Goal: Task Accomplishment & Management: Manage account settings

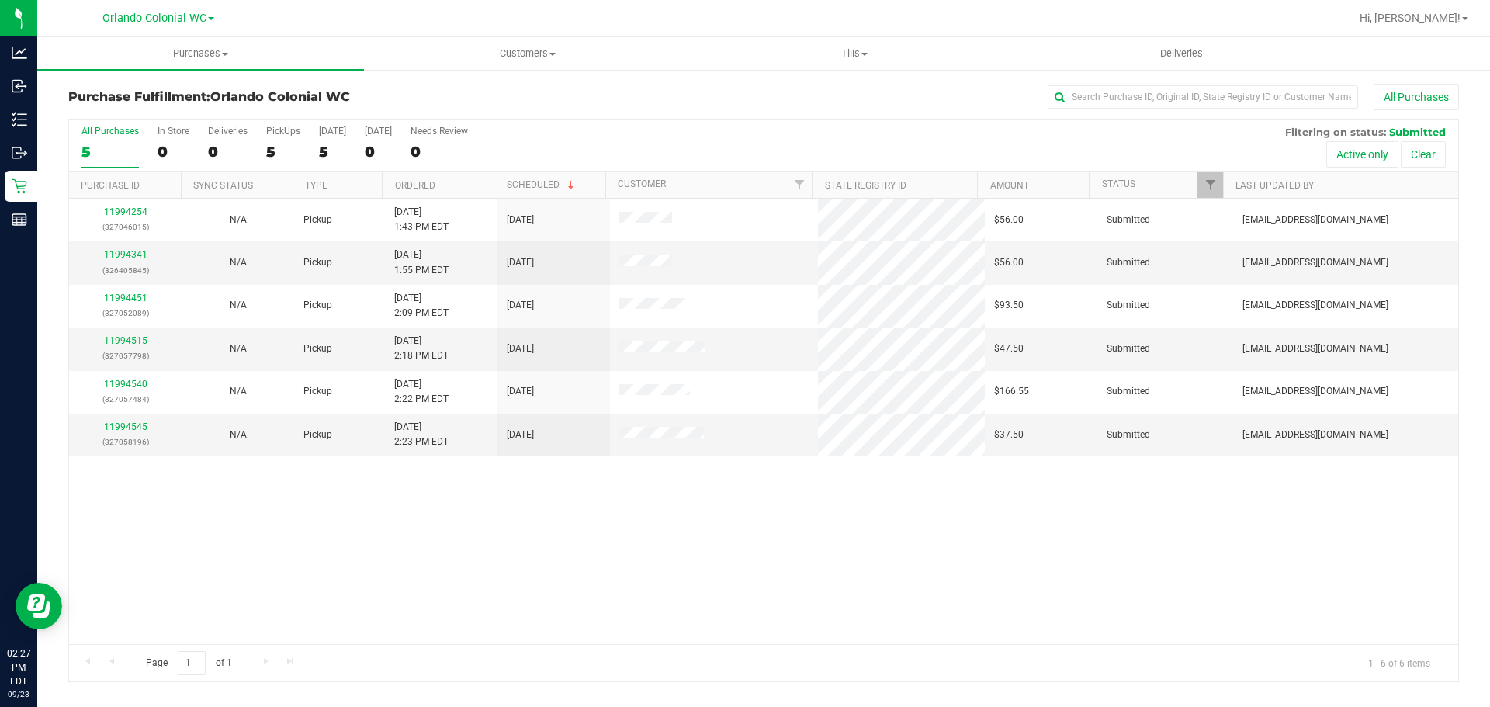
click at [881, 537] on div "11994254 (327046015) N/A Pickup [DATE] 1:43 PM EDT 9/23/2025 $56.00 Submitted […" at bounding box center [763, 422] width 1389 height 446
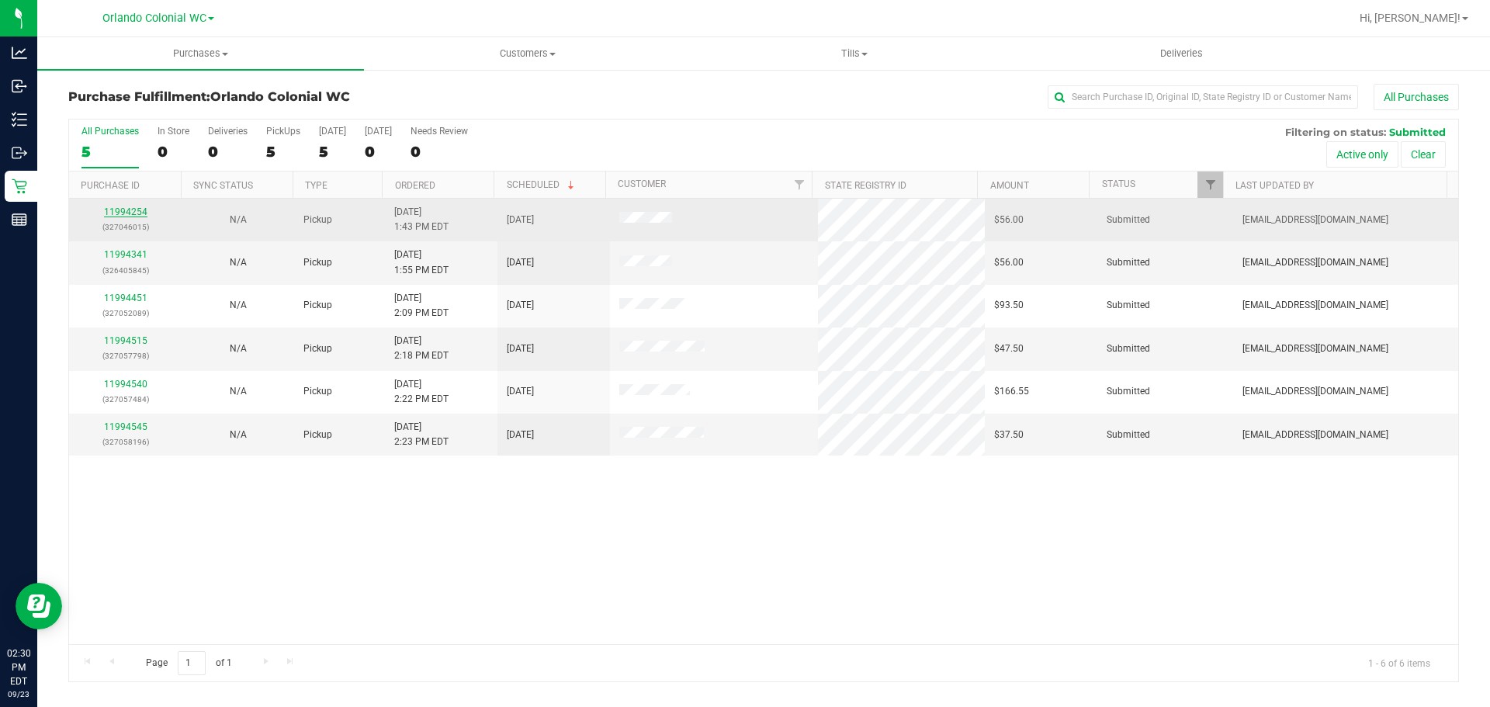
click at [139, 209] on link "11994254" at bounding box center [125, 211] width 43 height 11
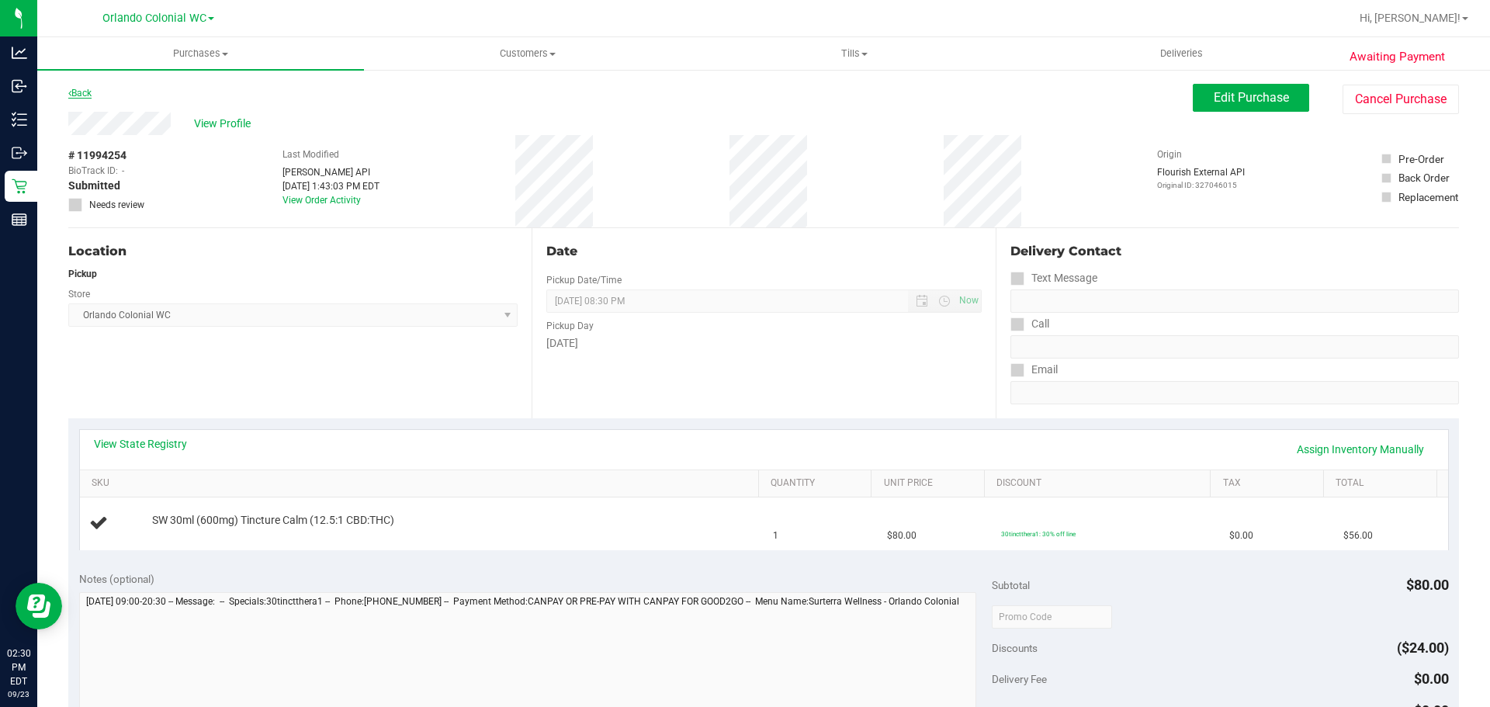
click at [87, 95] on link "Back" at bounding box center [79, 93] width 23 height 11
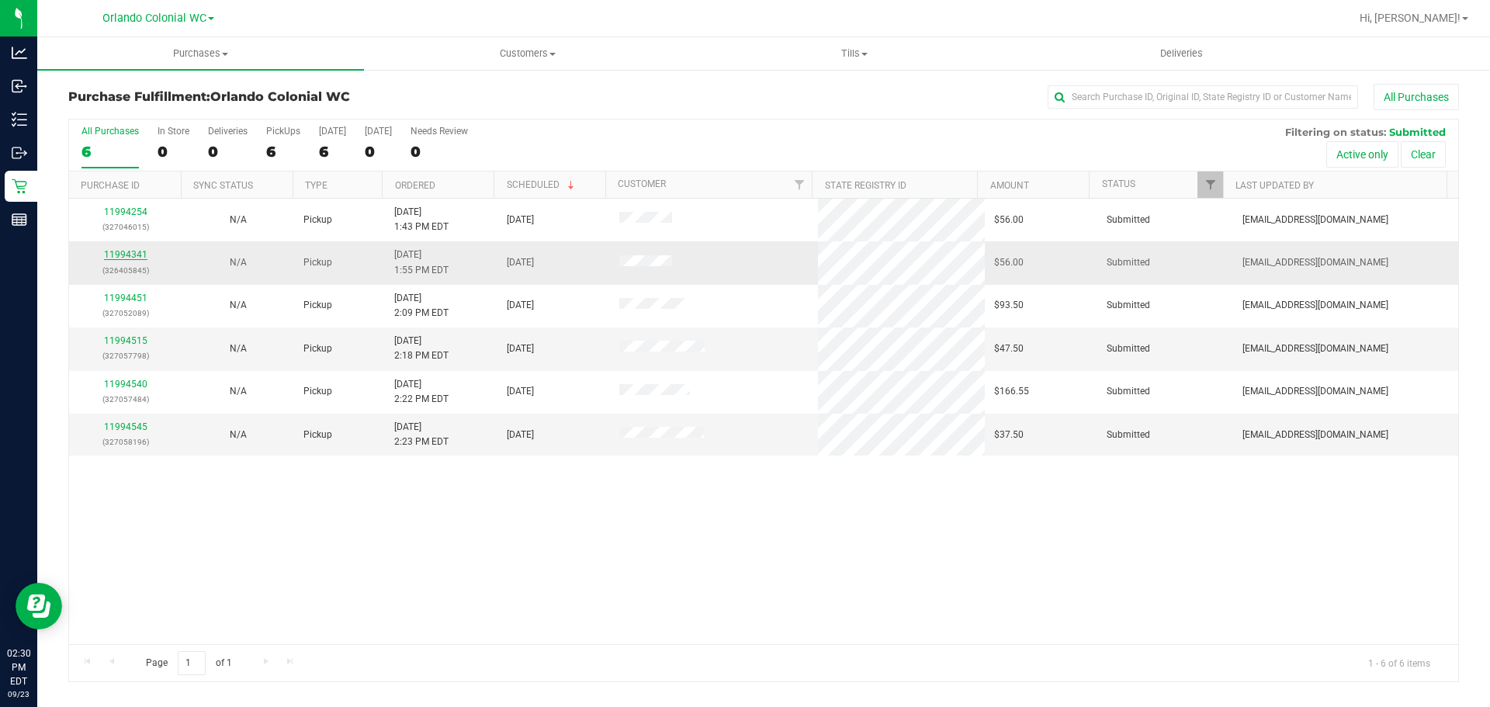
click at [131, 255] on link "11994341" at bounding box center [125, 254] width 43 height 11
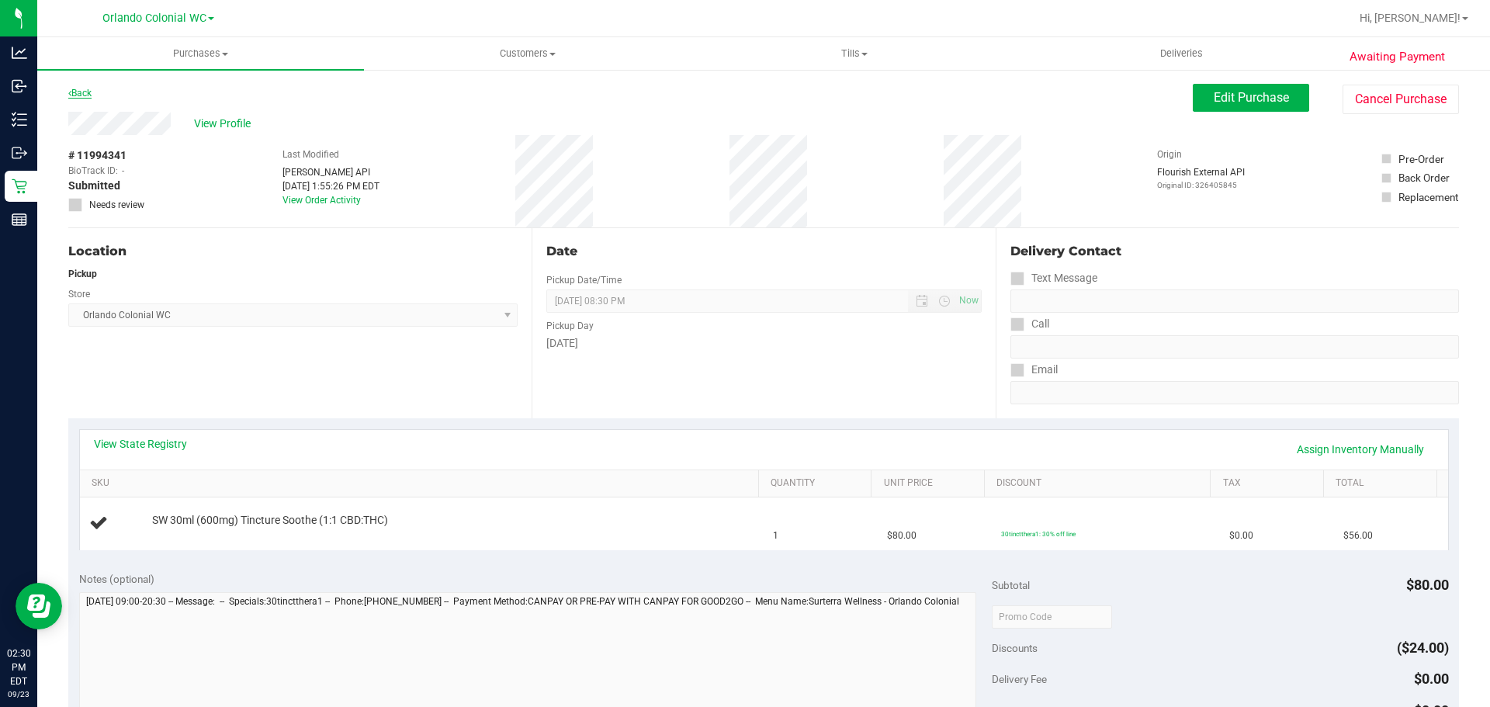
click at [75, 95] on link "Back" at bounding box center [79, 93] width 23 height 11
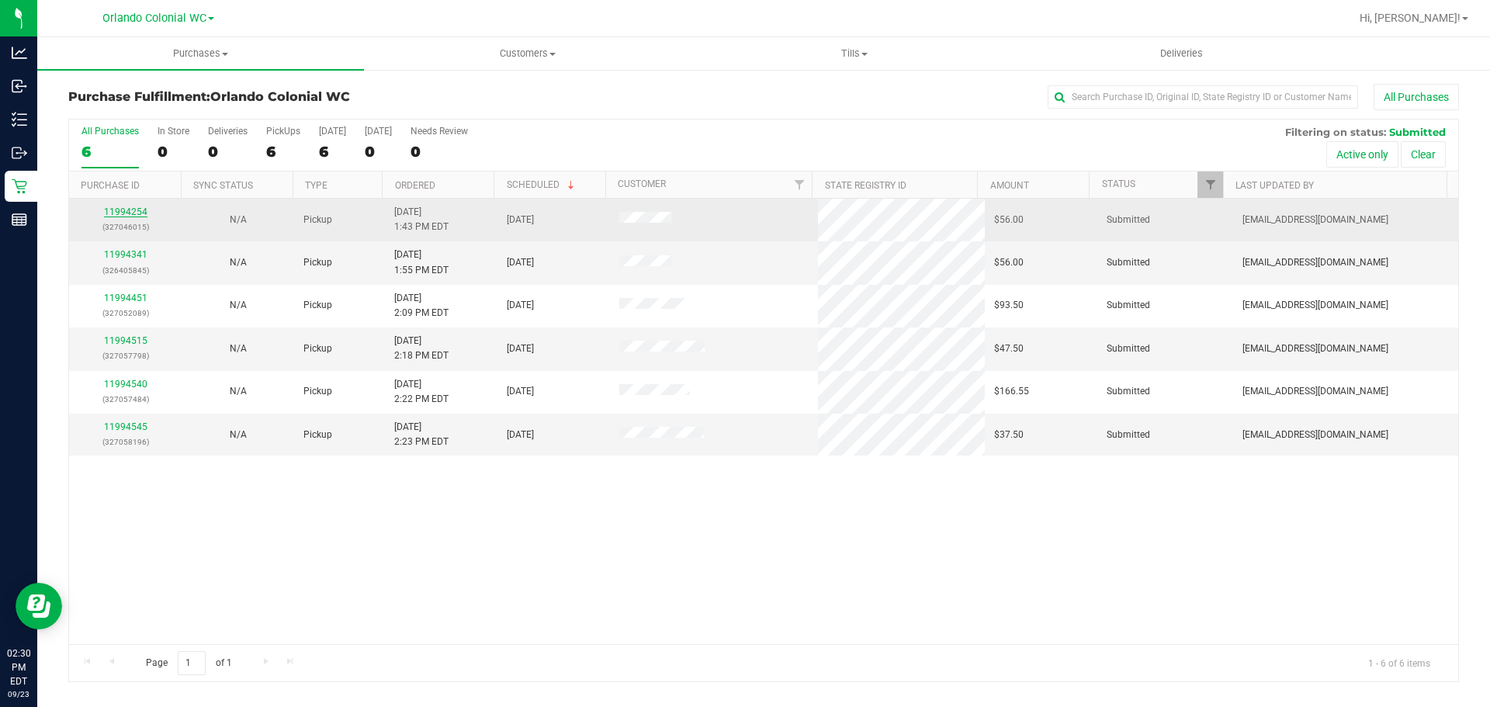
click at [134, 211] on link "11994254" at bounding box center [125, 211] width 43 height 11
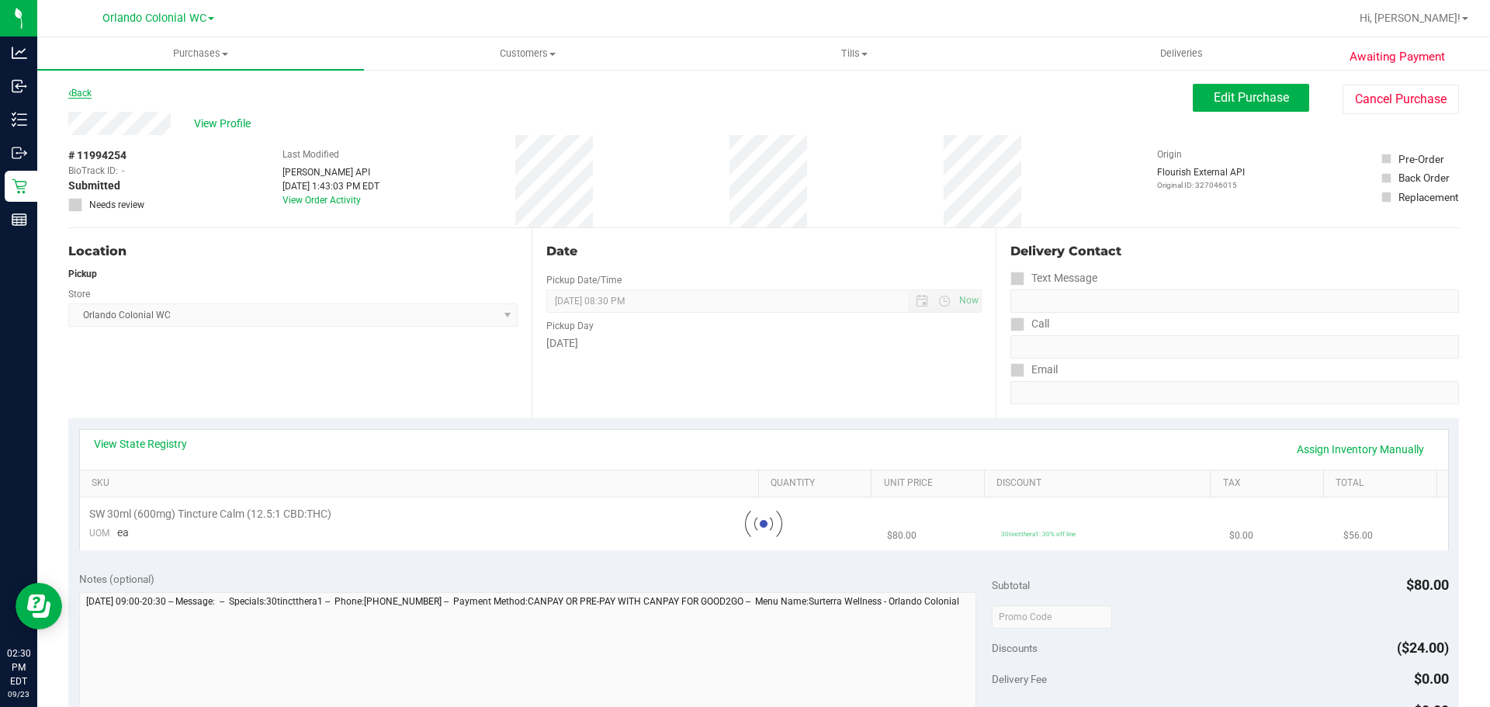
click at [73, 89] on link "Back" at bounding box center [79, 93] width 23 height 11
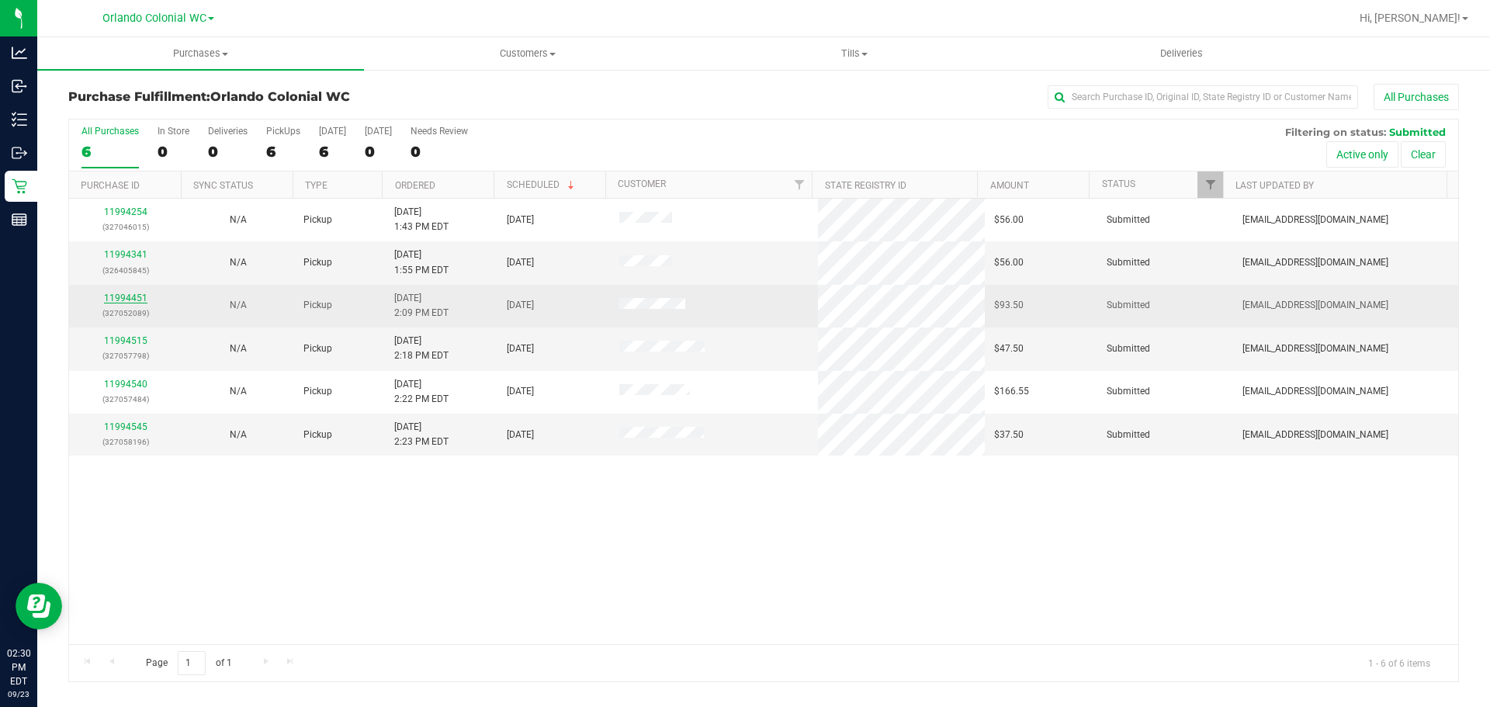
click at [134, 300] on link "11994451" at bounding box center [125, 298] width 43 height 11
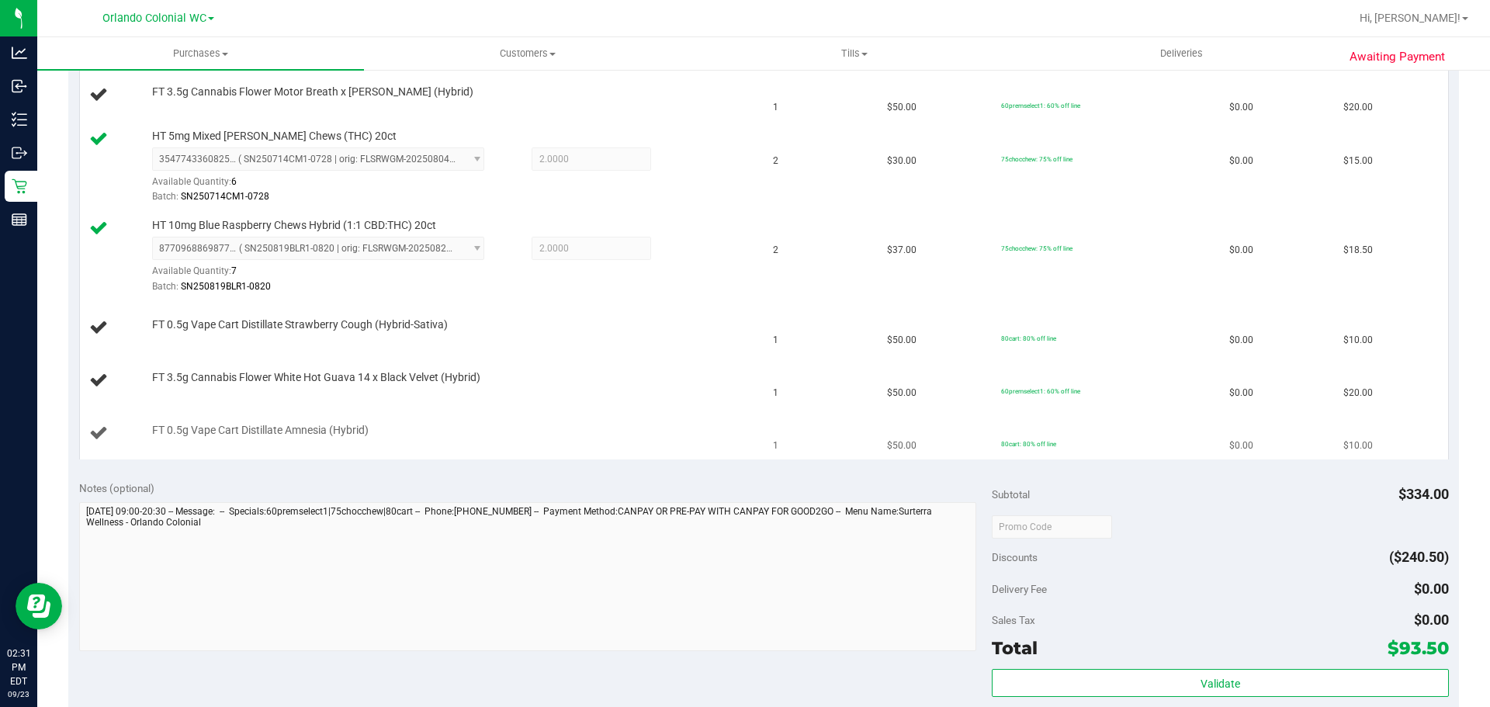
scroll to position [351, 0]
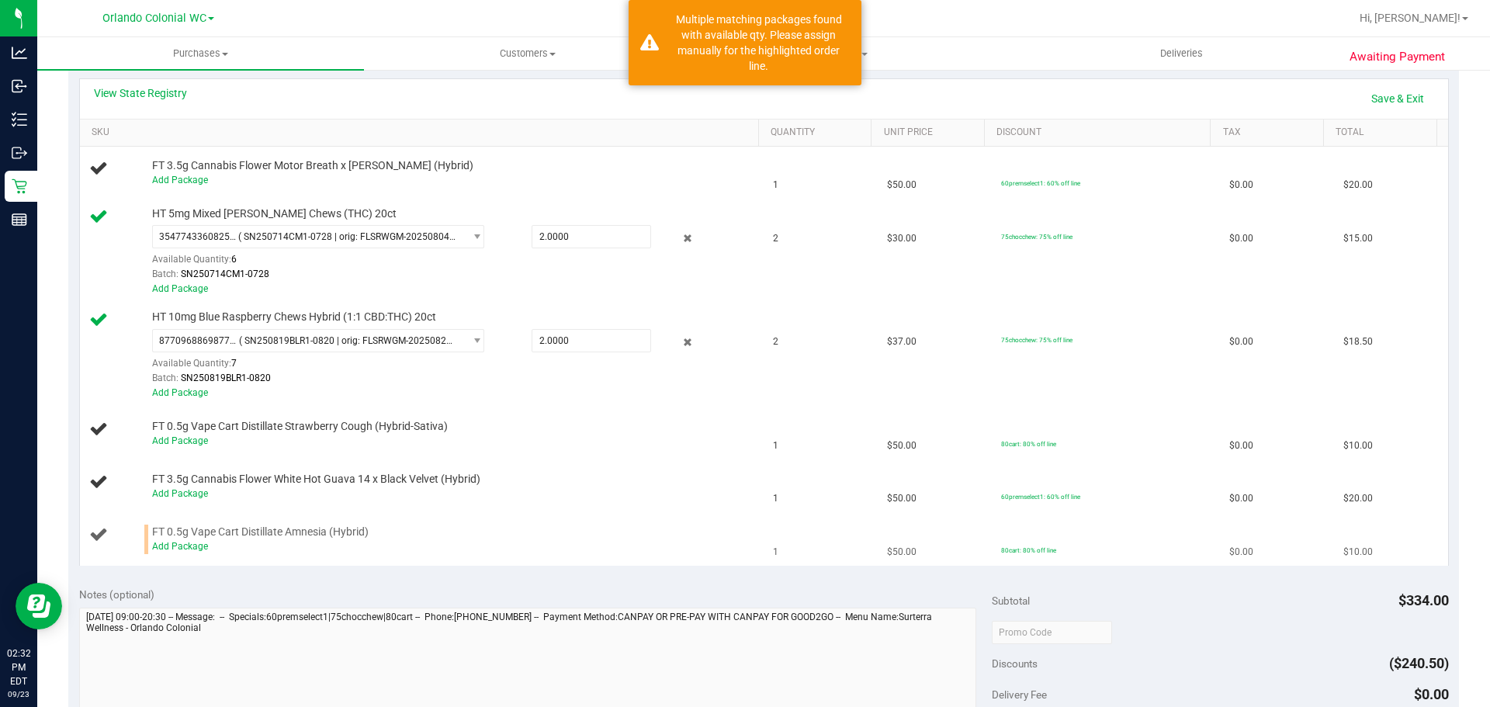
click at [182, 552] on div "Add Package" at bounding box center [451, 546] width 599 height 15
click at [186, 546] on link "Add Package" at bounding box center [180, 546] width 56 height 11
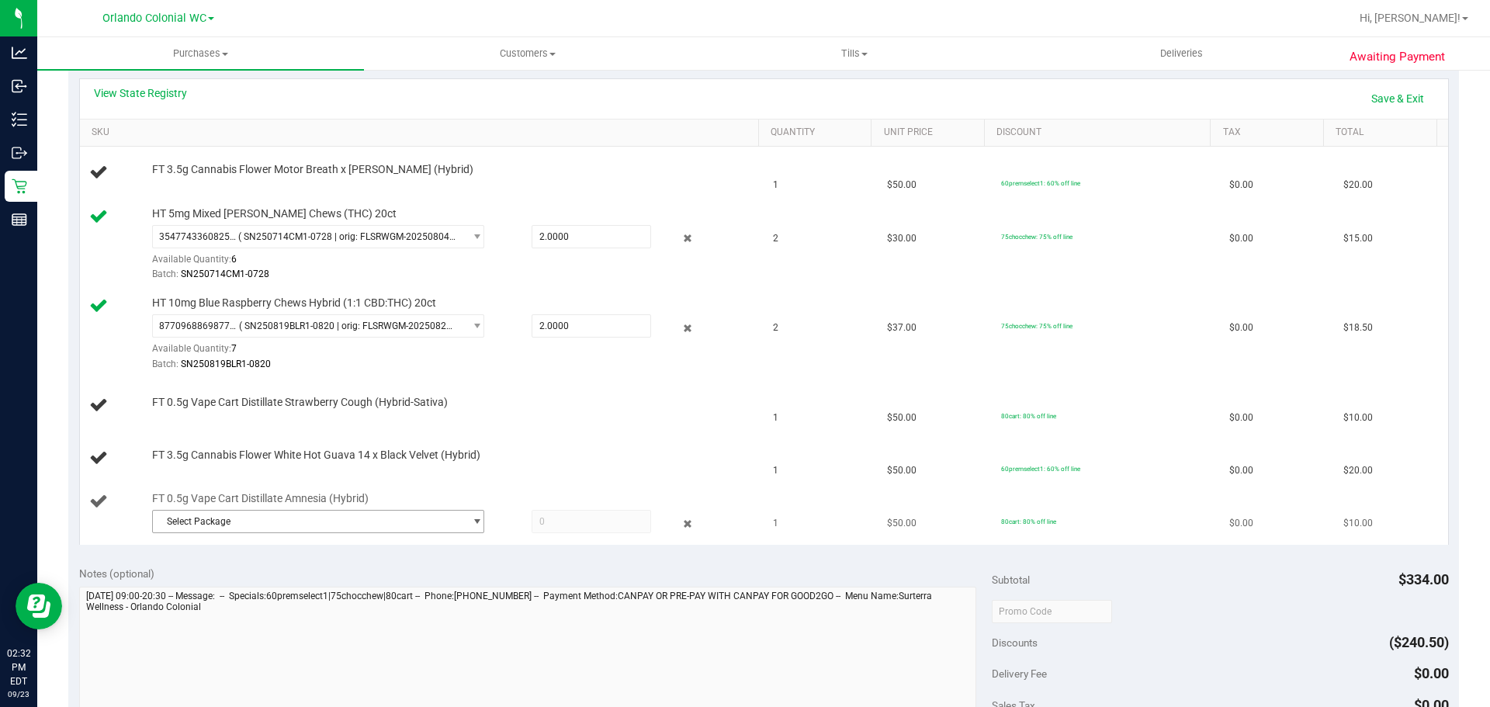
click at [300, 526] on span "Select Package" at bounding box center [308, 522] width 311 height 22
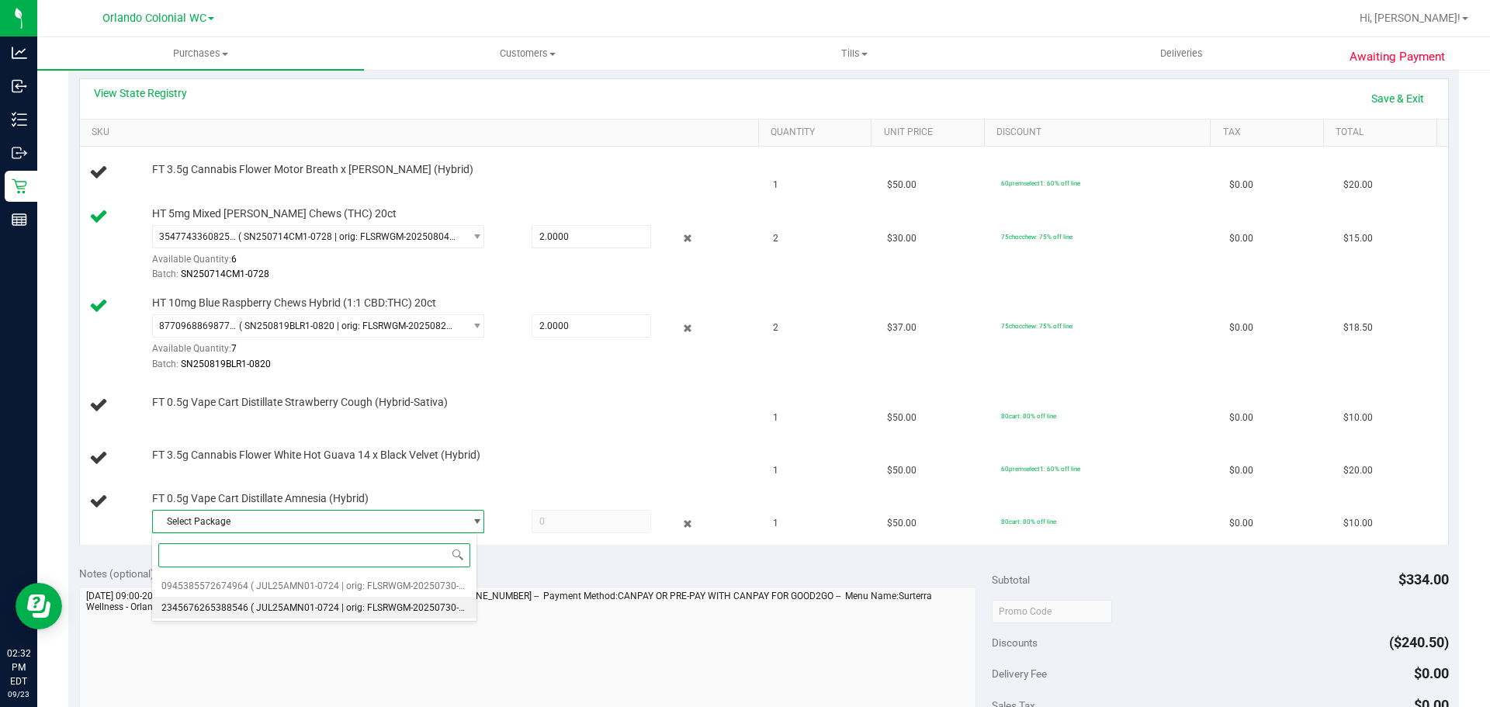
click at [319, 603] on span "( JUL25AMN01-0724 | orig: FLSRWGM-20250730-1255 )" at bounding box center [368, 607] width 235 height 11
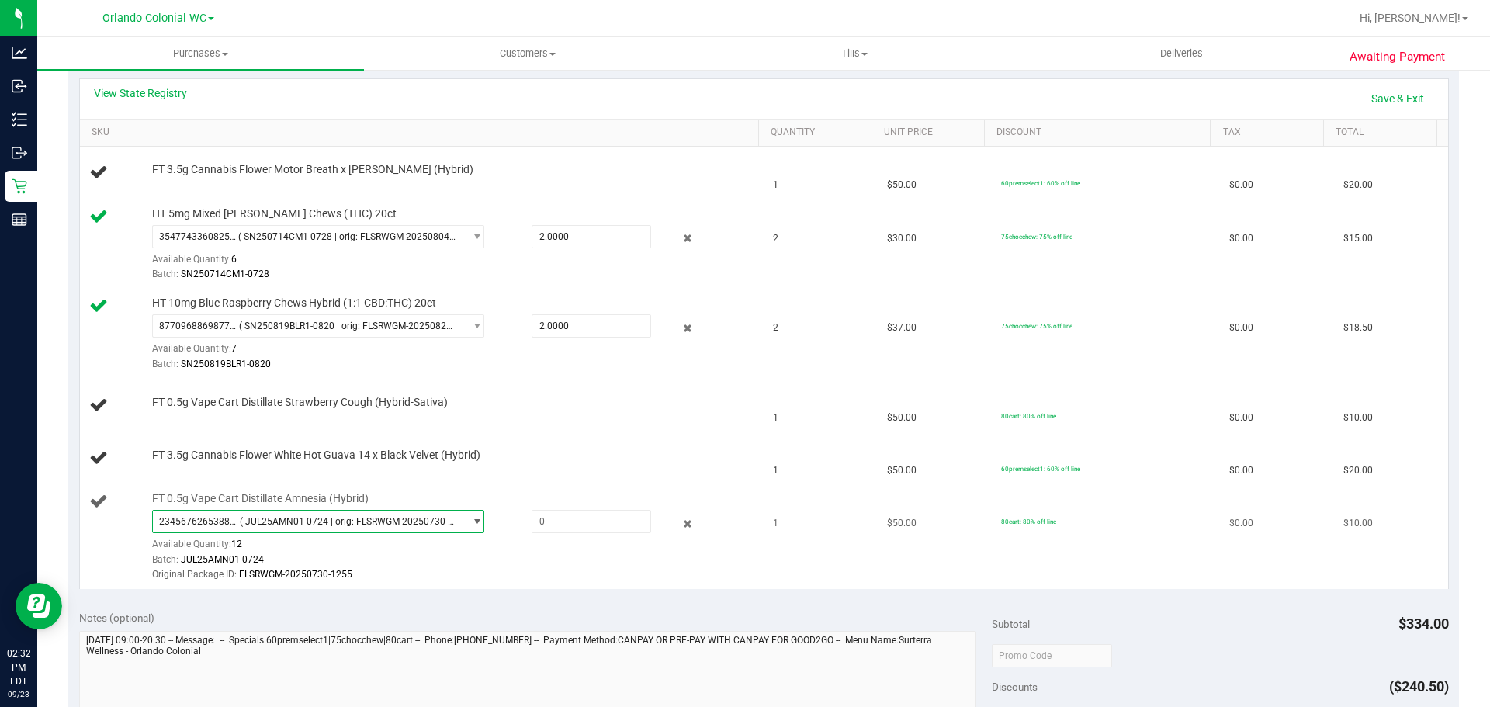
click at [281, 513] on span "2345676265388546 ( JUL25AMN01-0724 | orig: FLSRWGM-20250730-1255 )" at bounding box center [308, 522] width 311 height 22
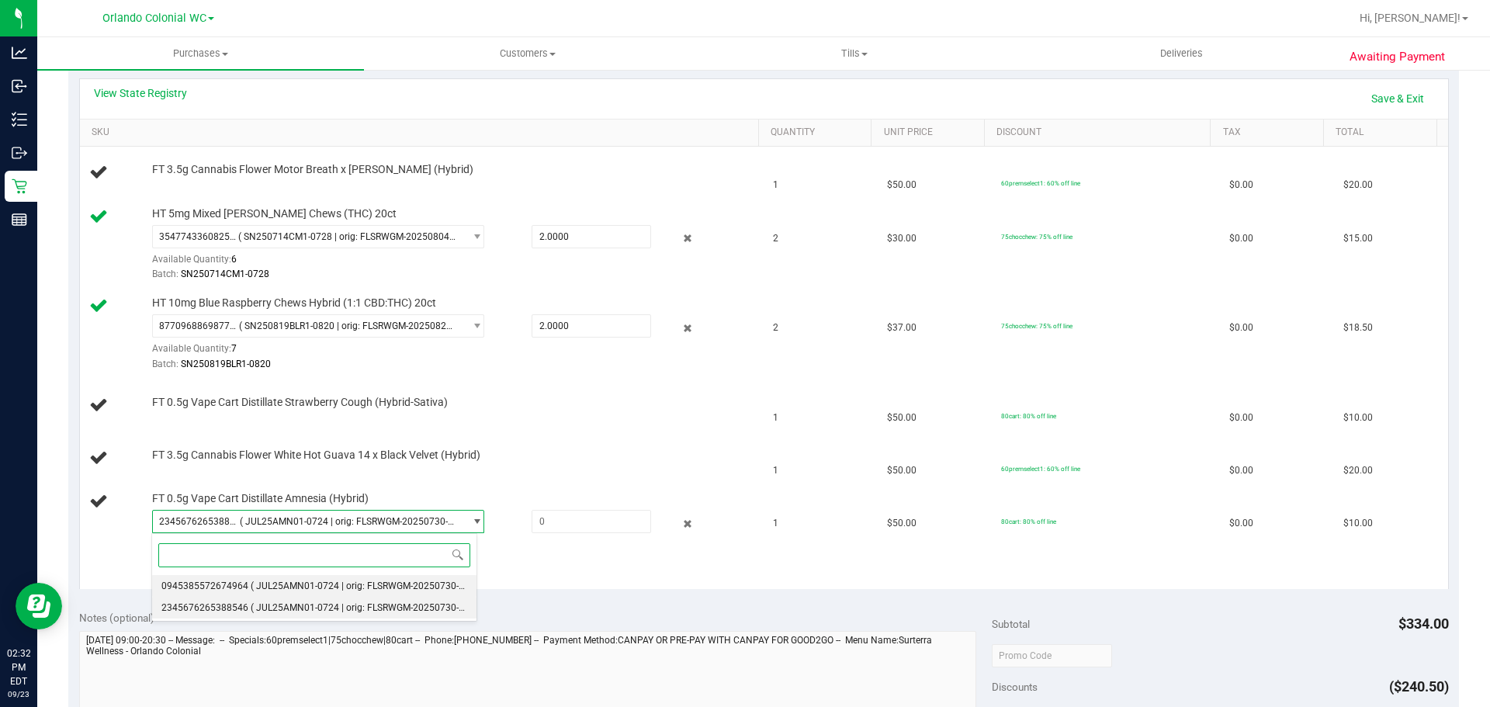
click at [294, 578] on li "0945385572674964 ( JUL25AMN01-0724 | orig: FLSRWGM-20250730-1205 )" at bounding box center [314, 586] width 324 height 22
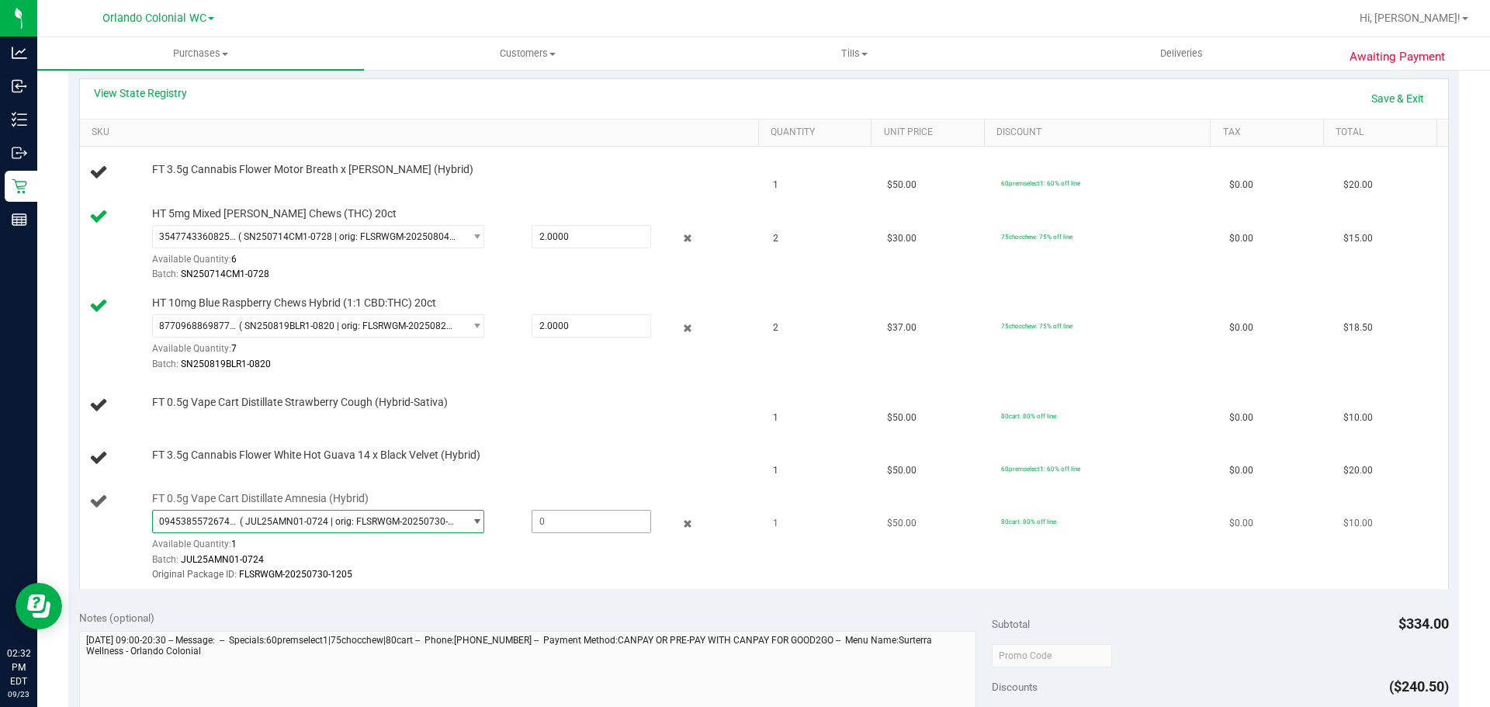
click at [554, 515] on span at bounding box center [592, 521] width 120 height 23
type input "1"
type input "1.0000"
click at [555, 544] on div "0945385572674964 ( JUL25AMN01-0724 | orig: FLSRWGM-20250730-1205 ) 094538557267…" at bounding box center [451, 546] width 599 height 72
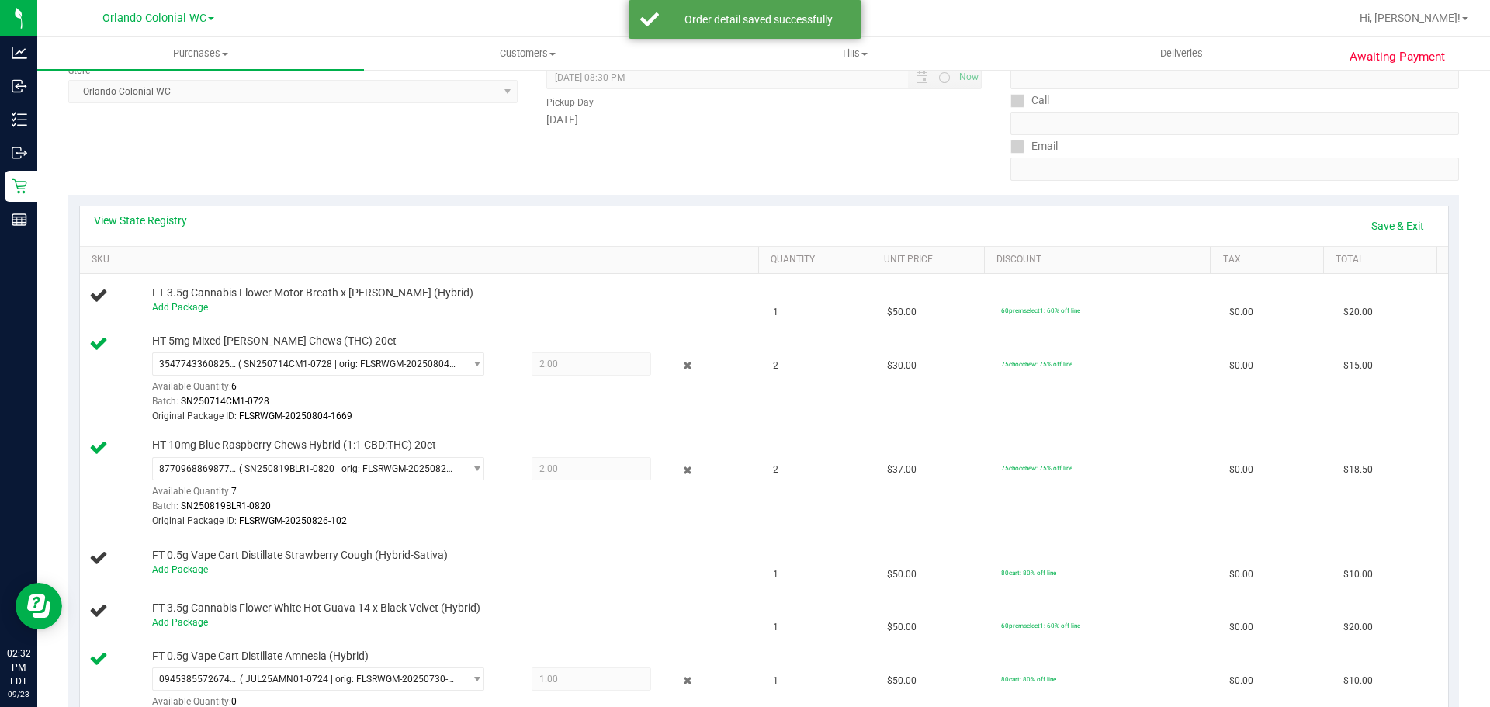
scroll to position [0, 0]
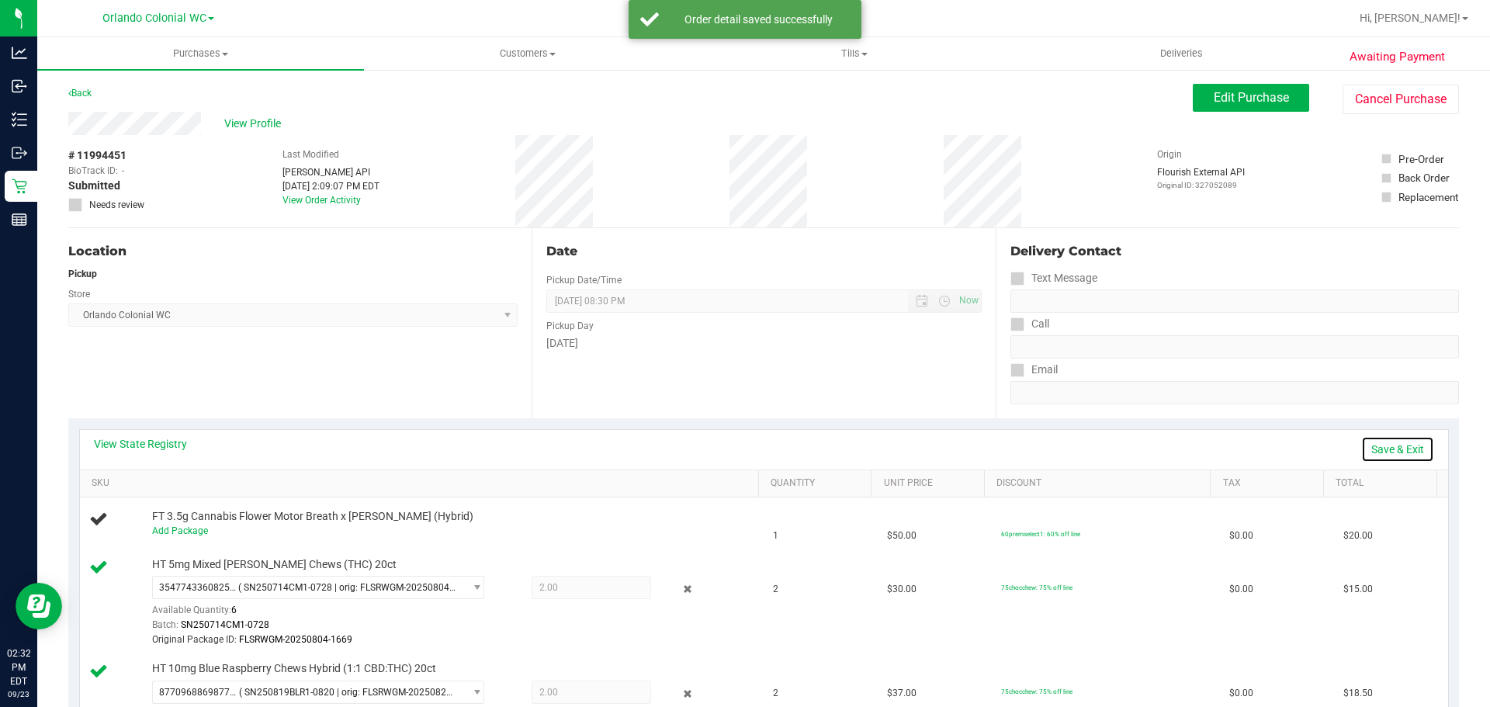
click at [1395, 446] on link "Save & Exit" at bounding box center [1398, 449] width 73 height 26
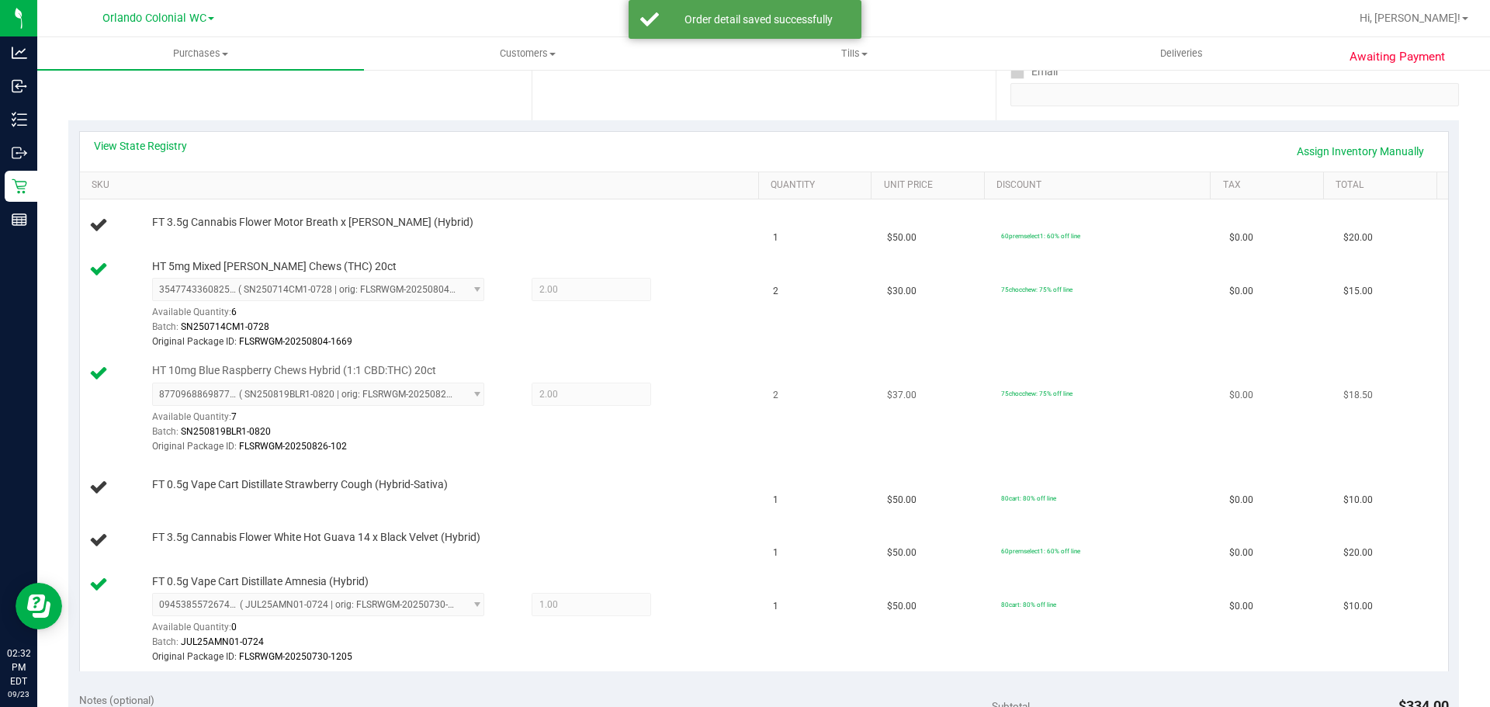
scroll to position [310, 0]
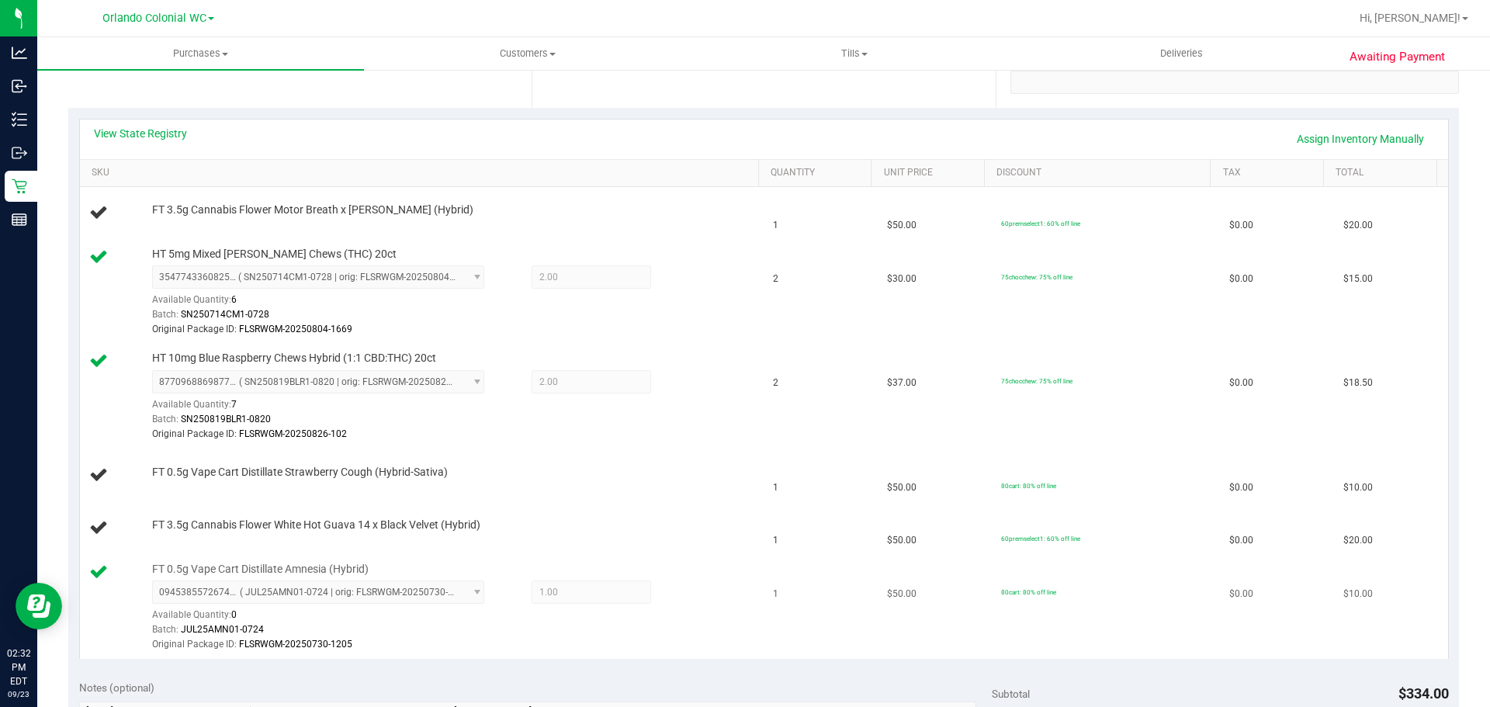
click at [539, 633] on div "Batch: JUL25AMN01-0724" at bounding box center [451, 630] width 599 height 15
click at [541, 633] on div "Batch: JUL25AMN01-0724" at bounding box center [451, 630] width 599 height 15
click at [449, 459] on td "FT 0.5g Vape Cart Distillate Strawberry Cough (Hybrid-Sativa)" at bounding box center [422, 475] width 685 height 53
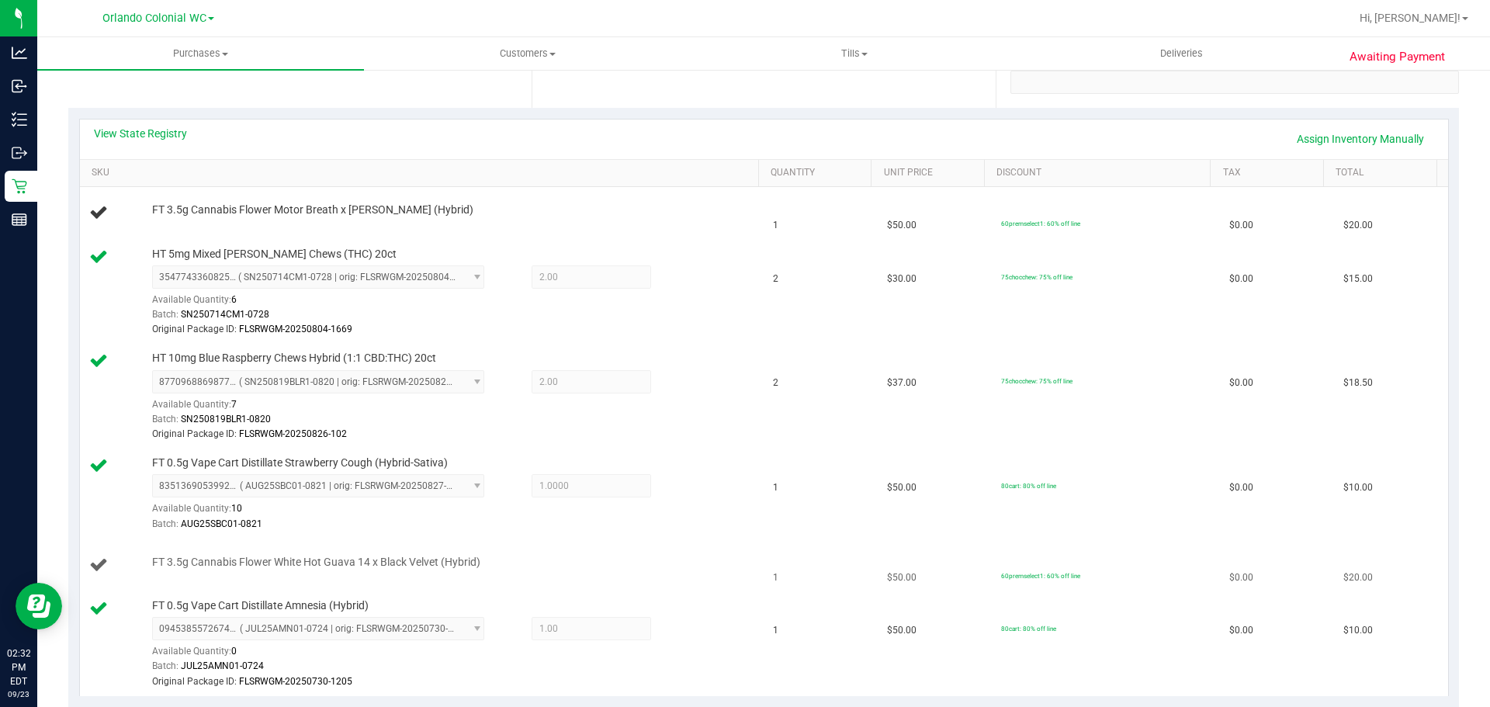
click at [416, 558] on span "FT 3.5g Cannabis Flower White Hot Guava 14 x Black Velvet (Hybrid)" at bounding box center [316, 562] width 328 height 15
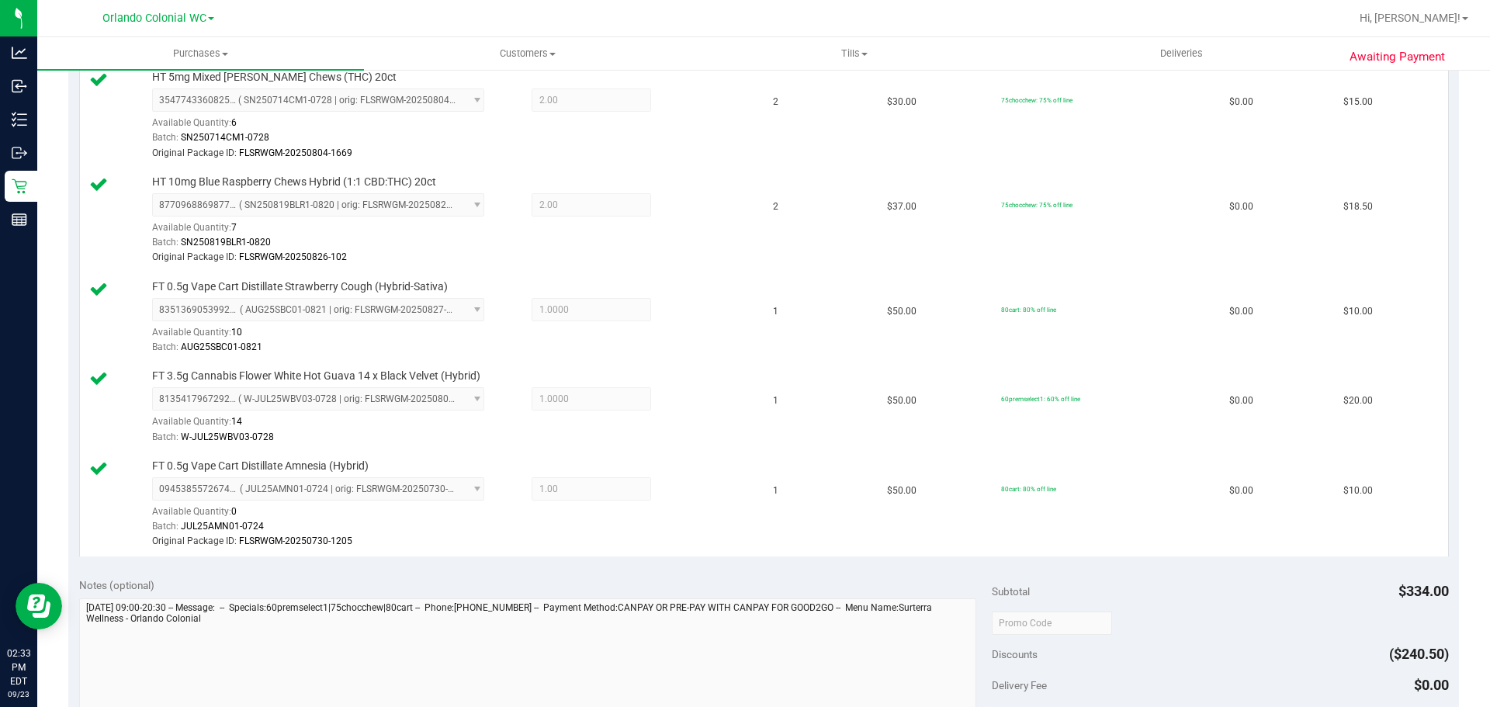
scroll to position [699, 0]
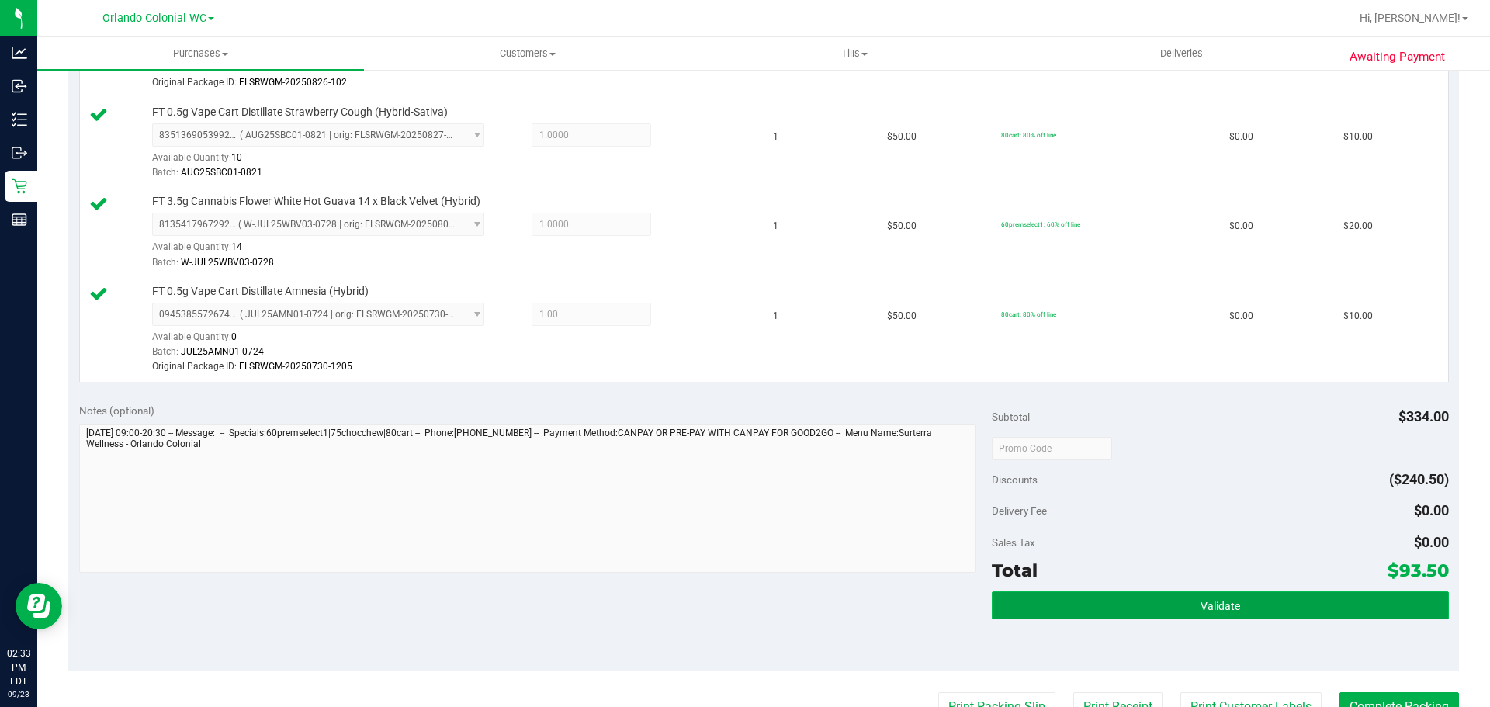
click at [1168, 600] on button "Validate" at bounding box center [1220, 605] width 456 height 28
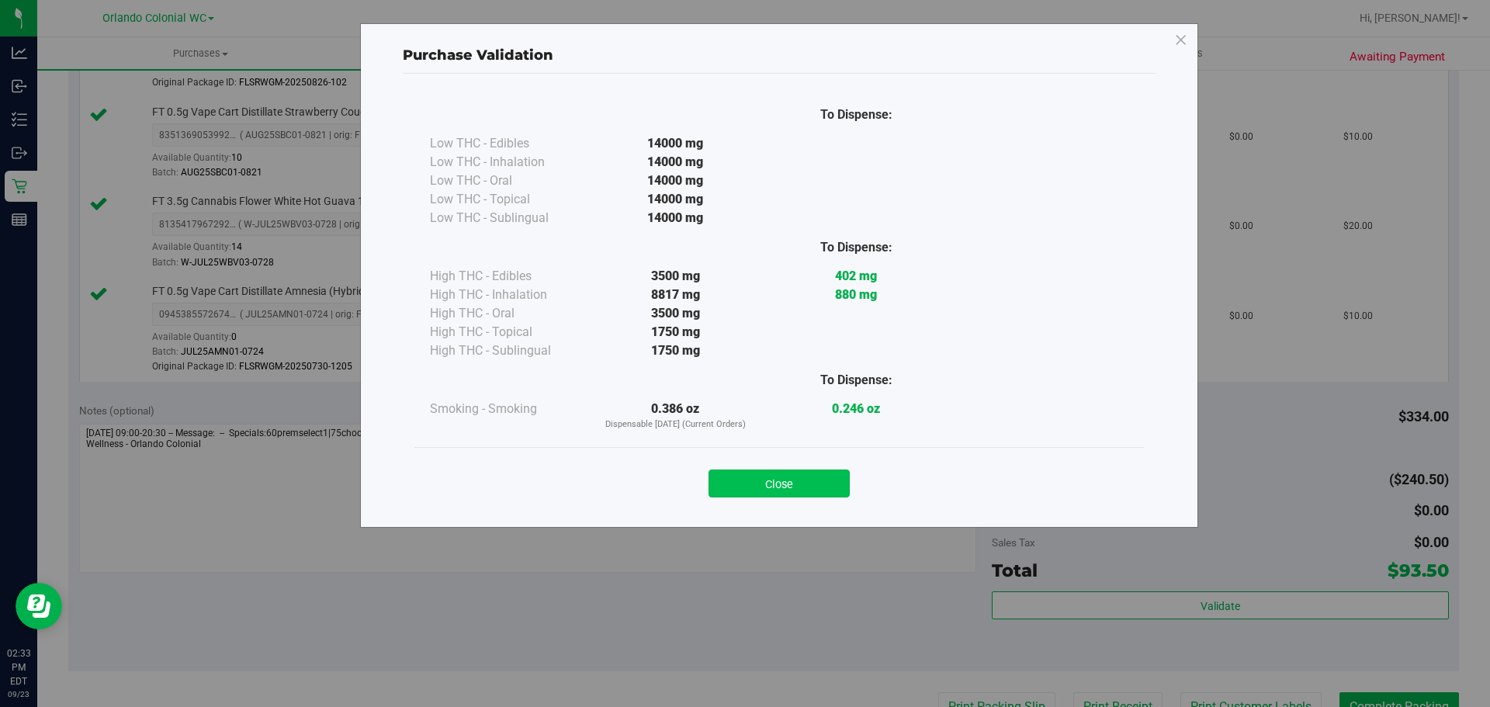
click at [797, 485] on button "Close" at bounding box center [779, 484] width 141 height 28
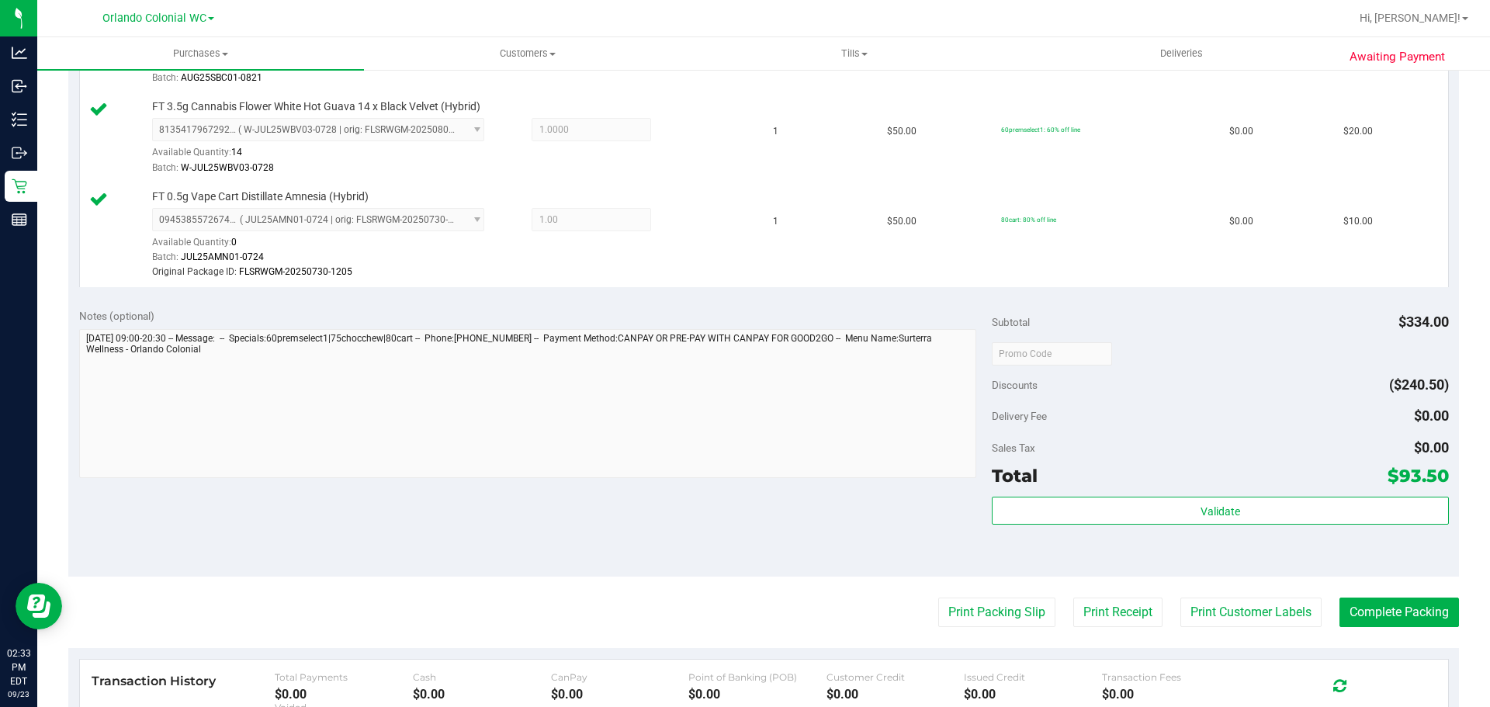
scroll to position [1009, 0]
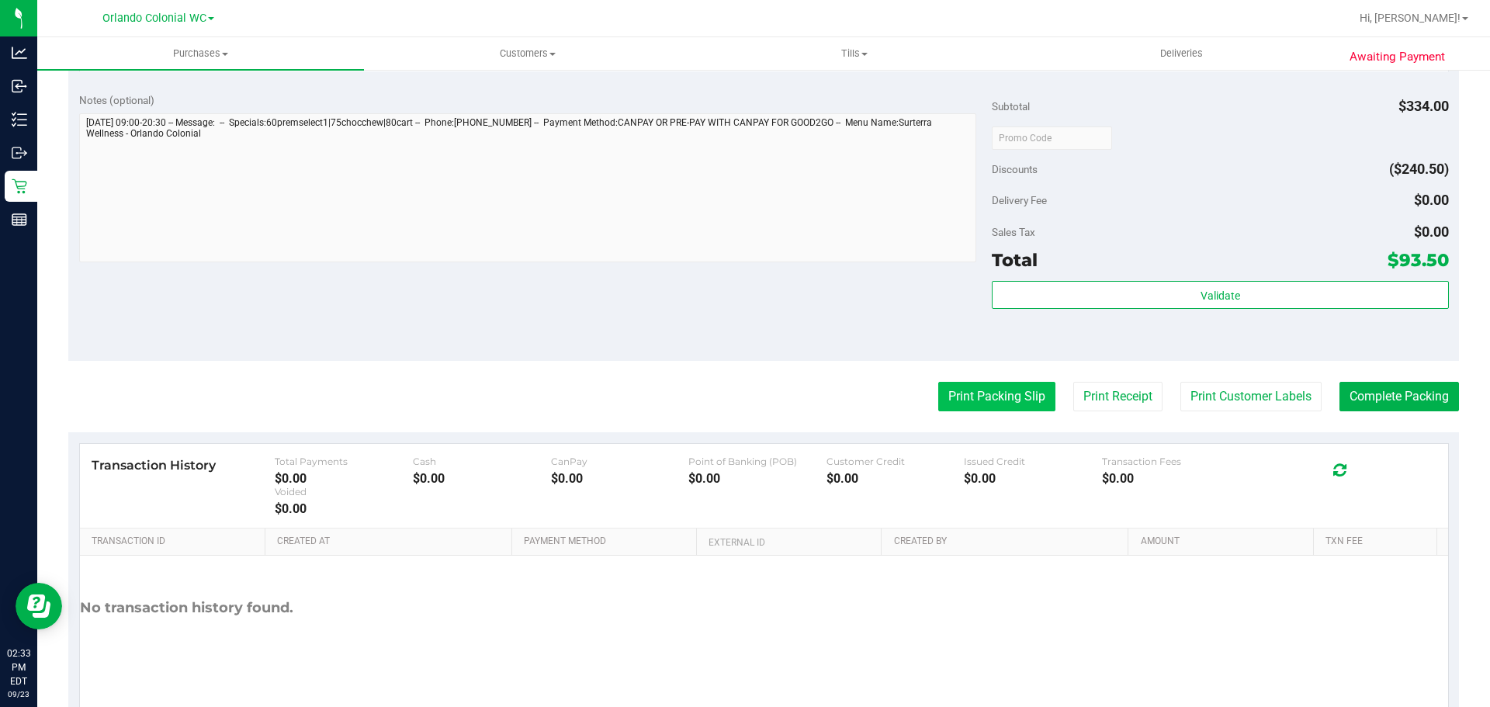
click at [964, 405] on button "Print Packing Slip" at bounding box center [996, 396] width 117 height 29
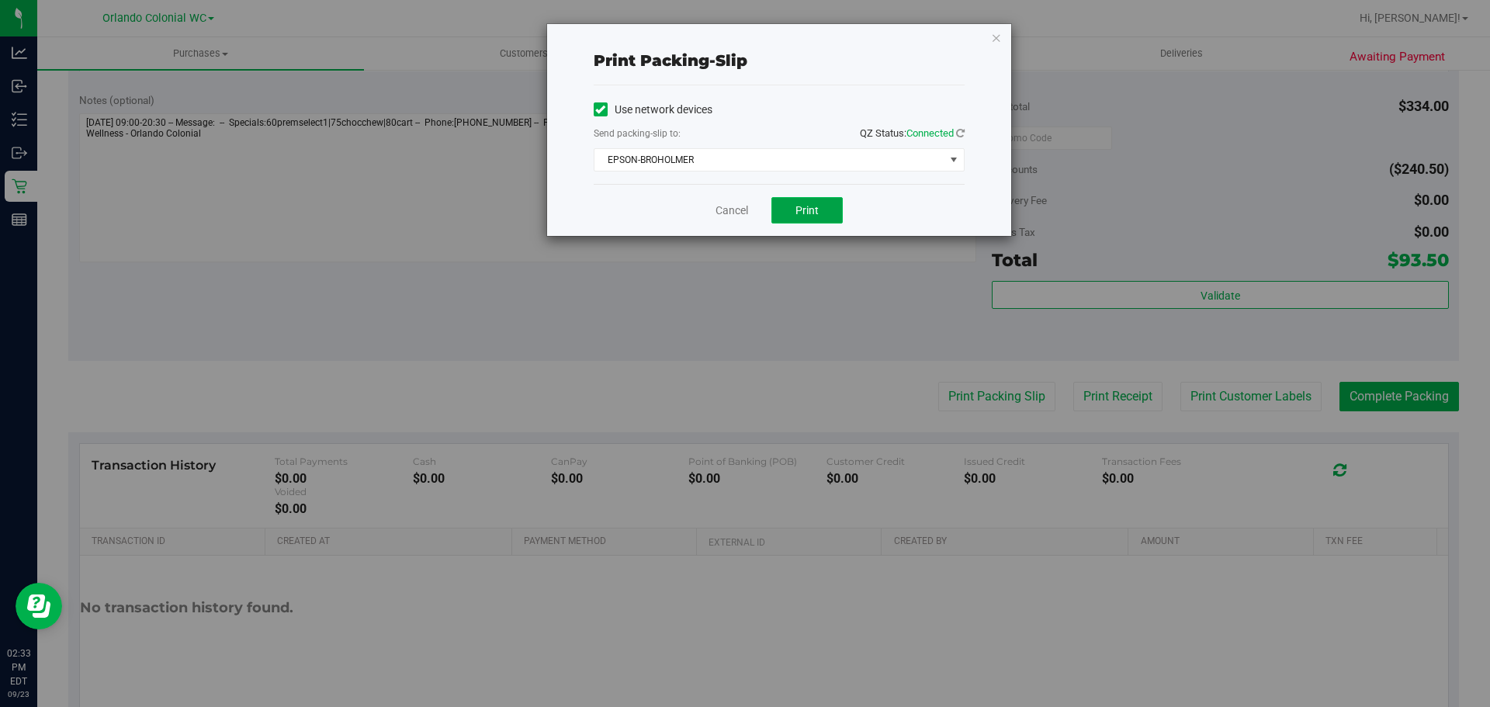
click at [808, 212] on span "Print" at bounding box center [807, 210] width 23 height 12
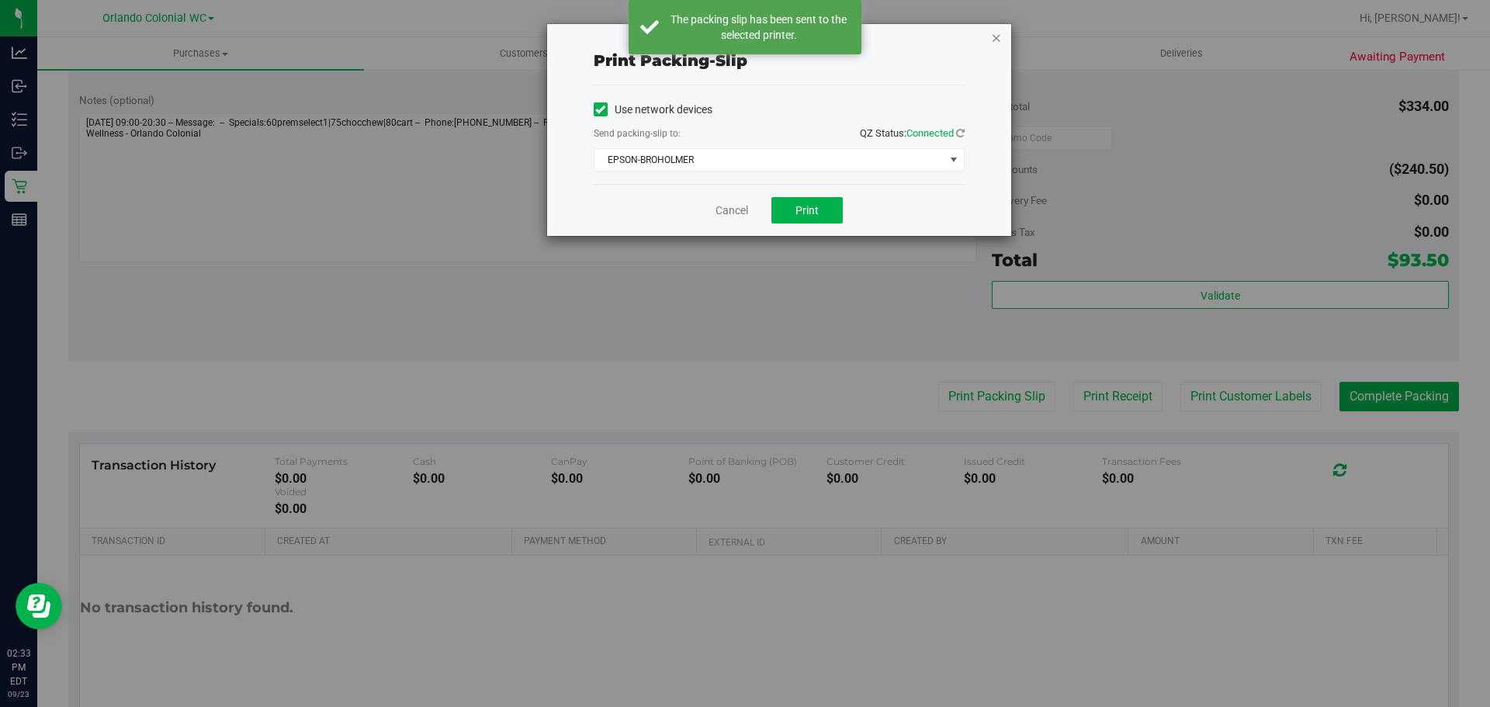
click at [991, 42] on icon "button" at bounding box center [996, 37] width 11 height 19
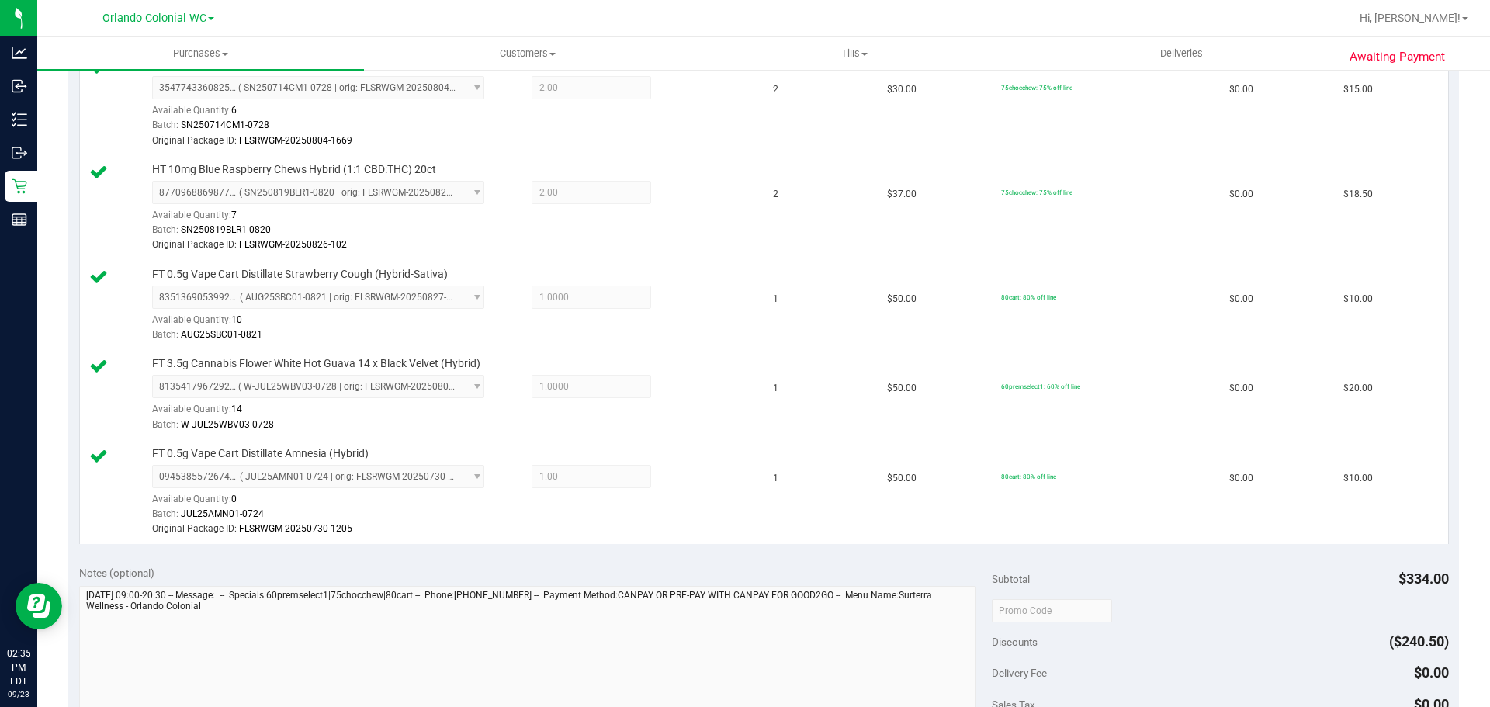
scroll to position [1056, 0]
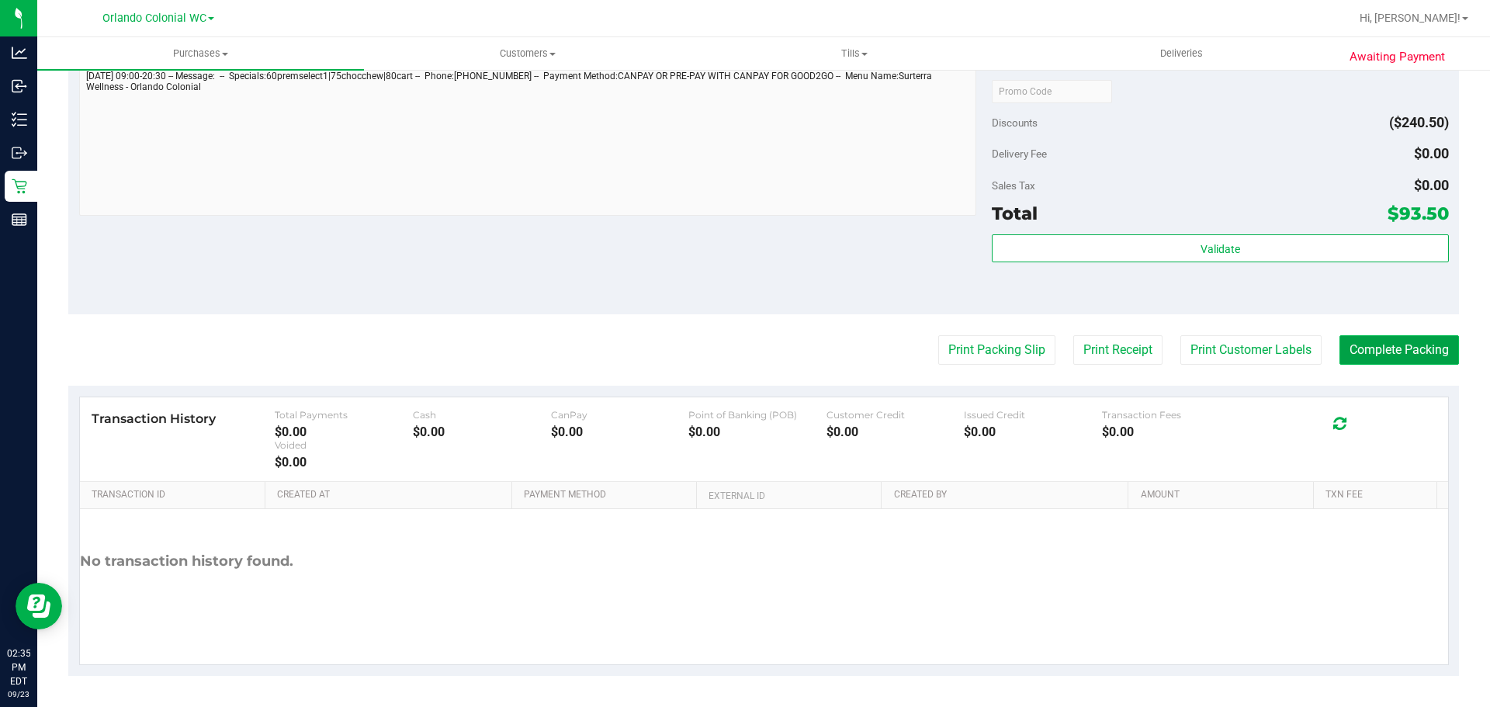
click at [1392, 350] on button "Complete Packing" at bounding box center [1400, 349] width 120 height 29
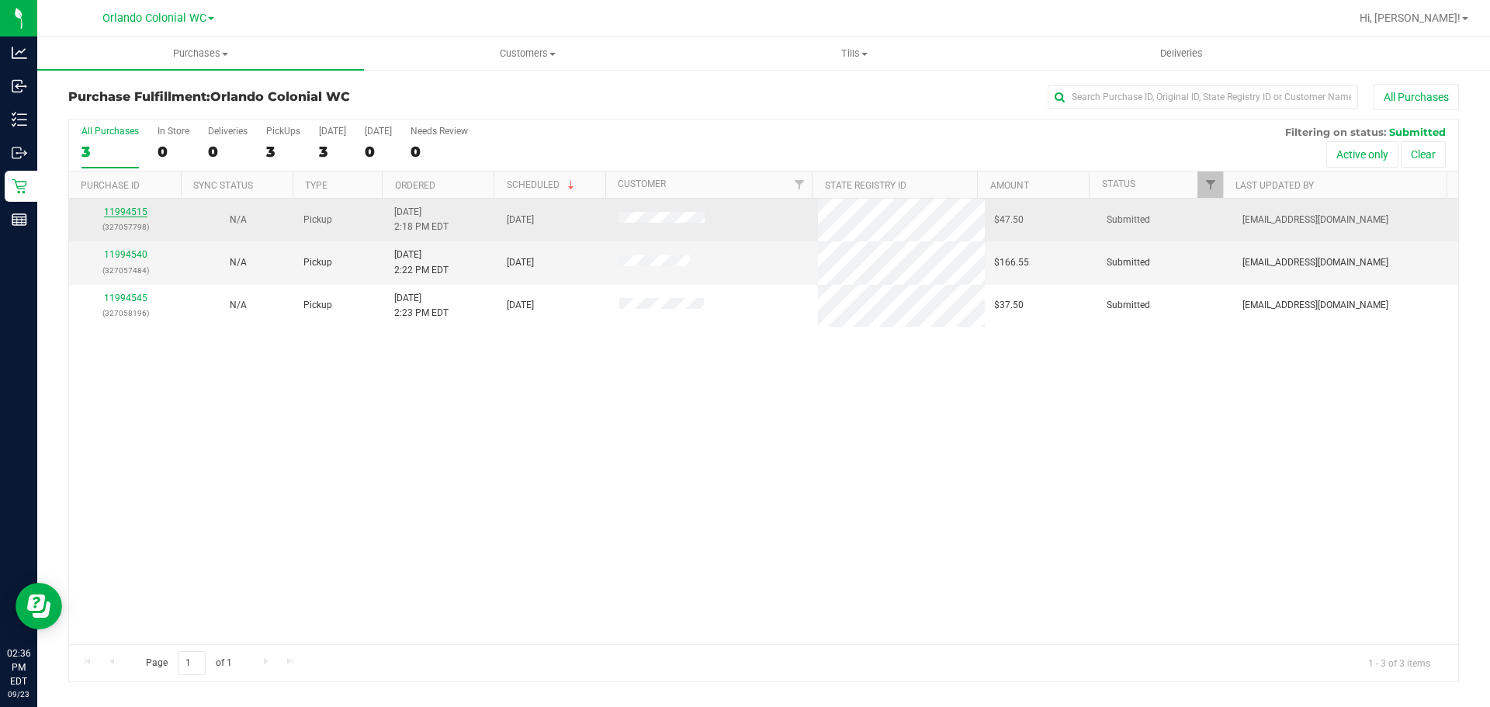
click at [118, 214] on link "11994515" at bounding box center [125, 211] width 43 height 11
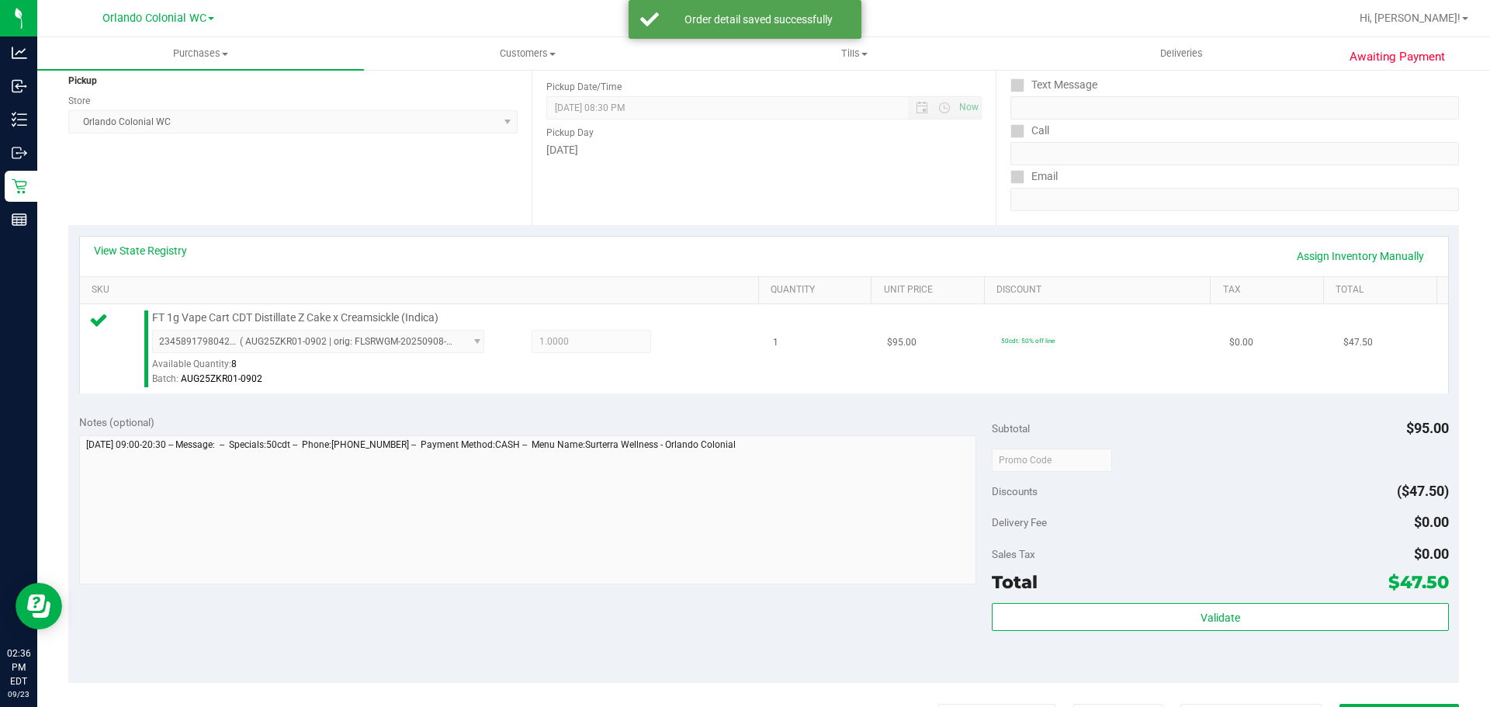
scroll to position [388, 0]
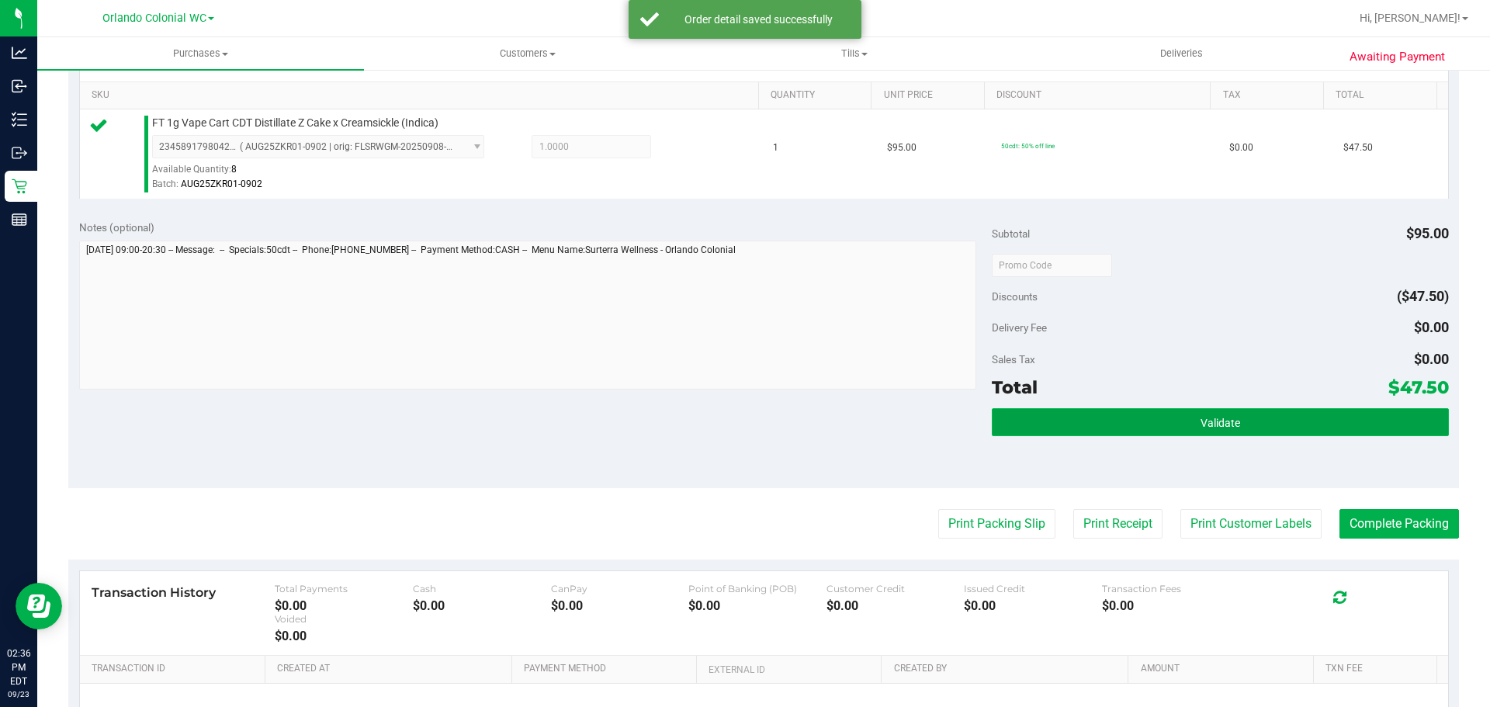
click at [1154, 425] on button "Validate" at bounding box center [1220, 422] width 456 height 28
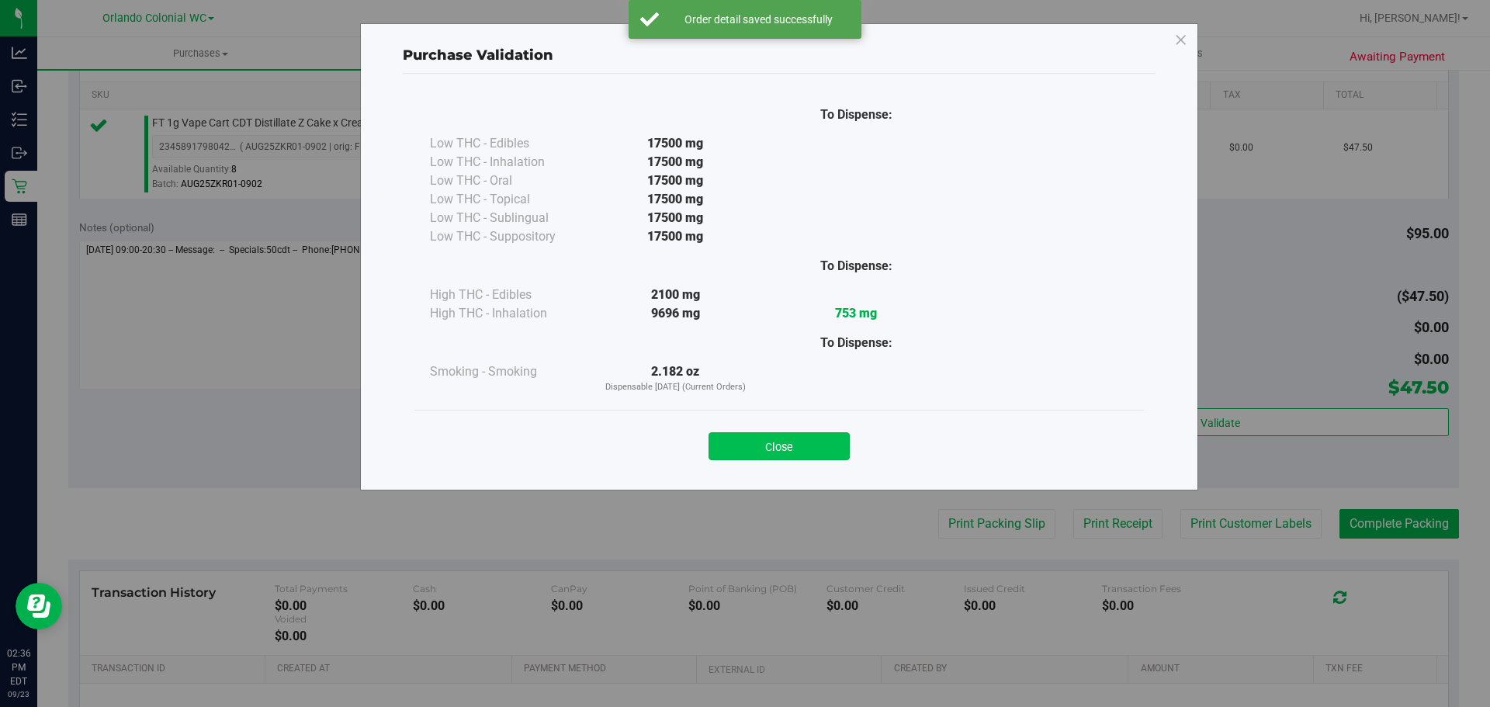
click at [811, 438] on button "Close" at bounding box center [779, 446] width 141 height 28
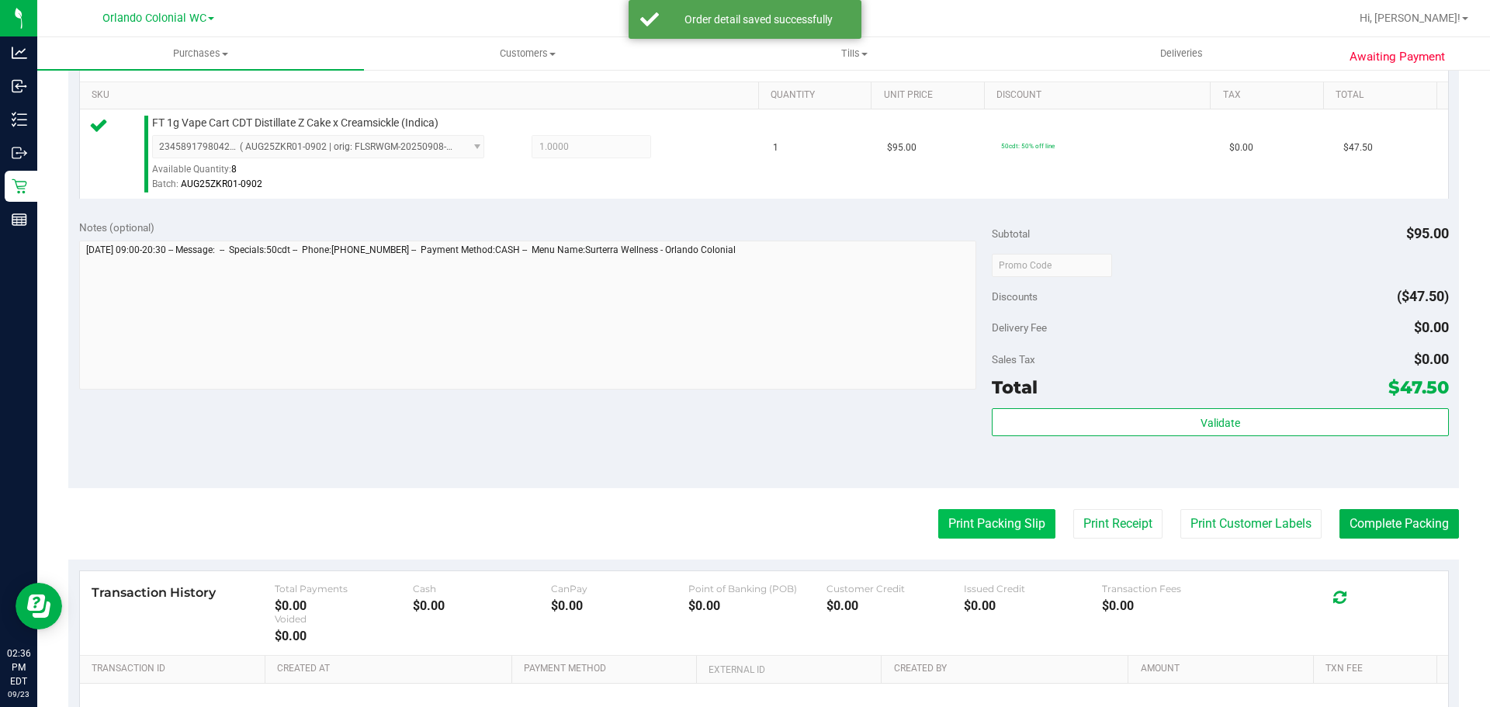
click at [1015, 551] on purchase-details "Back Edit Purchase Cancel Purchase View Profile # 11994515 BioTrack ID: - Submi…" at bounding box center [763, 273] width 1391 height 1154
click at [1011, 529] on button "Print Packing Slip" at bounding box center [996, 523] width 117 height 29
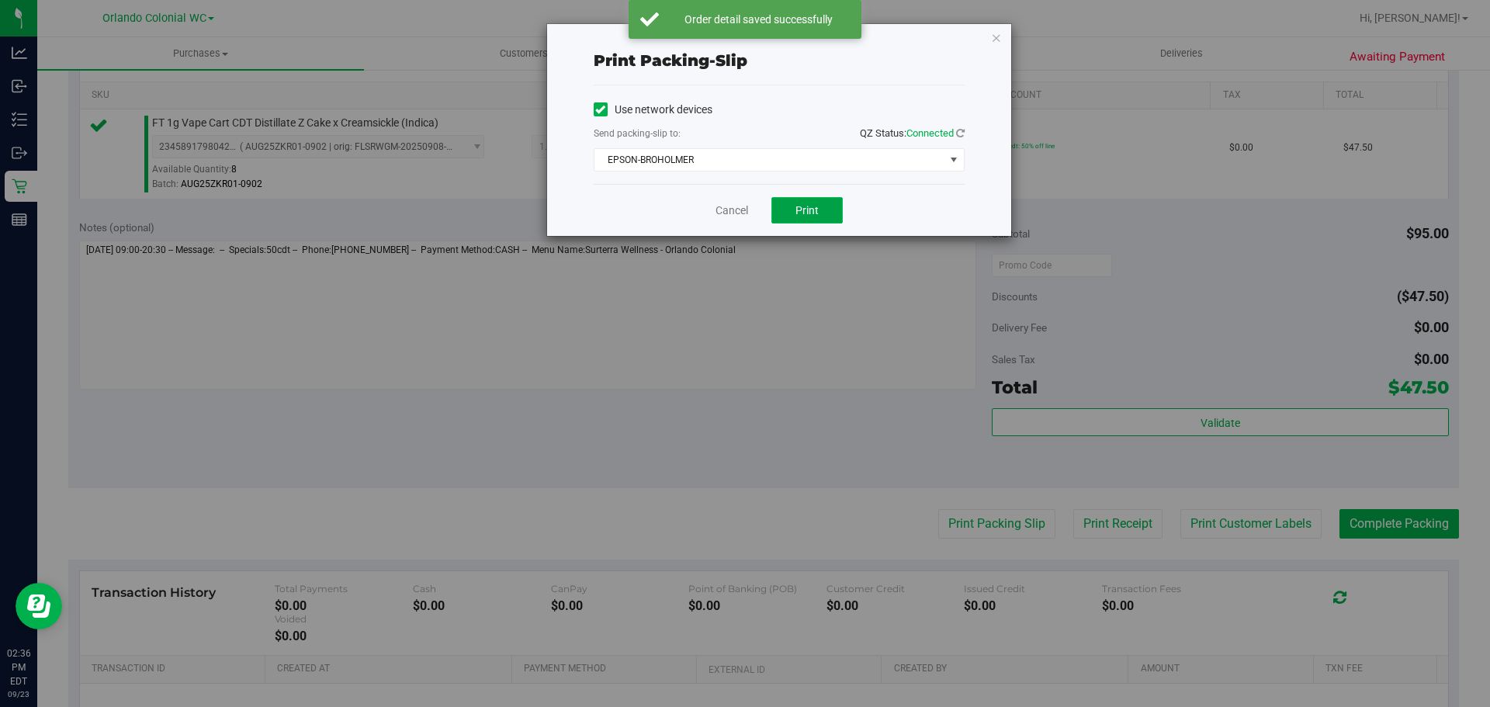
click at [796, 205] on span "Print" at bounding box center [807, 210] width 23 height 12
click at [995, 35] on icon "button" at bounding box center [996, 37] width 11 height 19
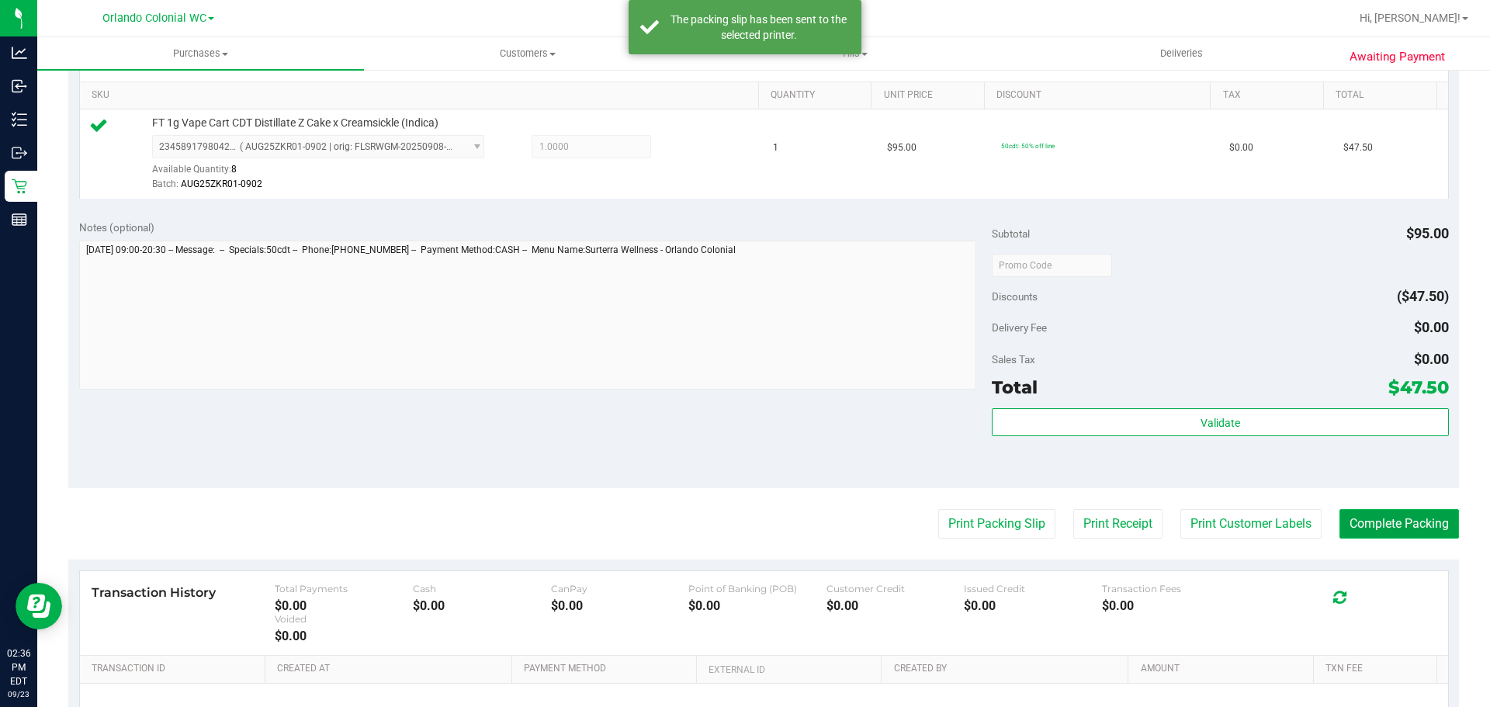
click at [1385, 519] on button "Complete Packing" at bounding box center [1400, 523] width 120 height 29
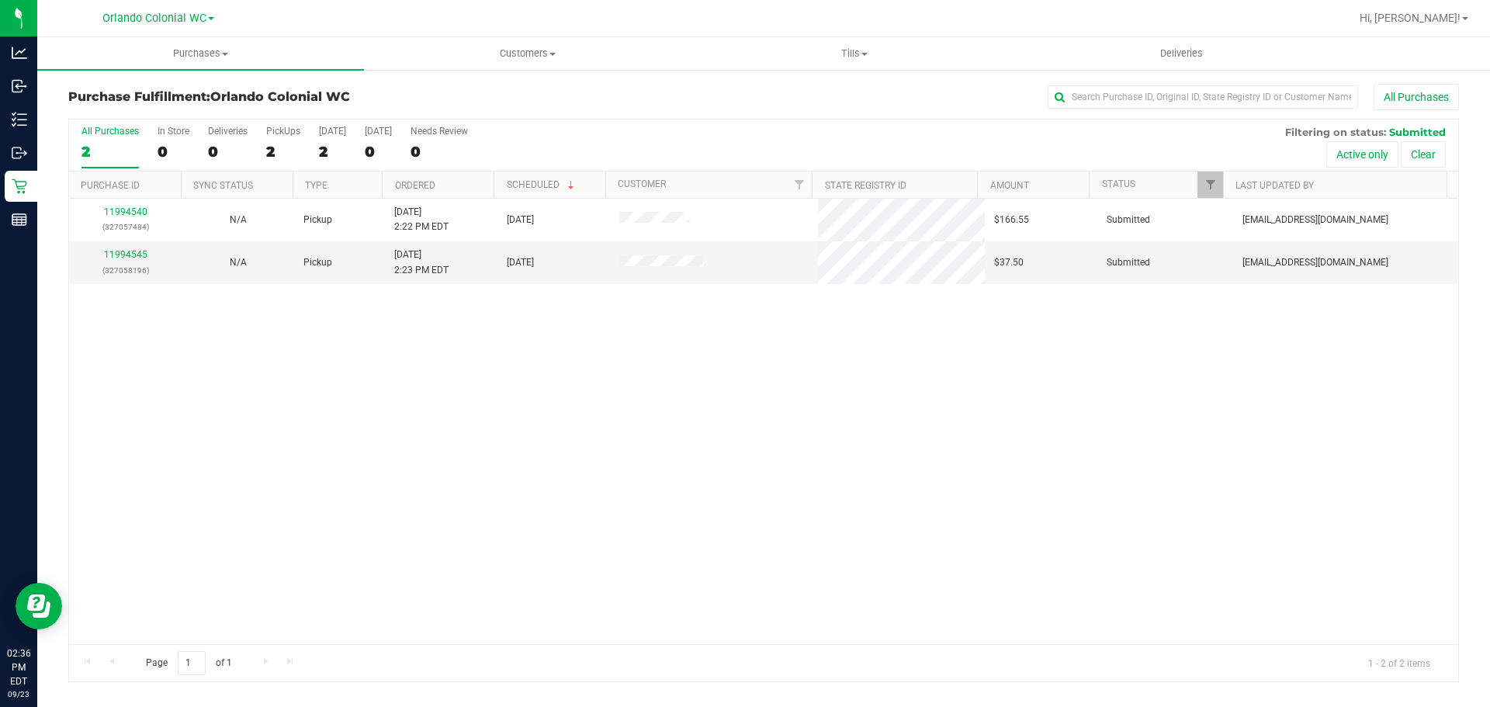
click at [404, 403] on div "11994540 (327057484) N/A Pickup 9/23/2025 2:22 PM EDT 9/23/2025 $166.55 Submitt…" at bounding box center [763, 422] width 1389 height 446
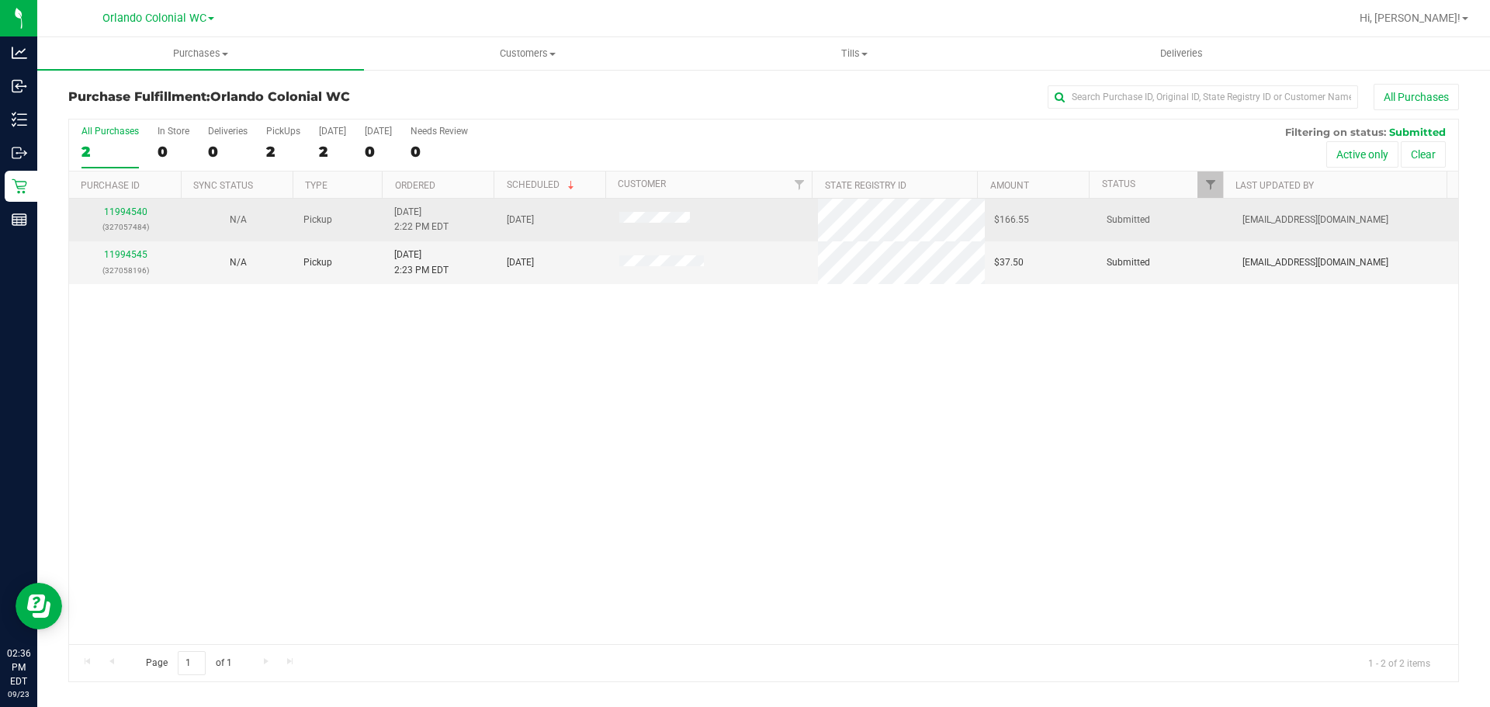
click at [137, 217] on div "11994540 (327057484)" at bounding box center [125, 219] width 94 height 29
click at [127, 209] on link "11994540" at bounding box center [125, 211] width 43 height 11
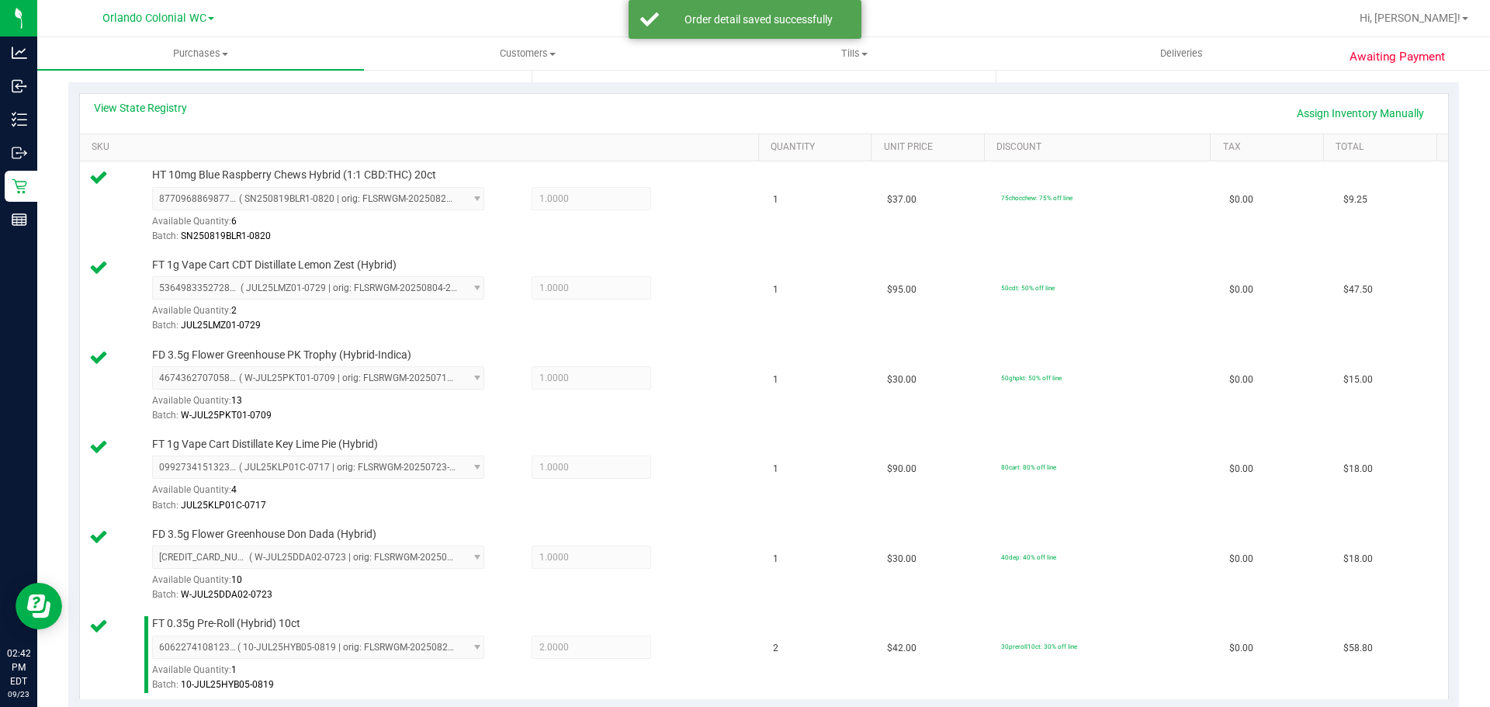
scroll to position [724, 0]
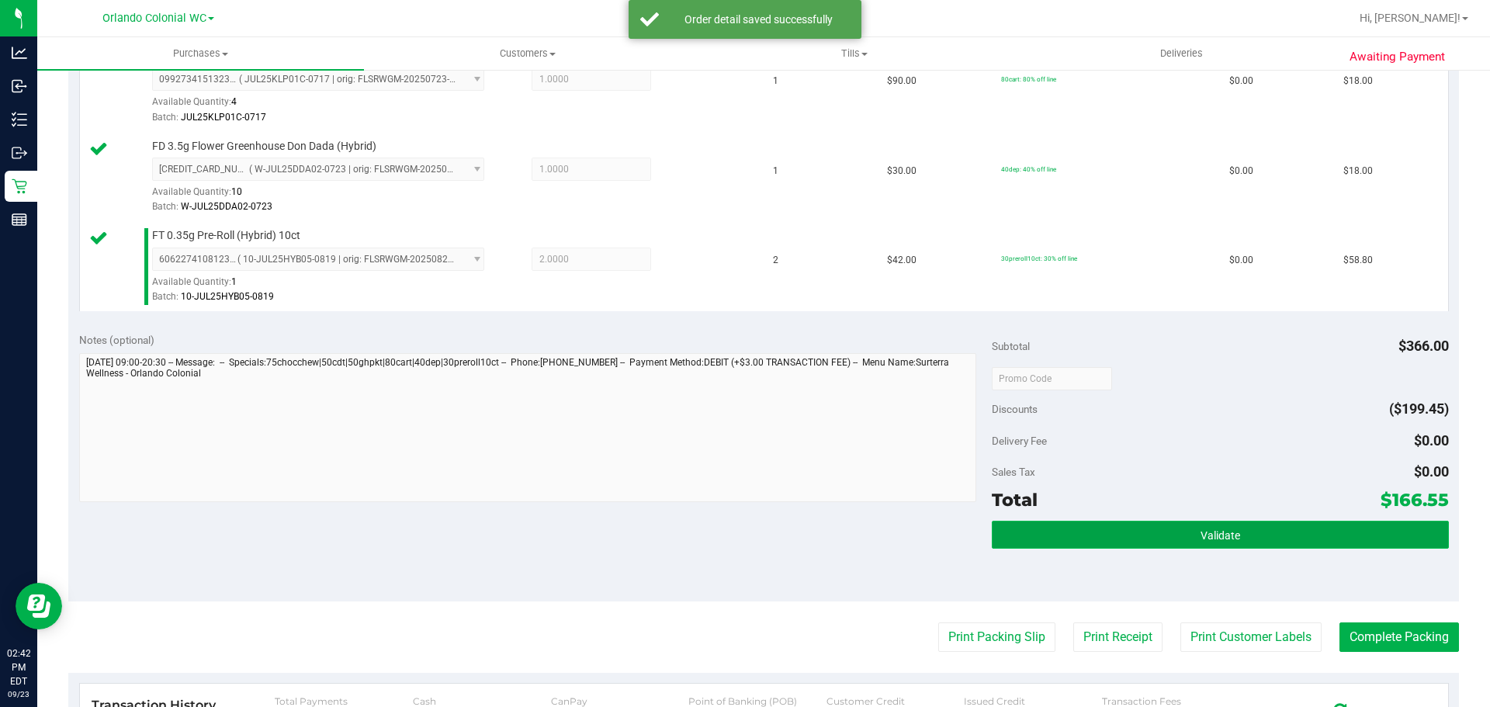
click at [1262, 531] on button "Validate" at bounding box center [1220, 535] width 456 height 28
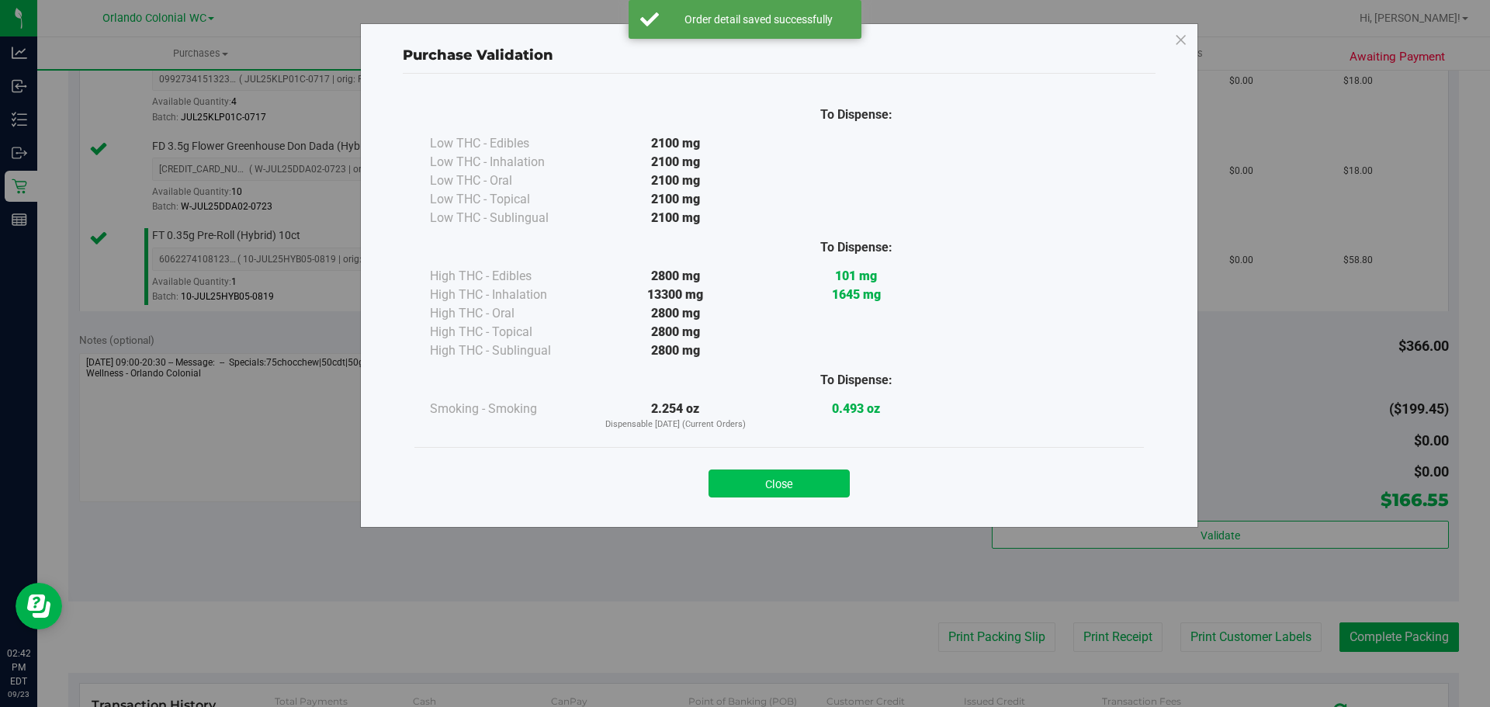
click at [820, 490] on button "Close" at bounding box center [779, 484] width 141 height 28
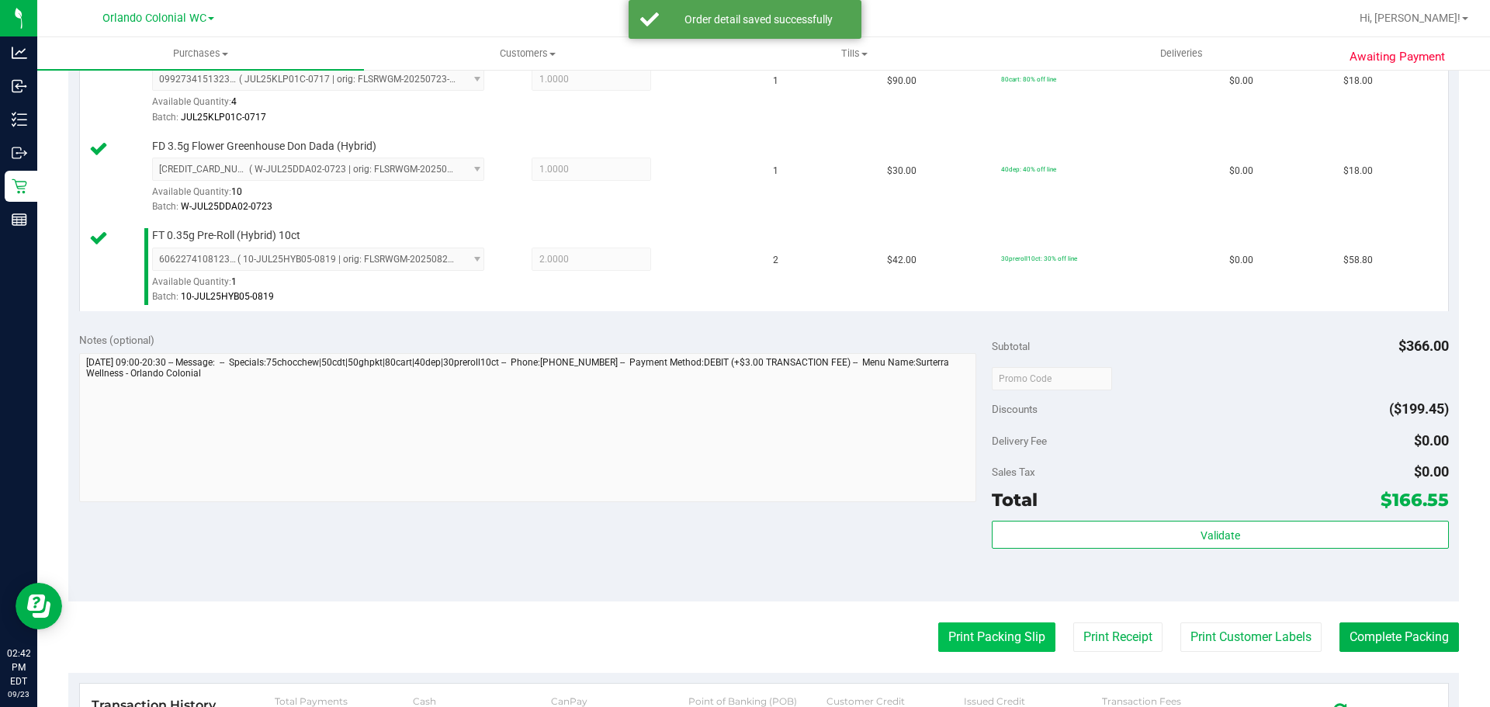
click at [990, 636] on button "Print Packing Slip" at bounding box center [996, 637] width 117 height 29
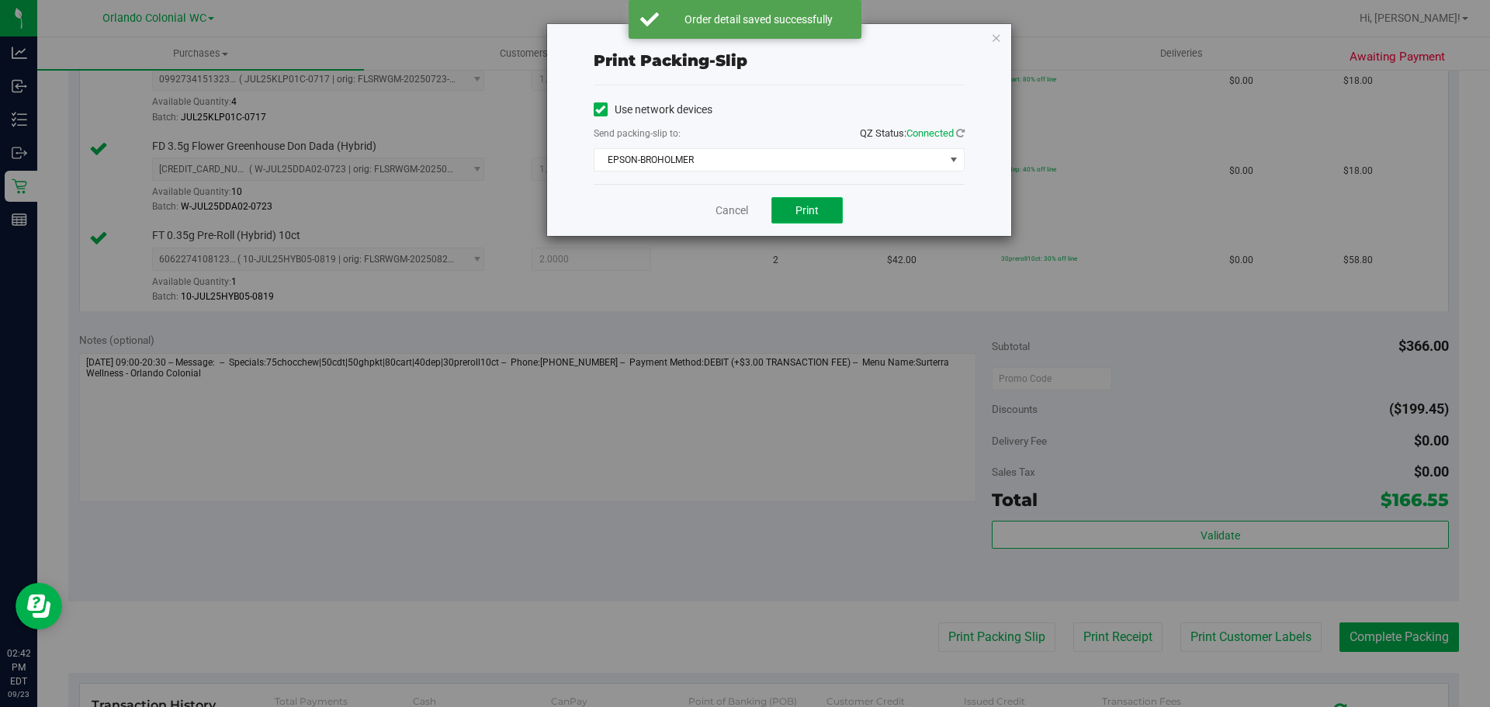
click at [808, 218] on button "Print" at bounding box center [807, 210] width 71 height 26
click at [997, 34] on icon "button" at bounding box center [996, 37] width 11 height 19
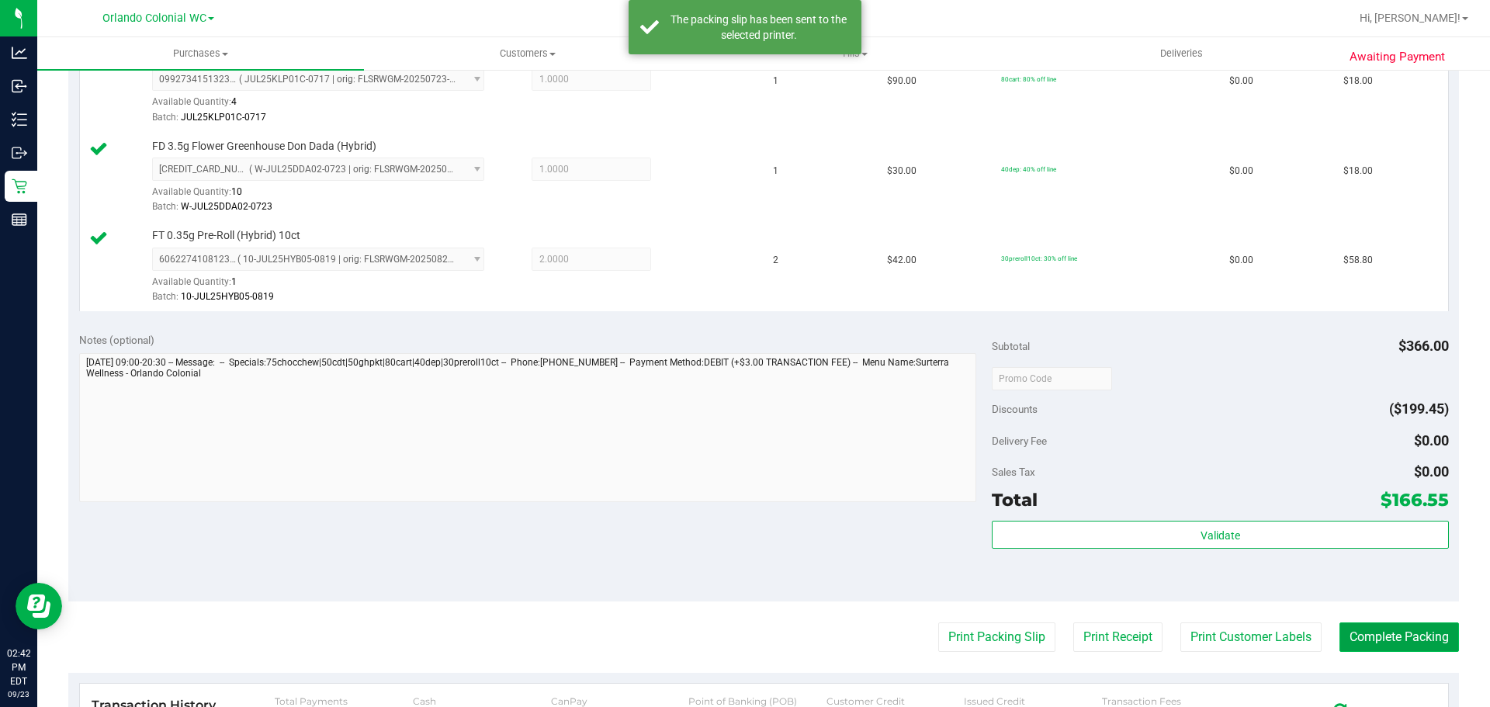
click at [1372, 631] on button "Complete Packing" at bounding box center [1400, 637] width 120 height 29
click at [1374, 630] on button "Complete Packing" at bounding box center [1393, 637] width 132 height 29
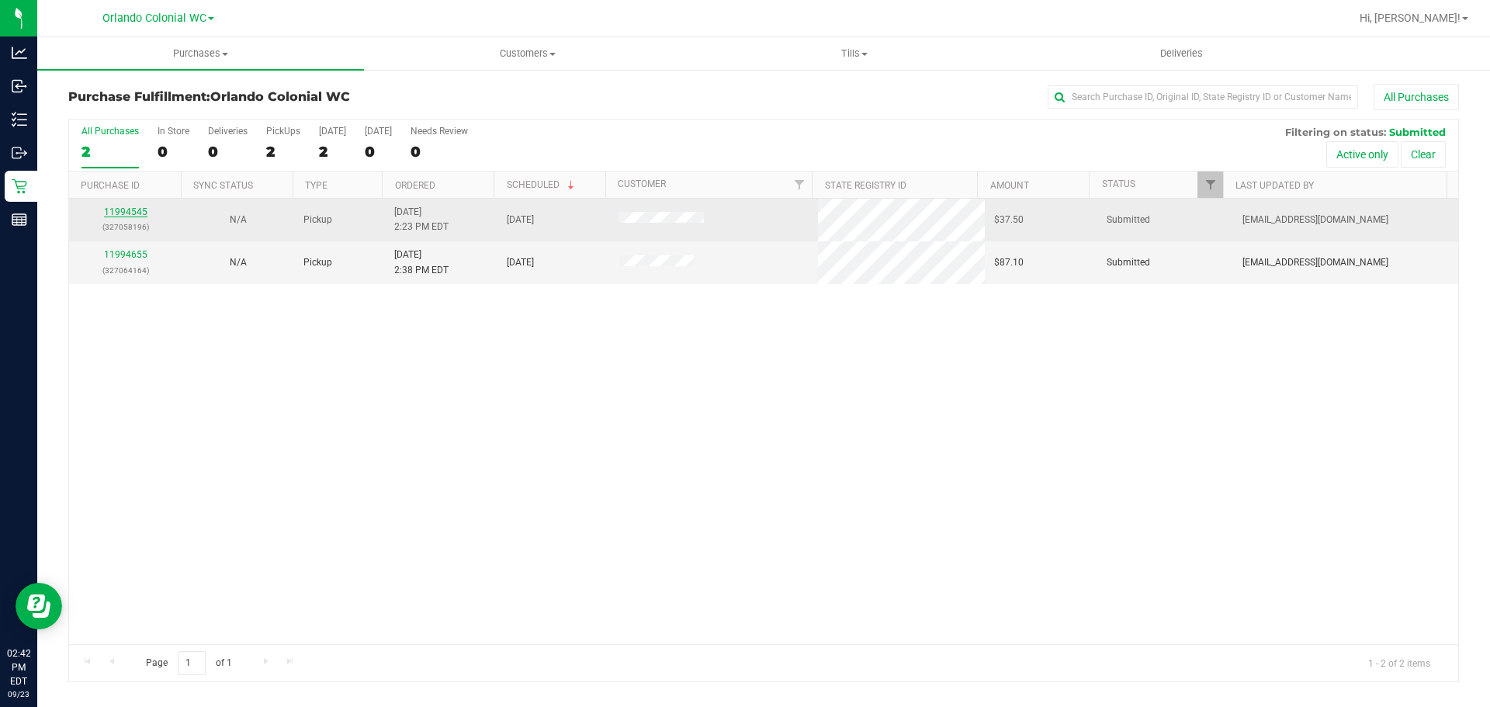
click at [143, 207] on link "11994545" at bounding box center [125, 211] width 43 height 11
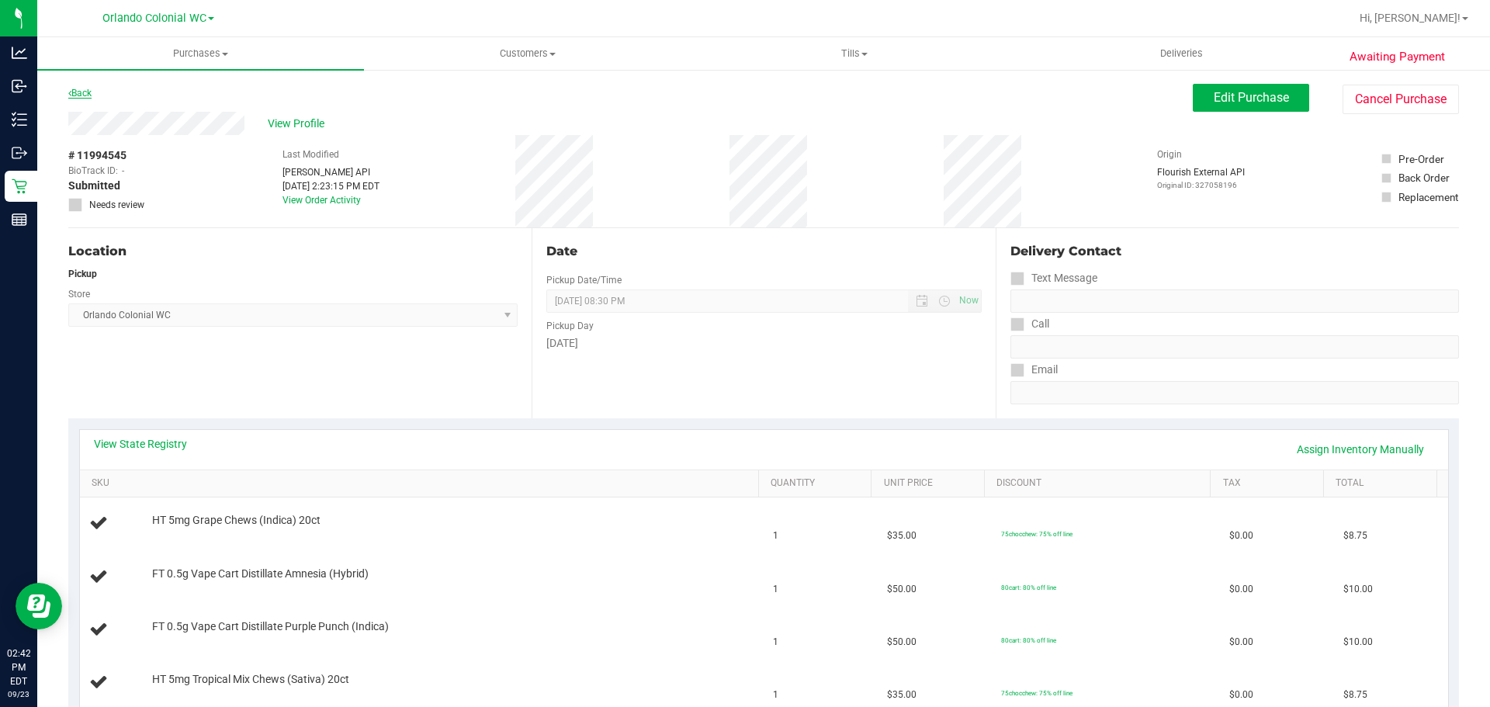
click at [87, 92] on link "Back" at bounding box center [79, 93] width 23 height 11
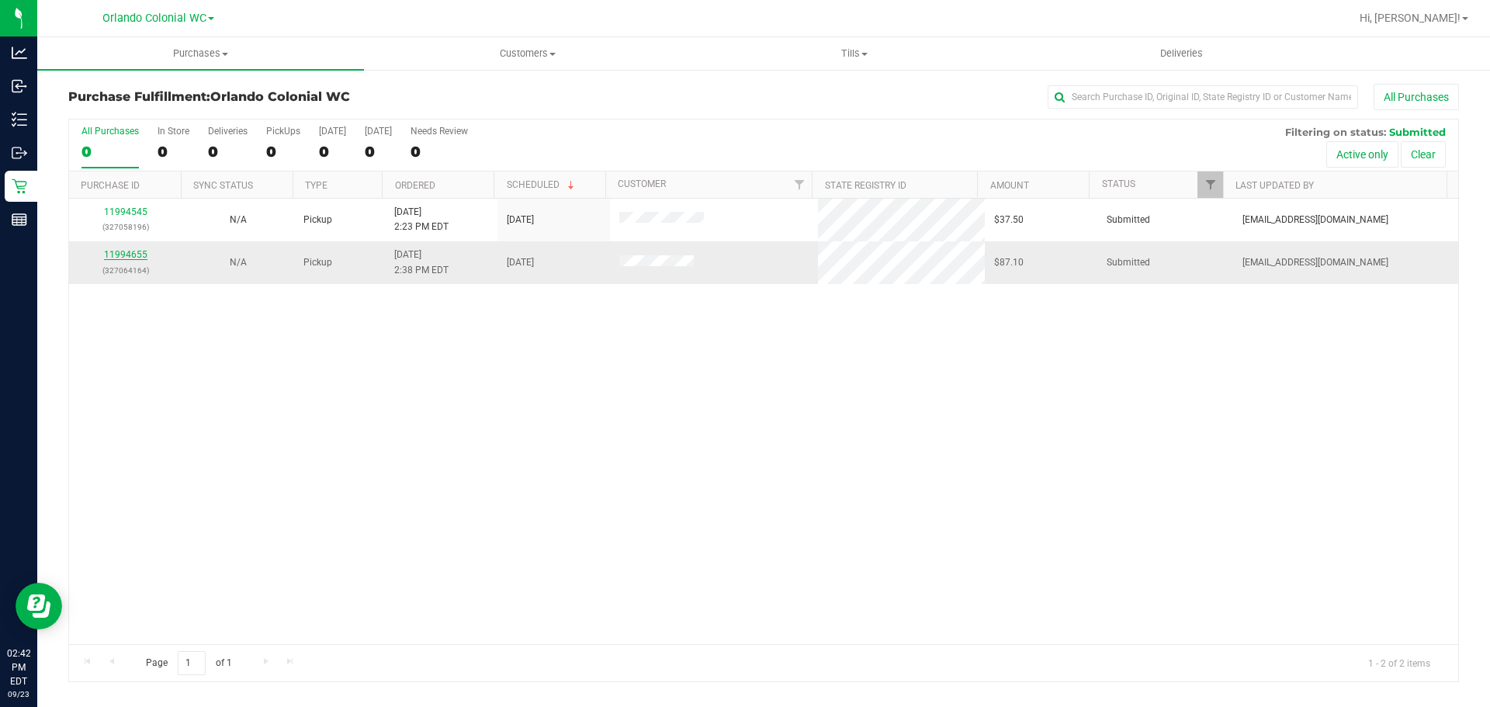
click at [128, 258] on link "11994655" at bounding box center [125, 254] width 43 height 11
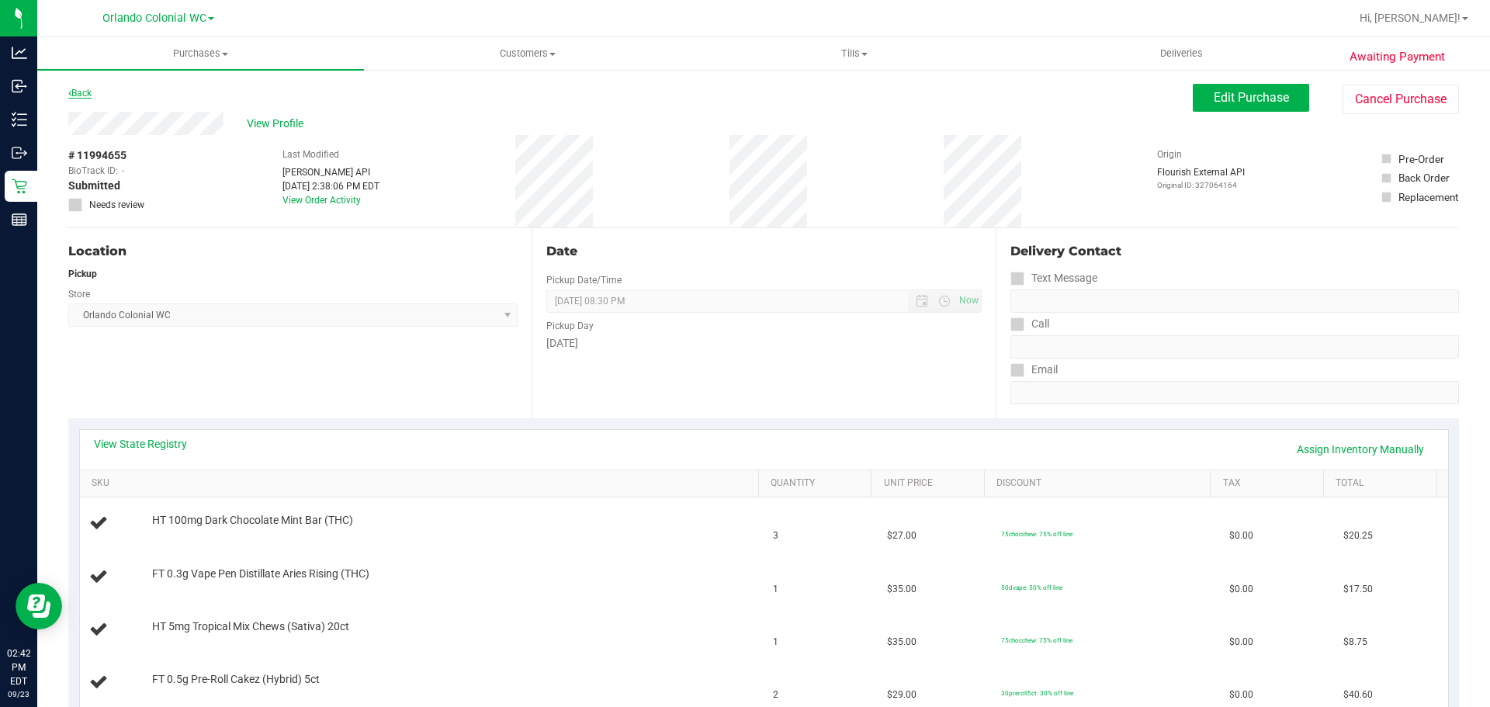
click at [70, 93] on icon at bounding box center [69, 92] width 3 height 9
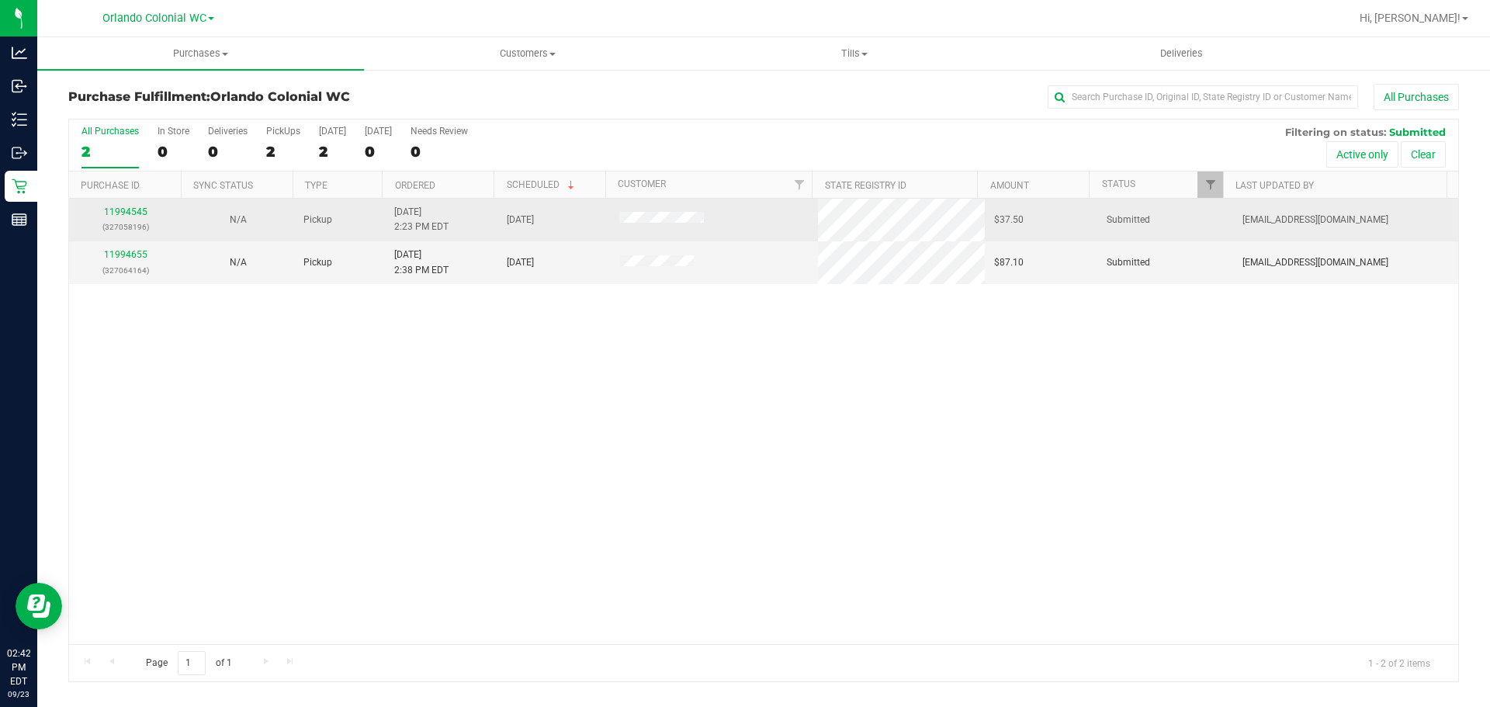
click at [125, 217] on div "11994545 (327058196)" at bounding box center [125, 219] width 94 height 29
click at [139, 209] on link "11994545" at bounding box center [125, 211] width 43 height 11
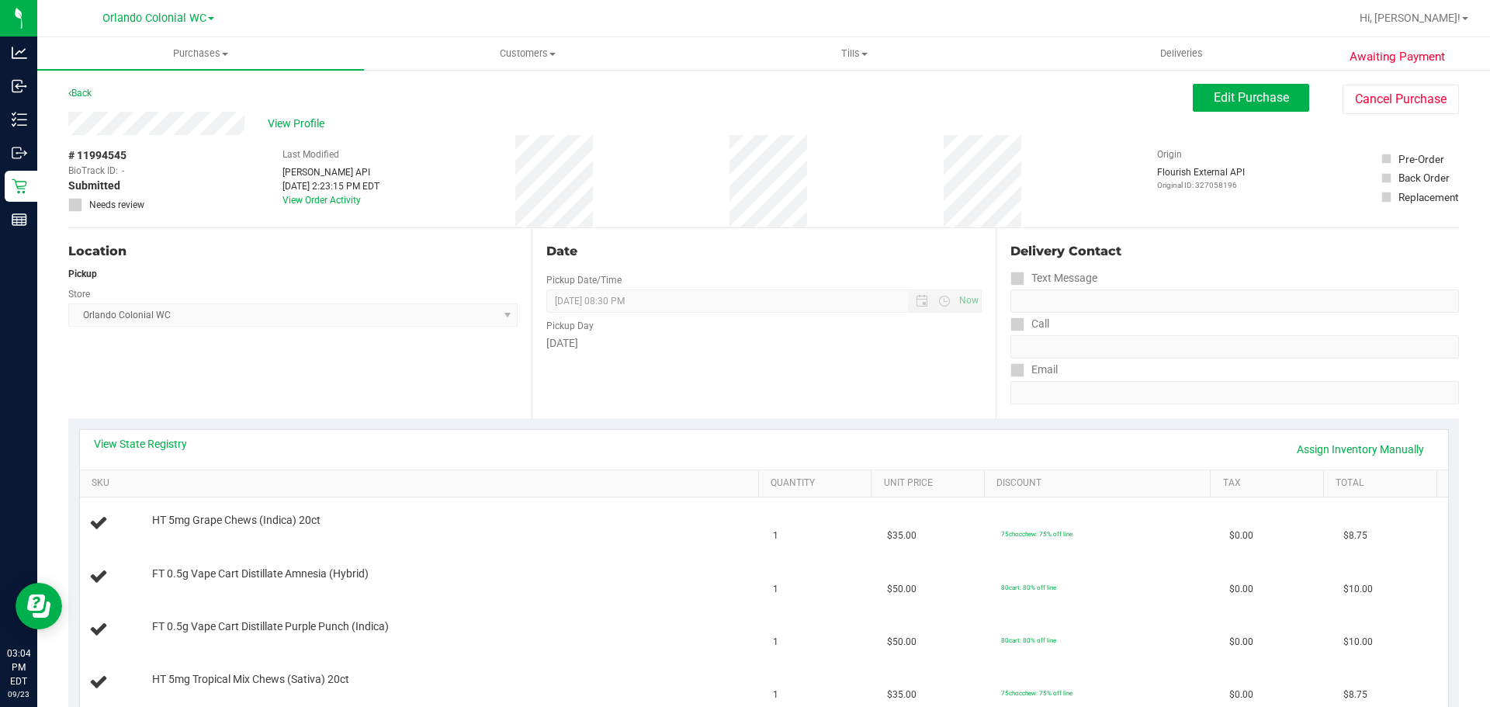
click at [78, 86] on div "Back" at bounding box center [79, 93] width 23 height 19
click at [82, 89] on link "Back" at bounding box center [79, 93] width 23 height 11
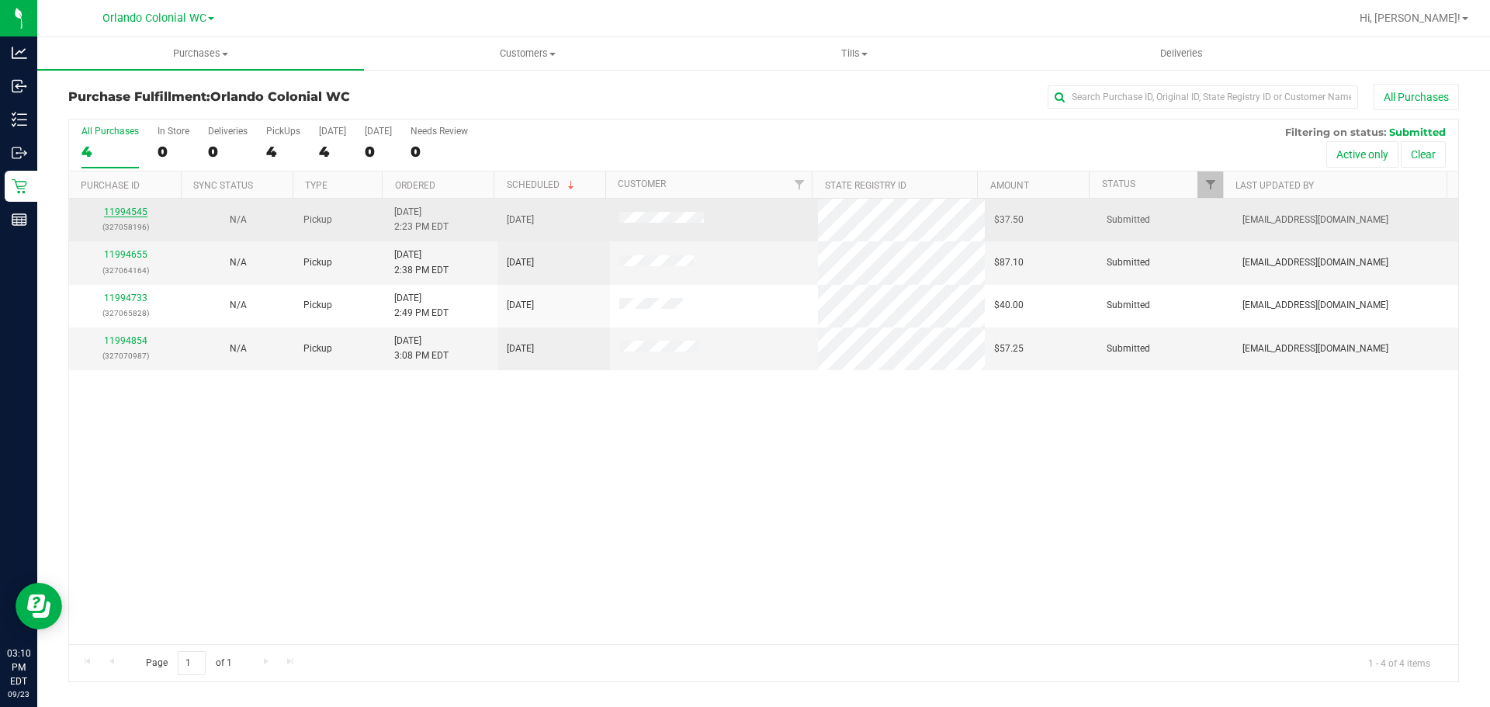
click at [131, 216] on link "11994545" at bounding box center [125, 211] width 43 height 11
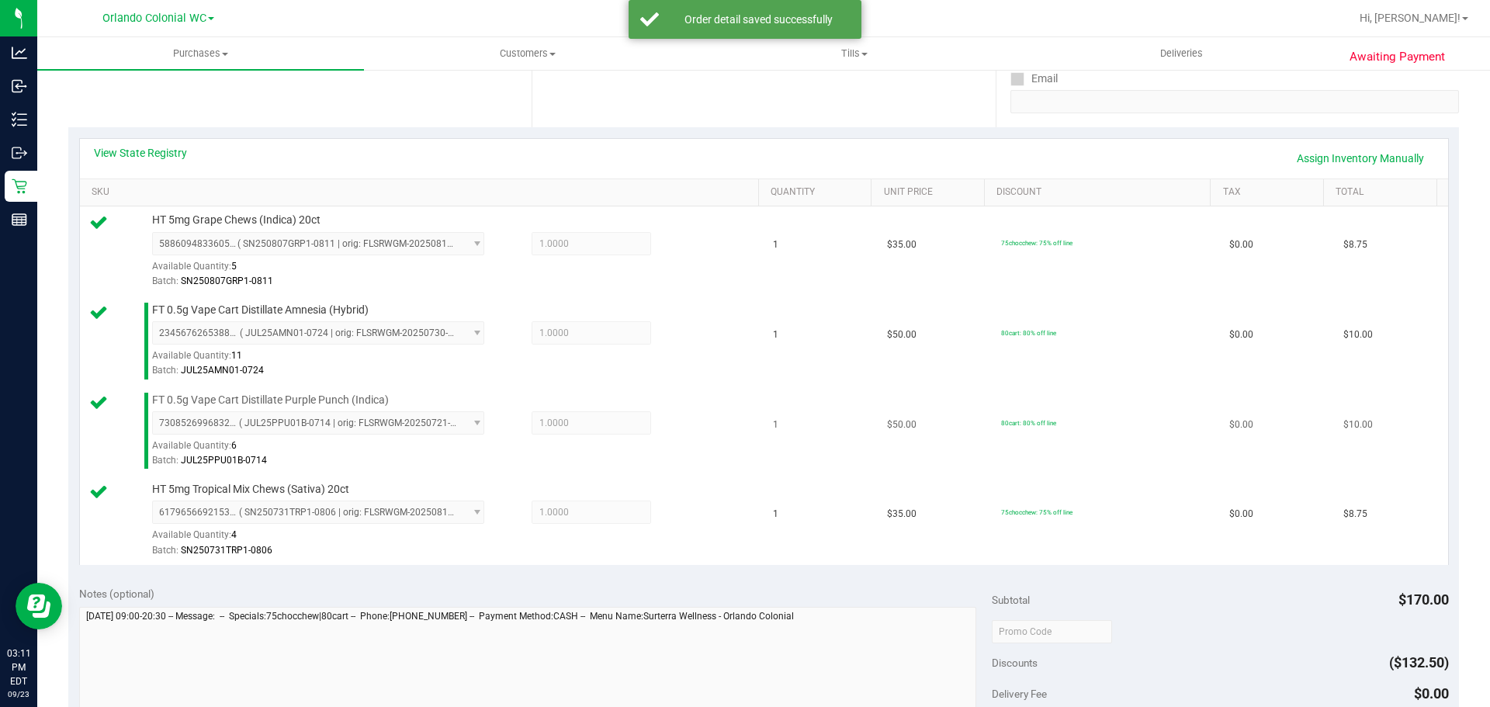
scroll to position [466, 0]
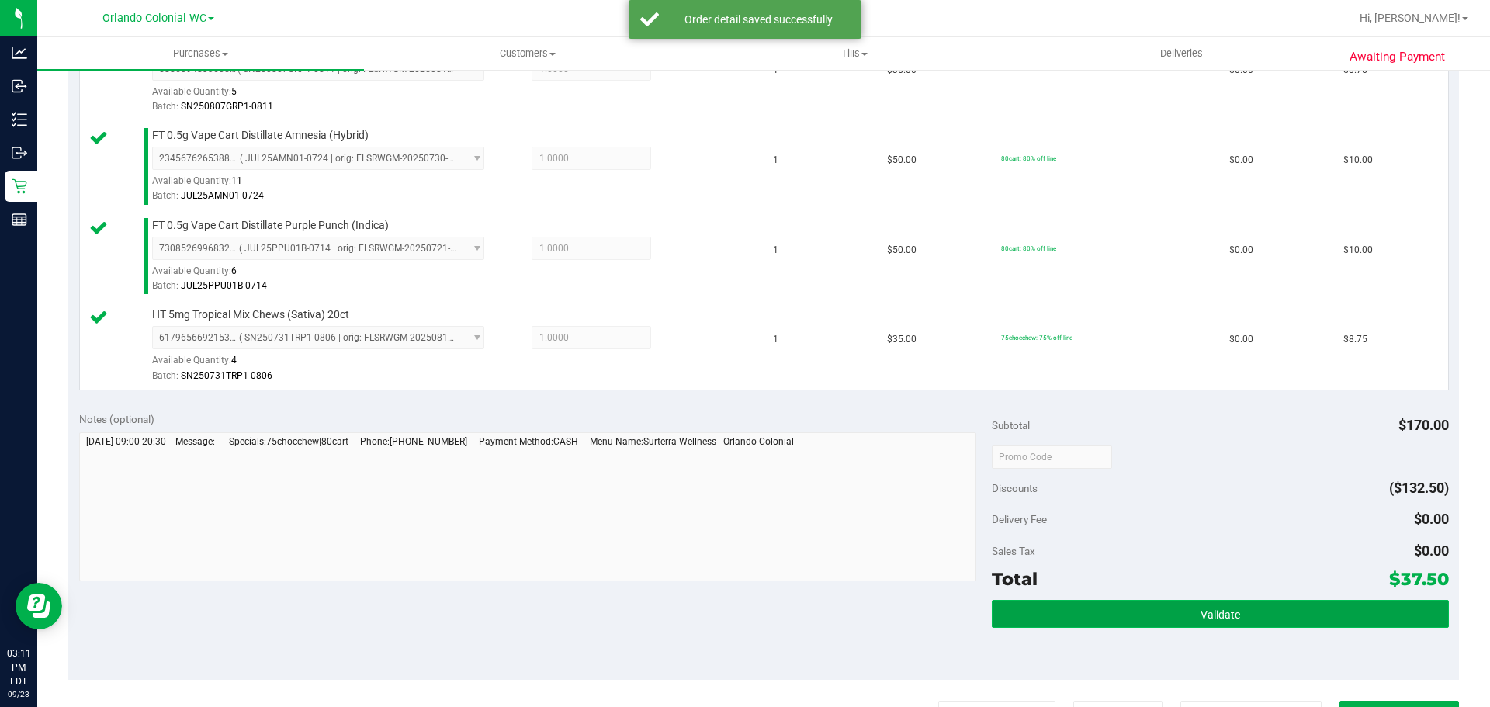
click at [1271, 609] on button "Validate" at bounding box center [1220, 614] width 456 height 28
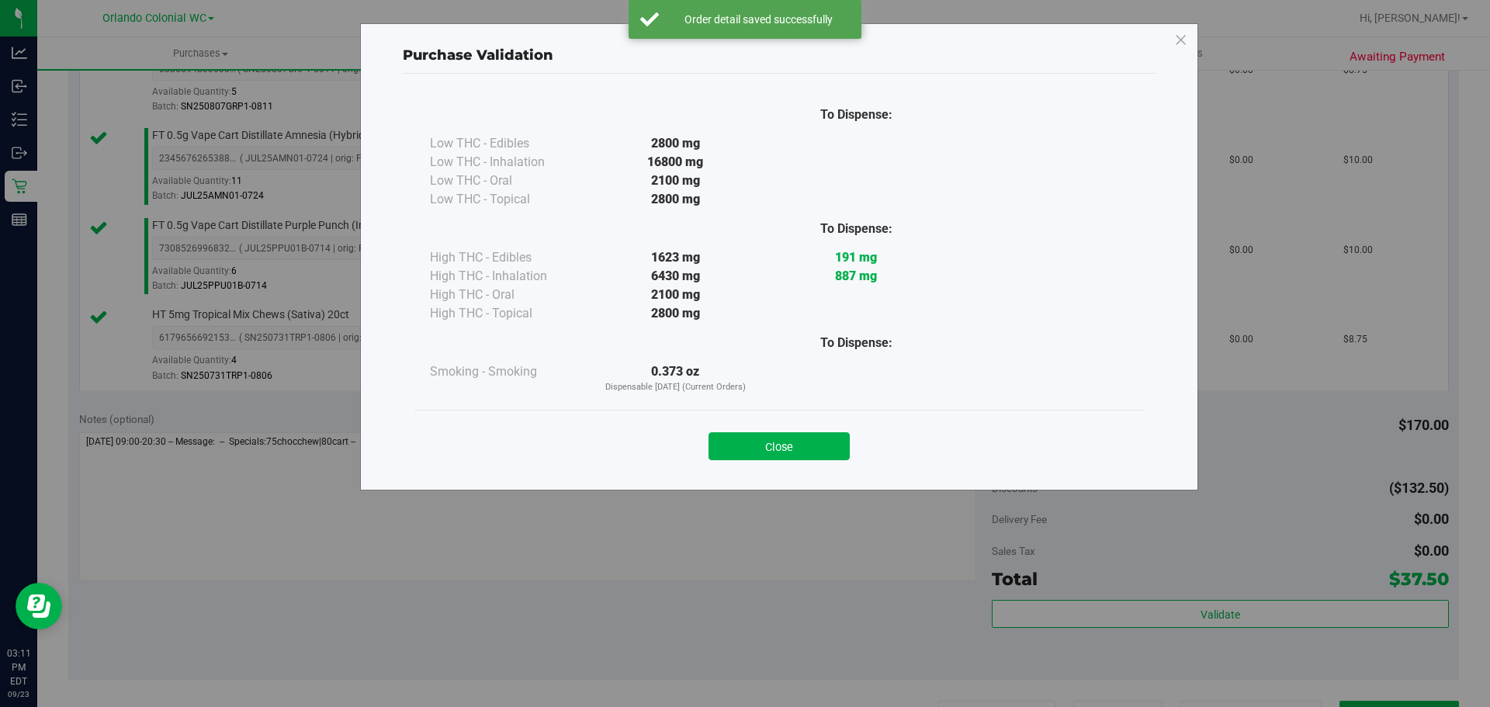
click at [829, 432] on div "Close" at bounding box center [779, 441] width 706 height 39
click at [835, 445] on button "Close" at bounding box center [779, 446] width 141 height 28
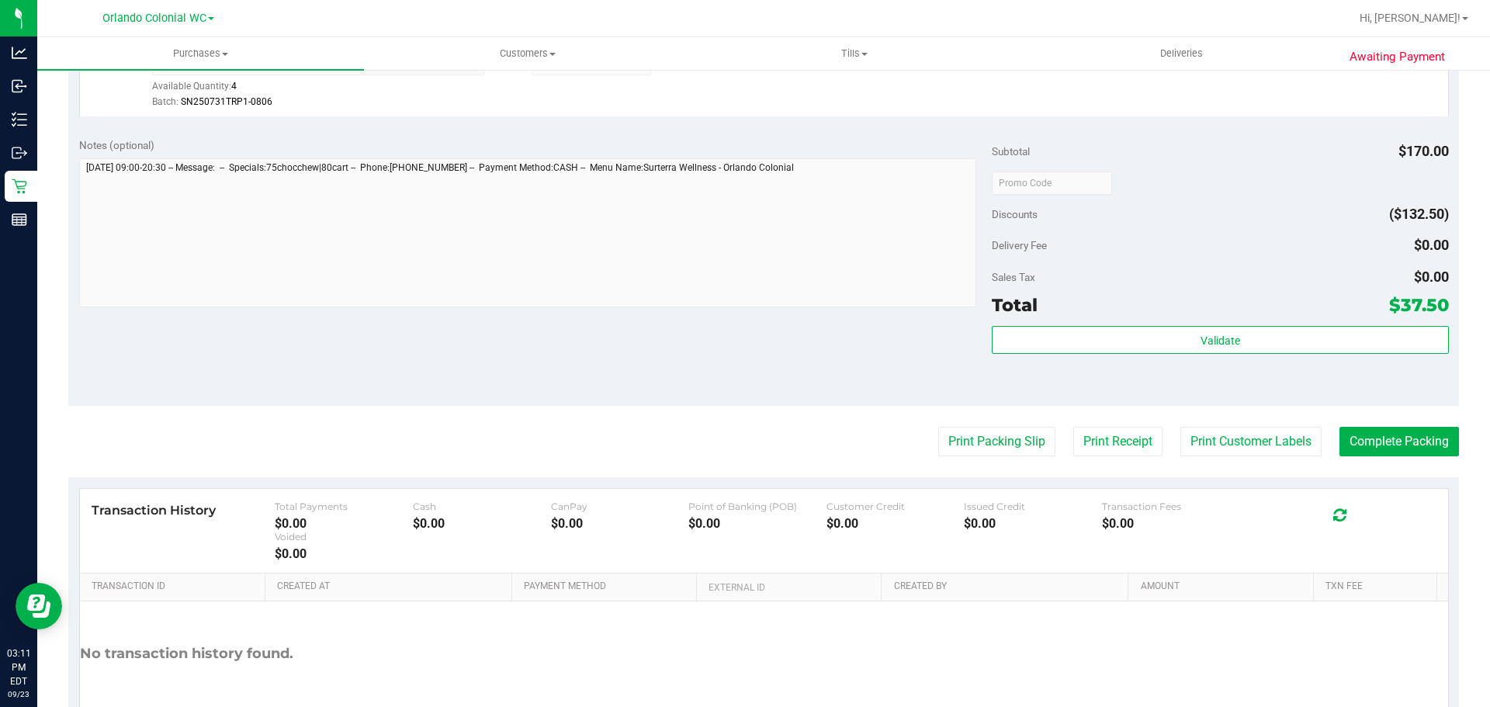
scroll to position [831, 0]
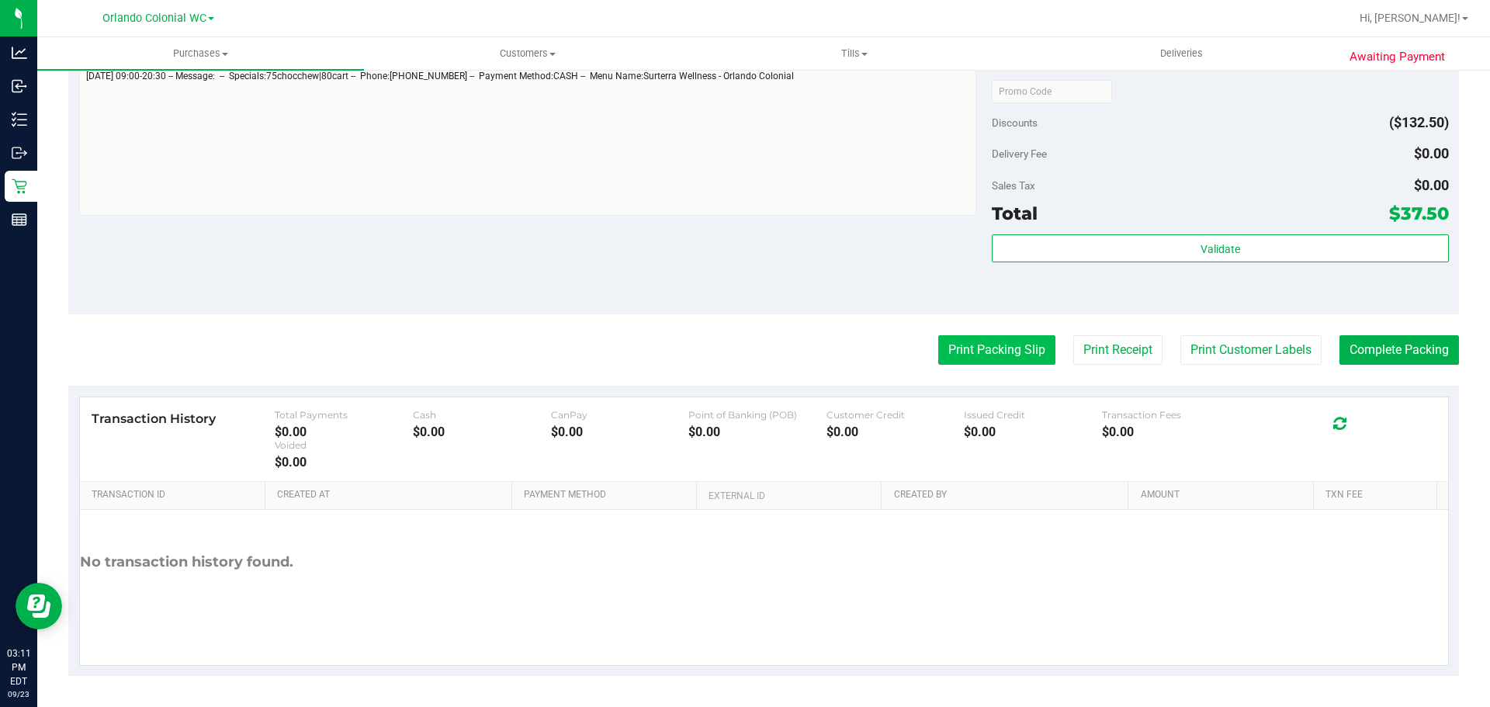
click at [1005, 337] on button "Print Packing Slip" at bounding box center [996, 349] width 117 height 29
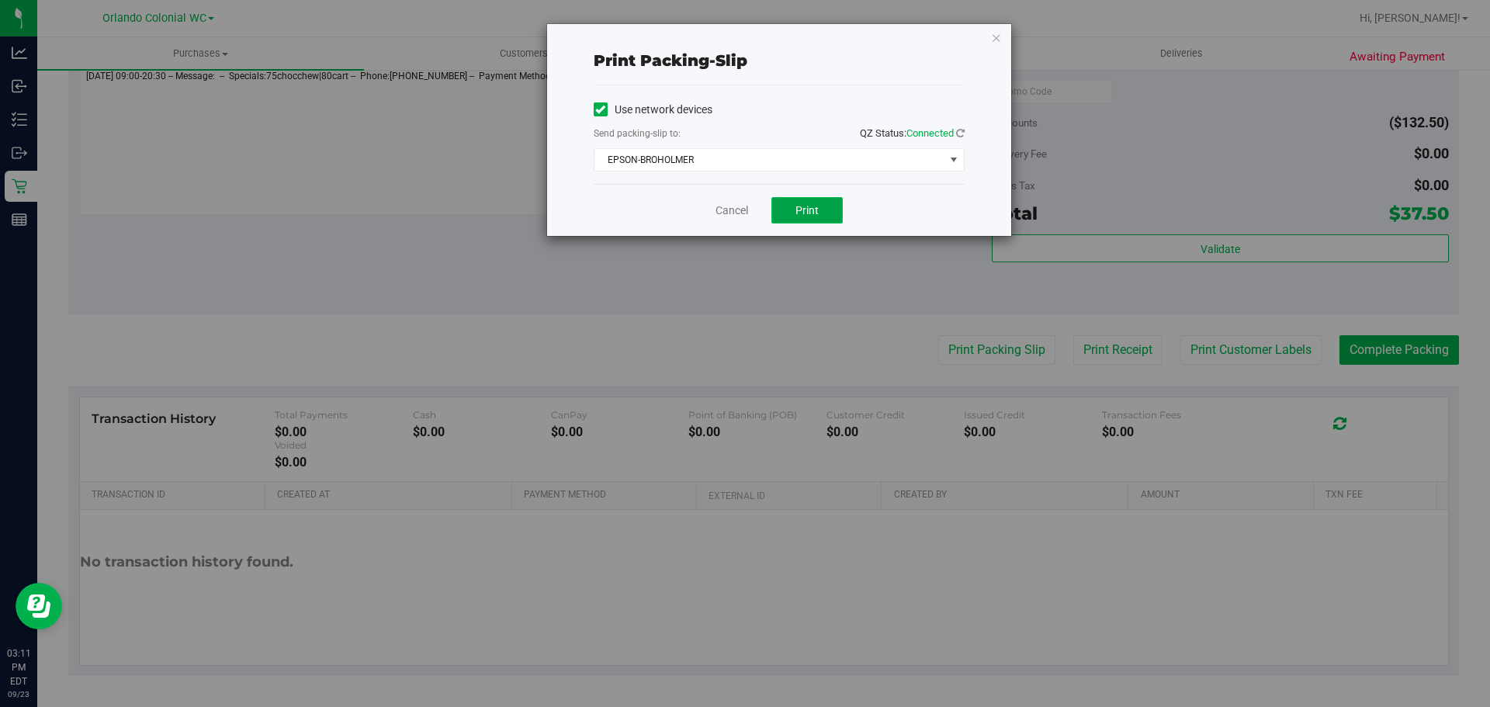
click at [798, 208] on span "Print" at bounding box center [807, 210] width 23 height 12
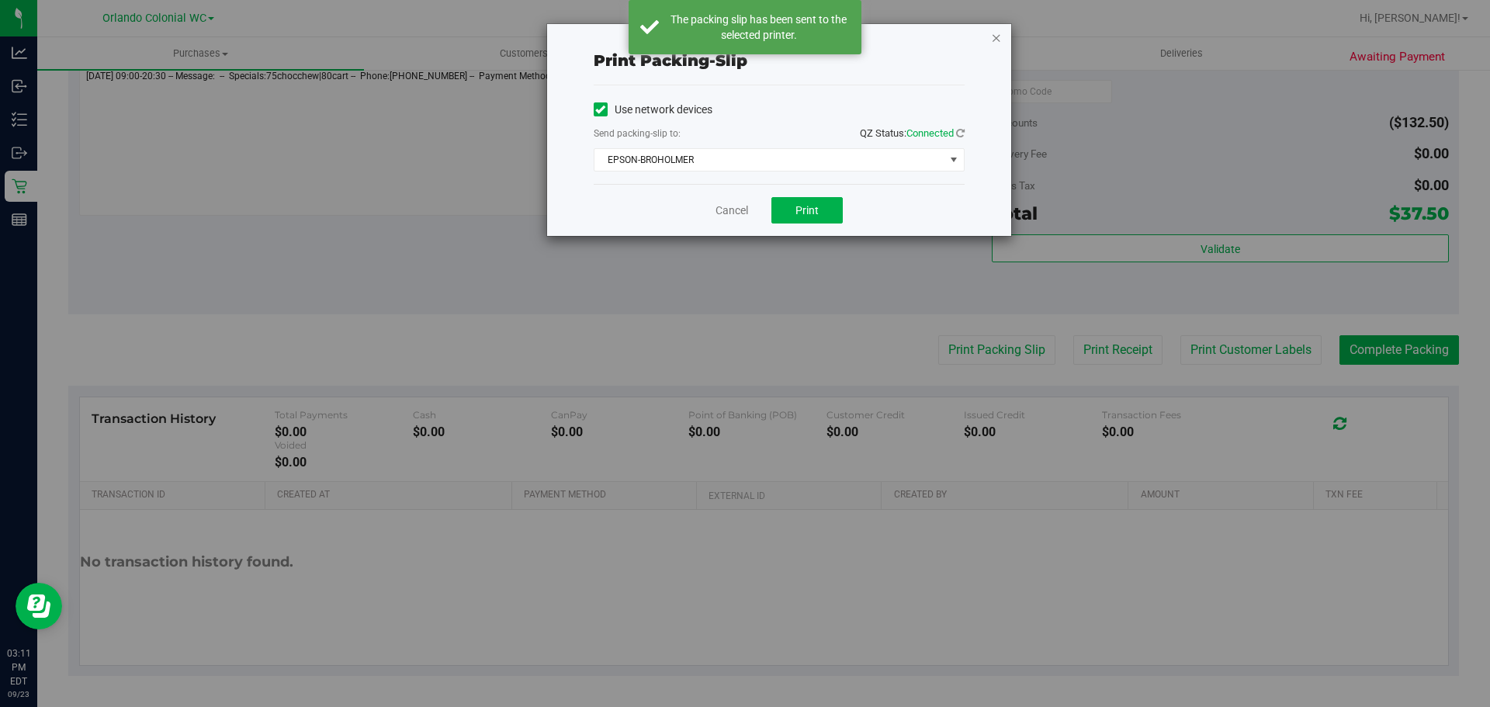
click at [991, 35] on icon "button" at bounding box center [996, 37] width 11 height 19
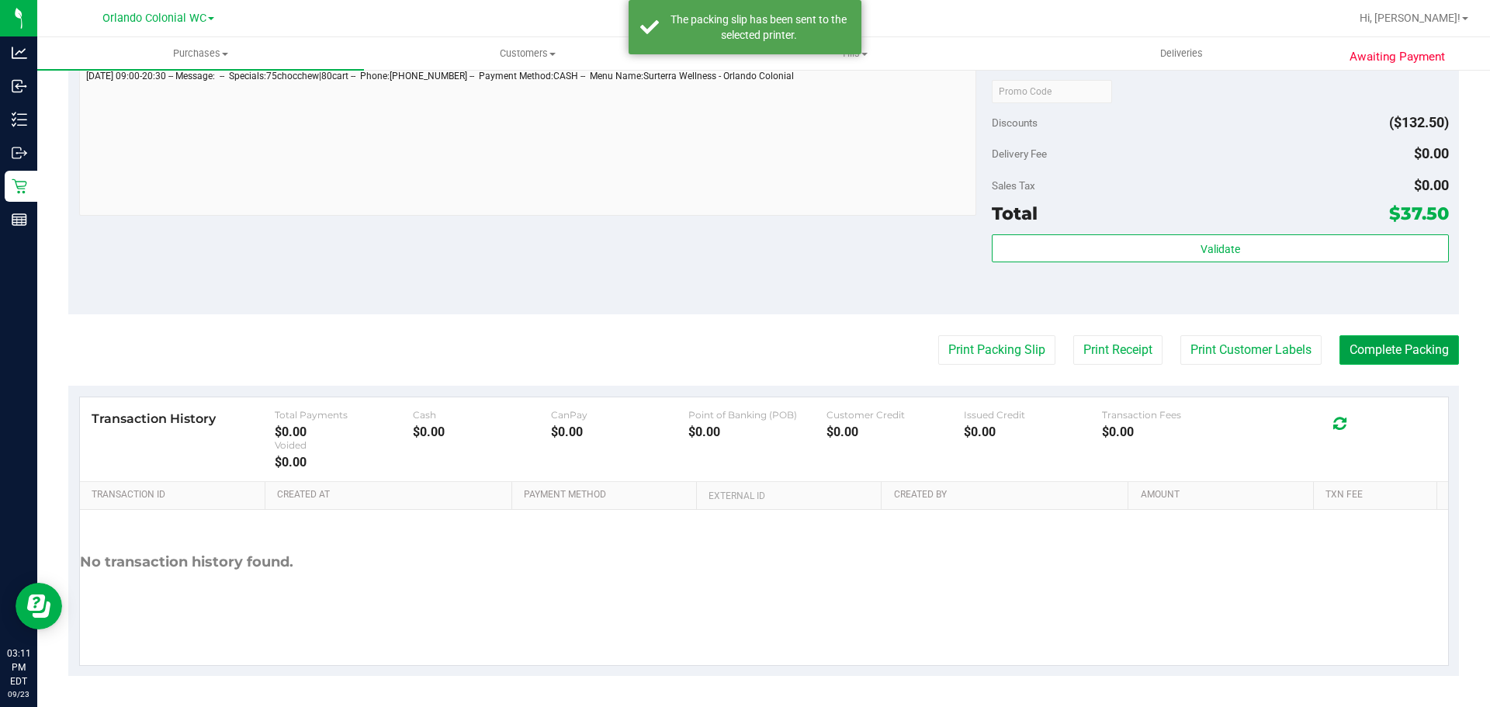
click at [1364, 357] on button "Complete Packing" at bounding box center [1400, 349] width 120 height 29
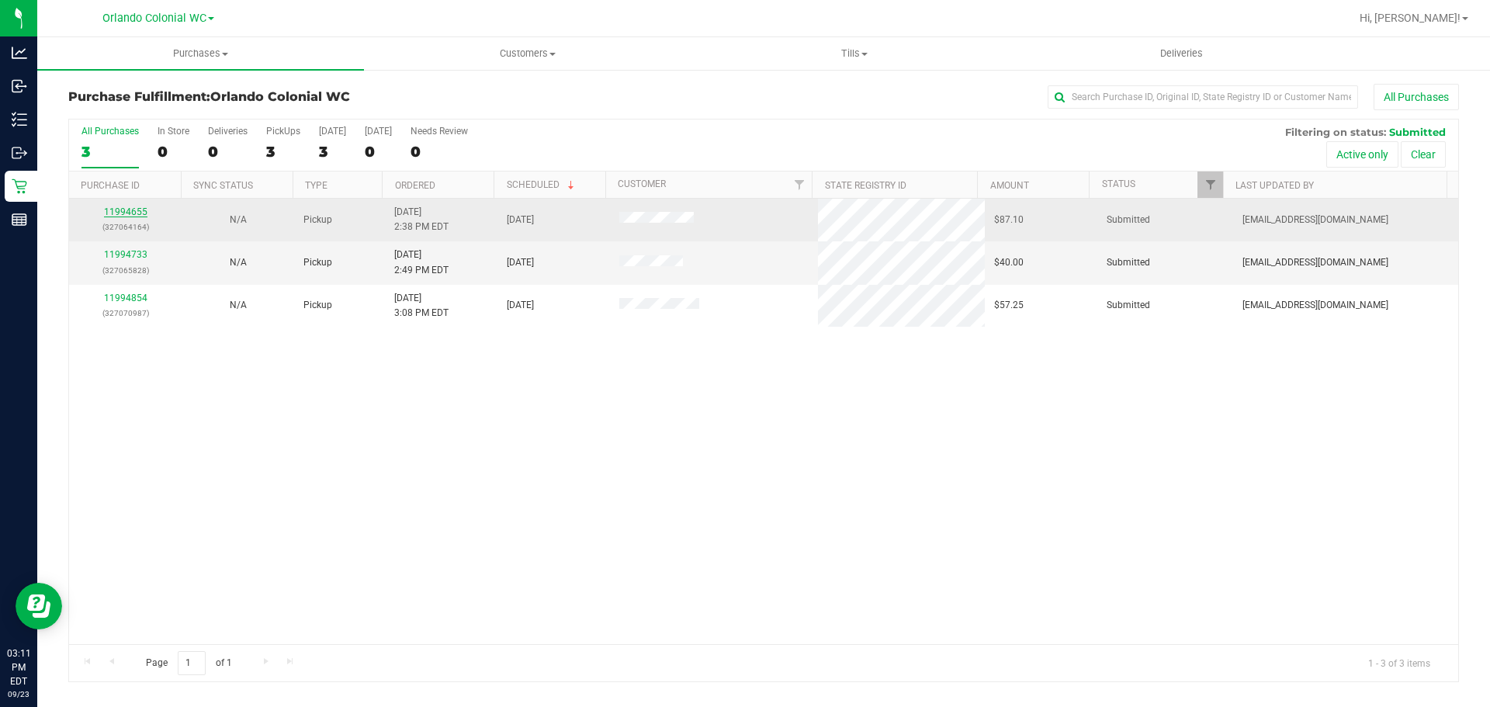
click at [136, 217] on link "11994655" at bounding box center [125, 211] width 43 height 11
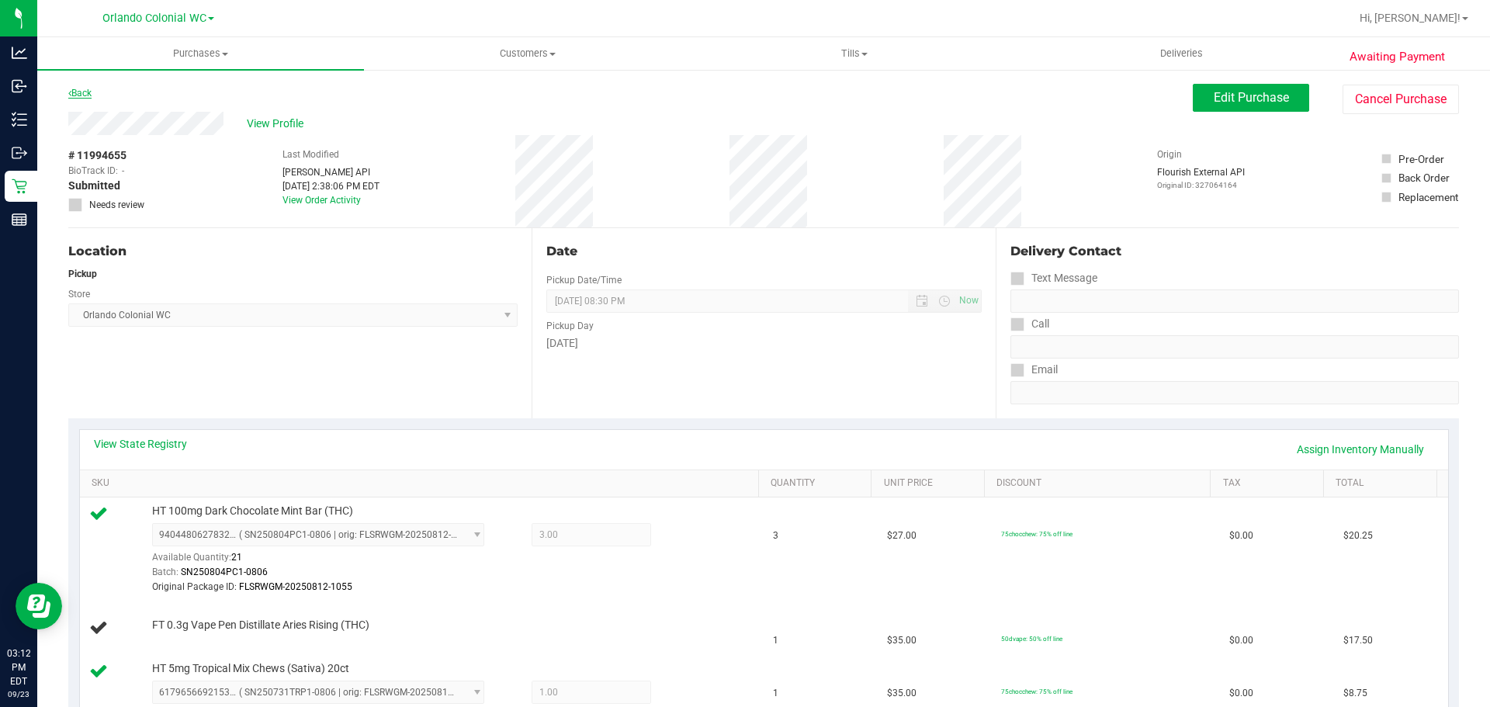
click at [70, 93] on icon at bounding box center [69, 92] width 3 height 9
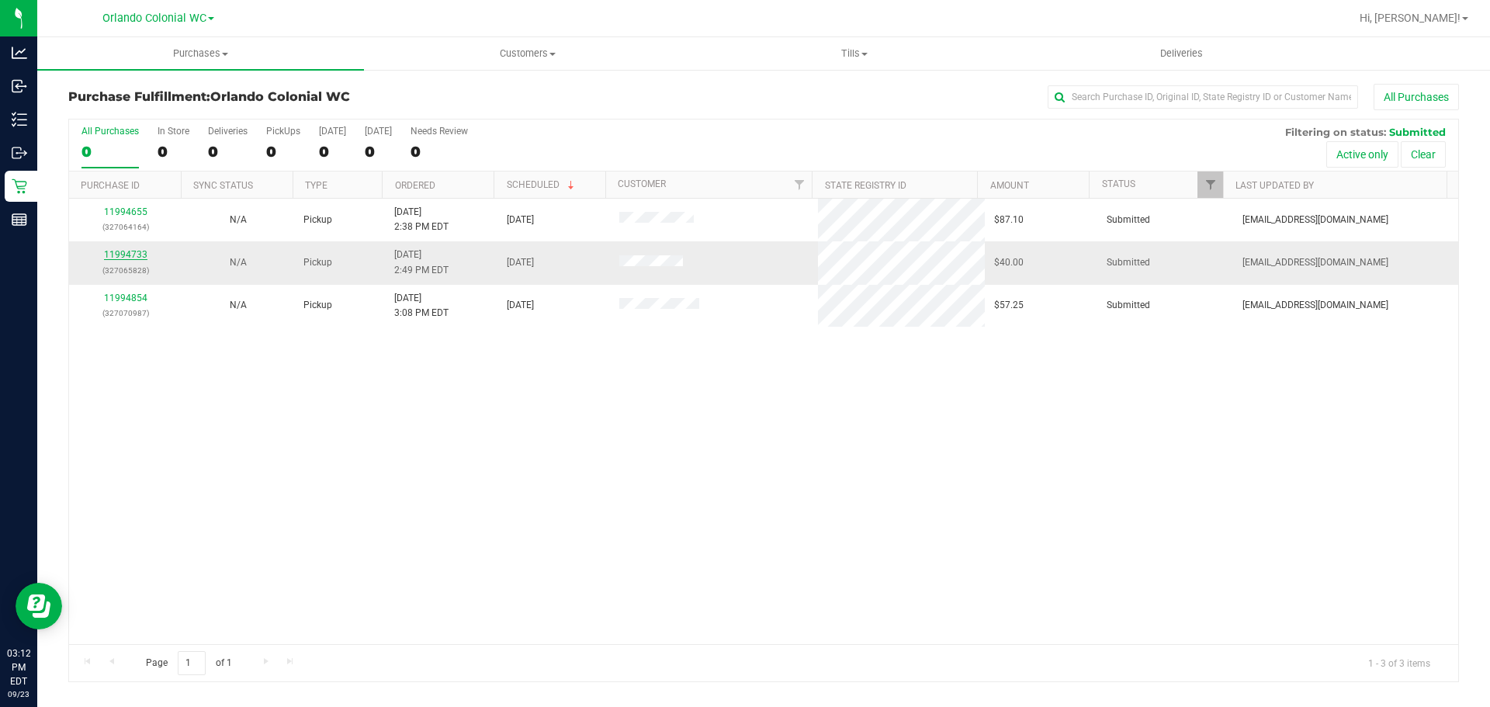
click at [120, 255] on link "11994733" at bounding box center [125, 254] width 43 height 11
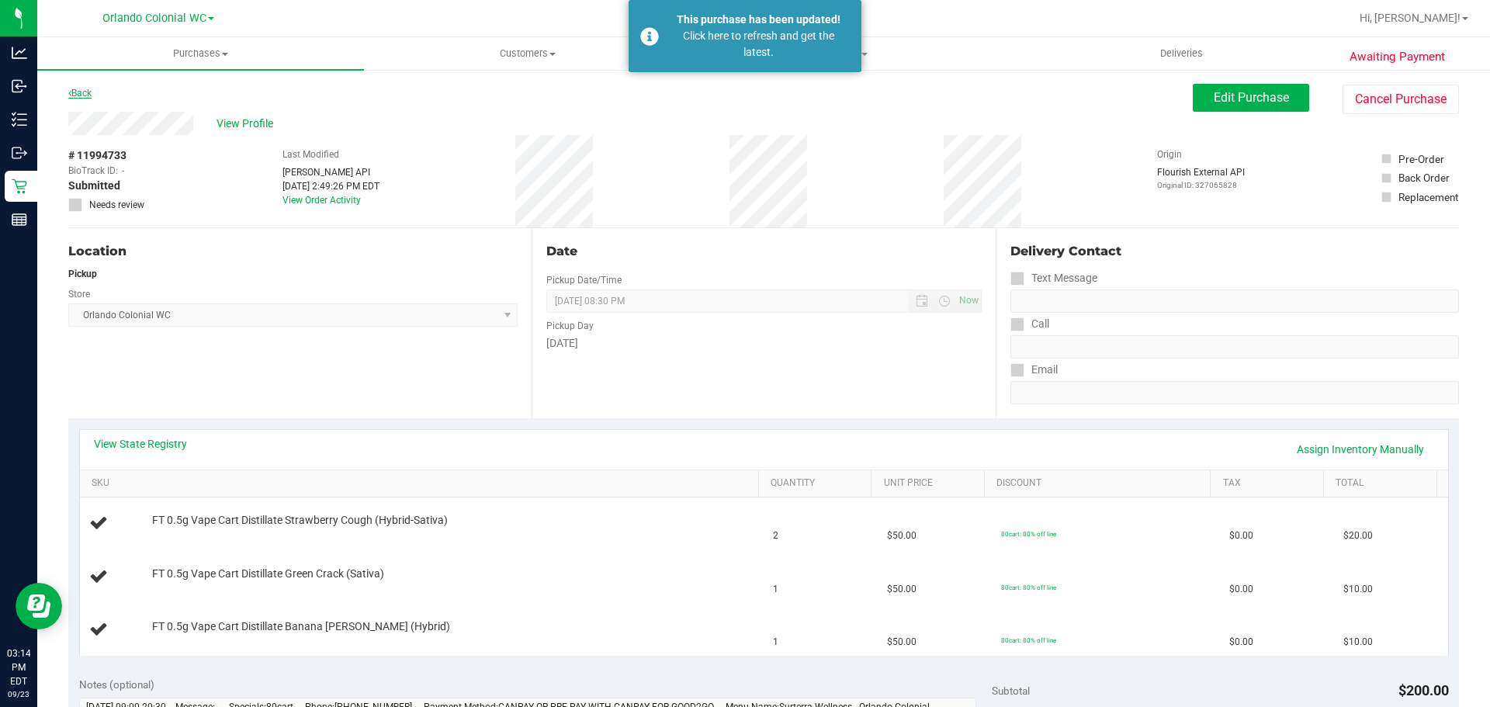
click at [85, 90] on link "Back" at bounding box center [79, 93] width 23 height 11
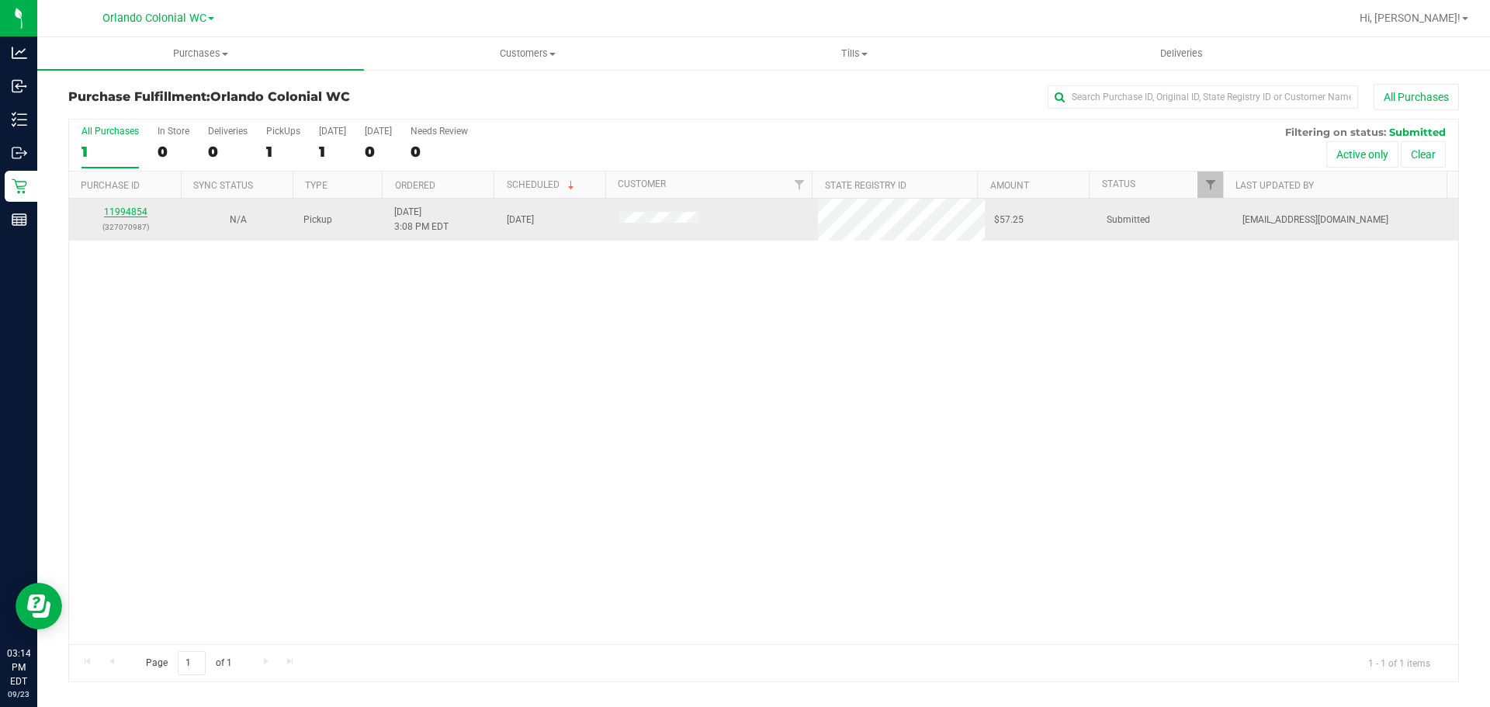
click at [122, 210] on link "11994854" at bounding box center [125, 211] width 43 height 11
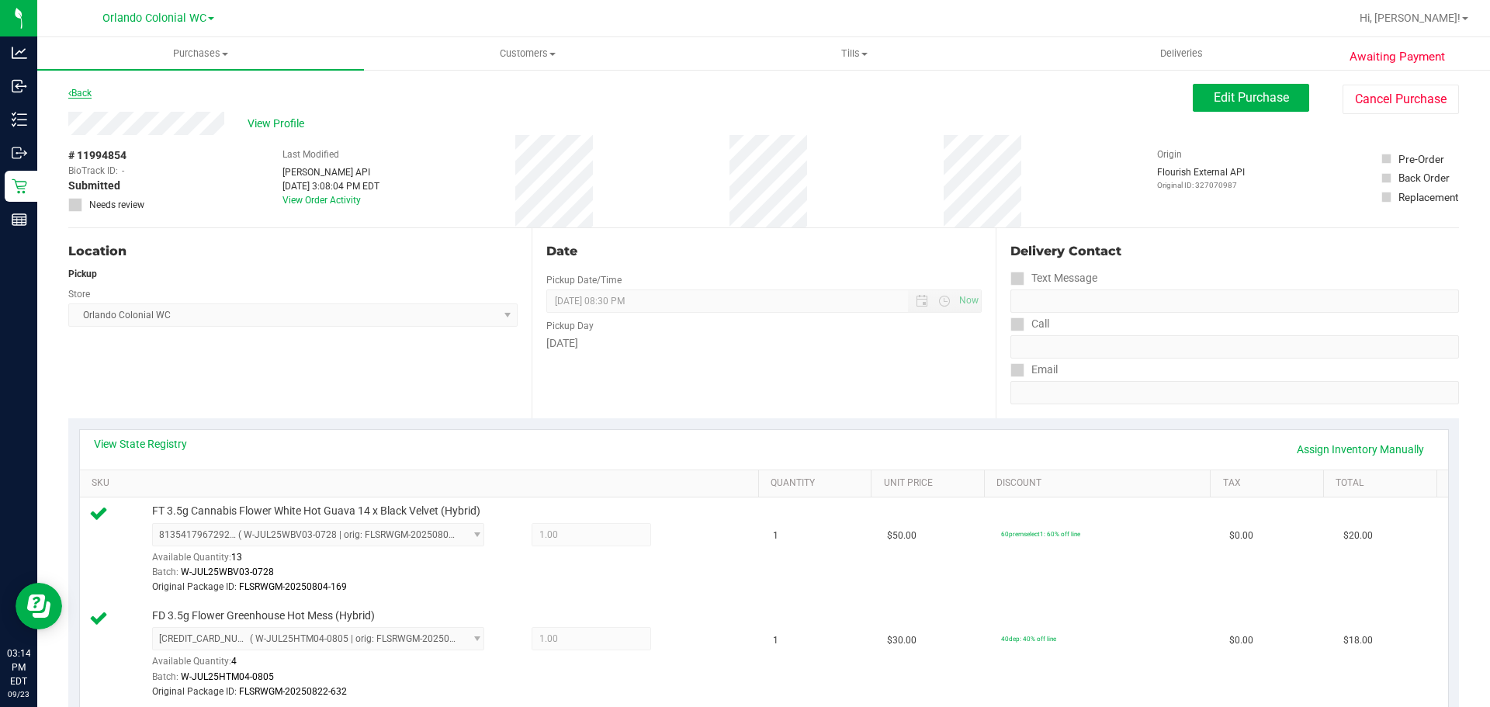
click at [86, 92] on link "Back" at bounding box center [79, 93] width 23 height 11
